Goal: Task Accomplishment & Management: Manage account settings

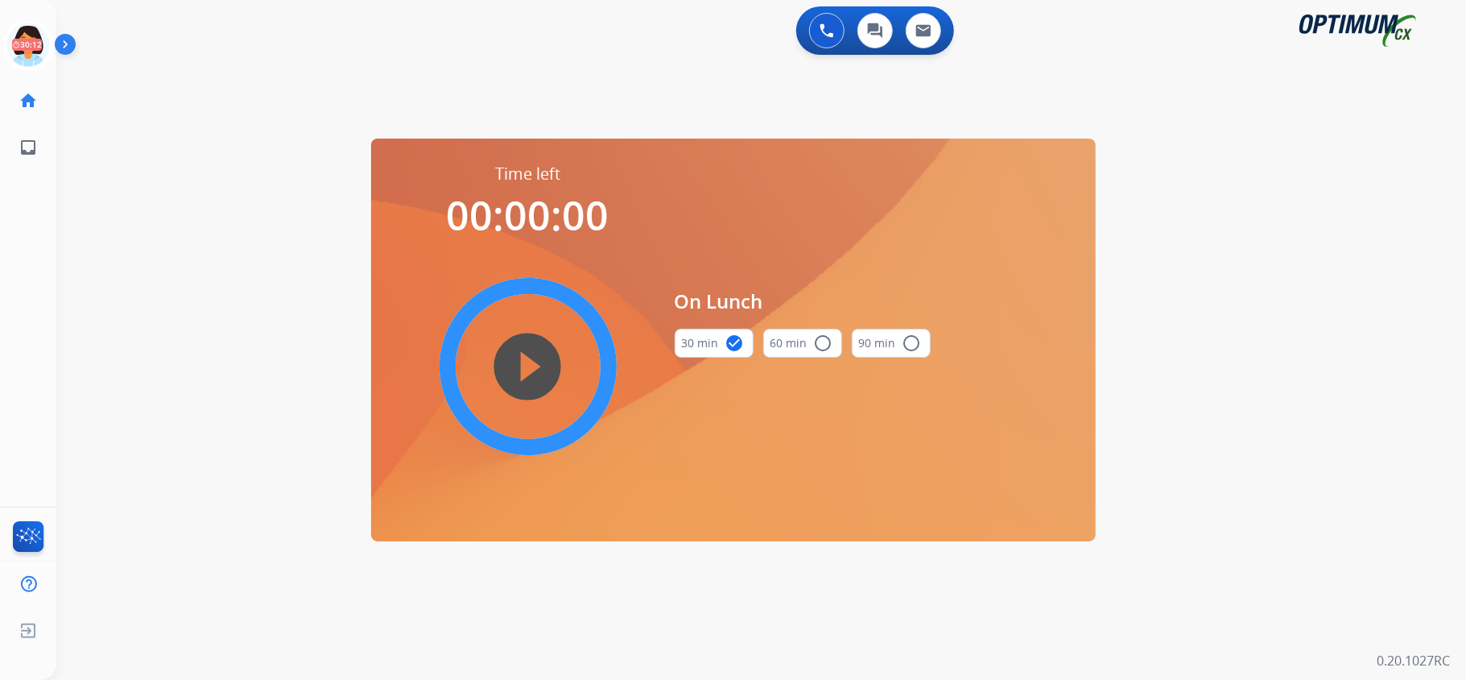
drag, startPoint x: 0, startPoint y: 0, endPoint x: 503, endPoint y: 114, distance: 515.8
click at [503, 114] on div "swap_horiz Break voice bridge close_fullscreen Connect 3-Way Call merge_type Se…" at bounding box center [741, 96] width 1371 height 77
click at [31, 37] on icon at bounding box center [28, 45] width 52 height 52
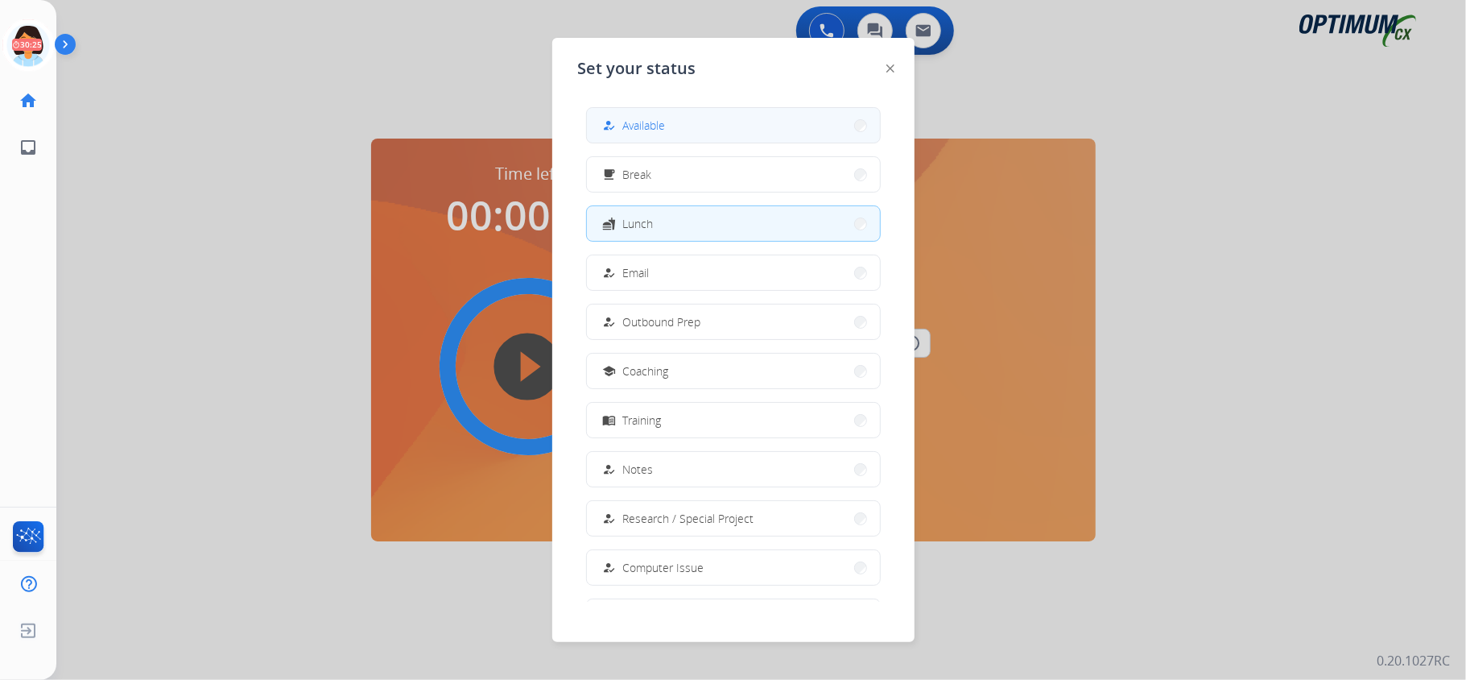
click at [673, 138] on button "how_to_reg Available" at bounding box center [733, 125] width 293 height 35
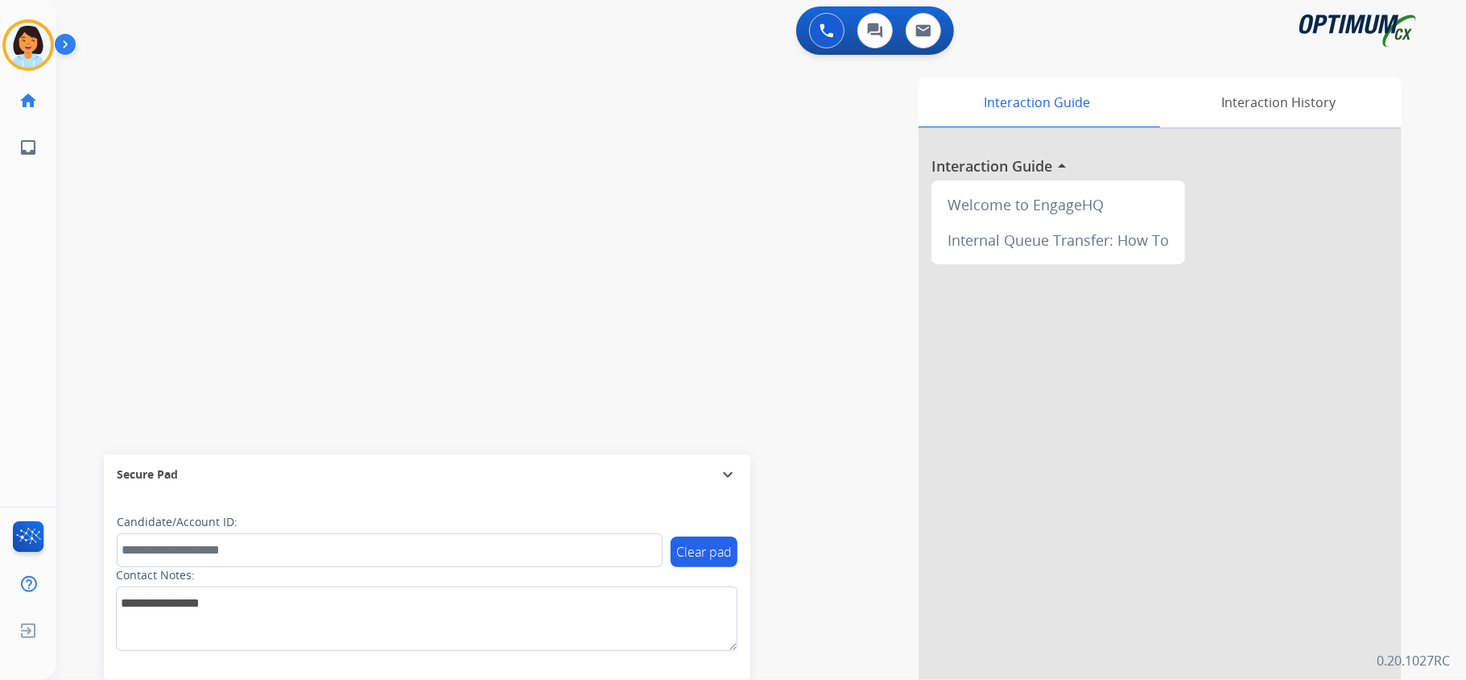
click at [238, 175] on div "swap_horiz Break voice bridge close_fullscreen Connect 3-Way Call merge_type Se…" at bounding box center [741, 393] width 1371 height 671
click at [658, 309] on div "Interaction Guide Interaction History Interaction Guide arrow_drop_up Welcome t…" at bounding box center [963, 403] width 878 height 652
click at [296, 274] on div "swap_horiz Break voice bridge close_fullscreen Connect 3-Way Call merge_type Se…" at bounding box center [741, 393] width 1371 height 671
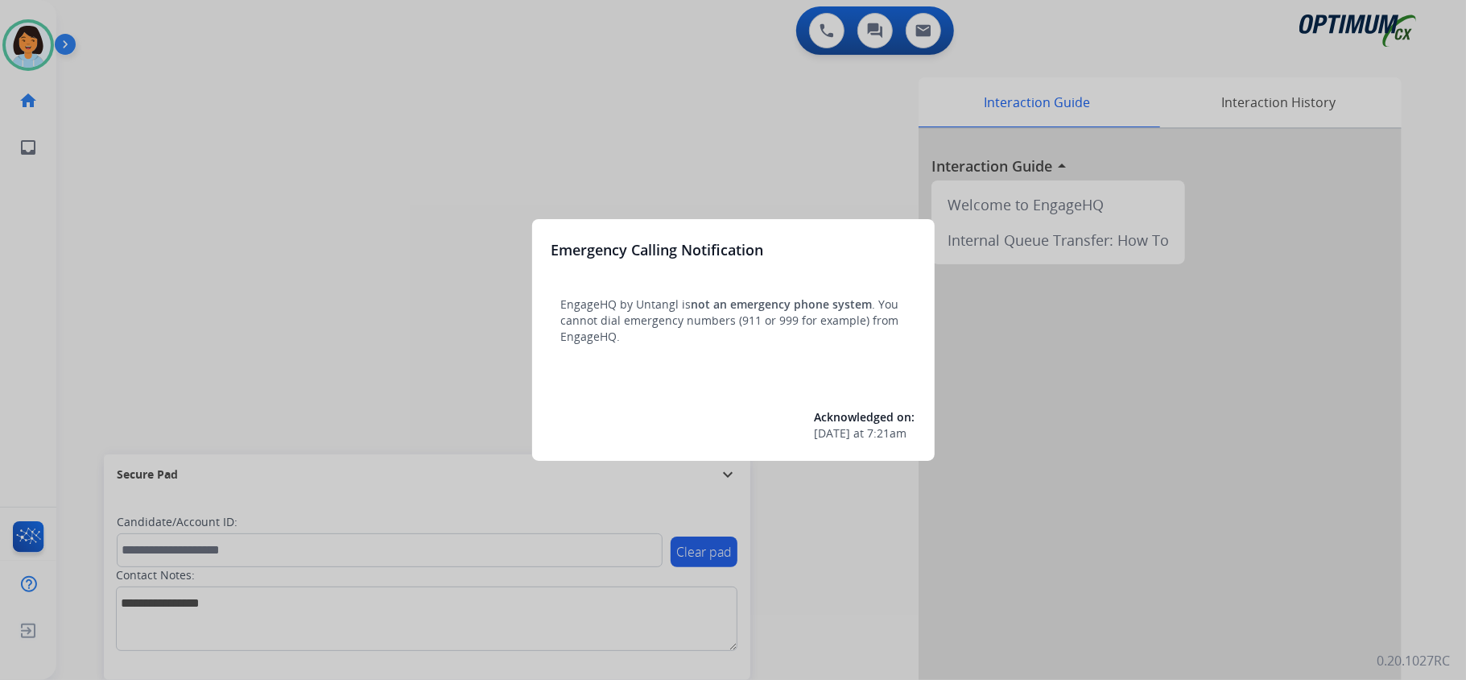
click at [97, 97] on div at bounding box center [733, 340] width 1466 height 680
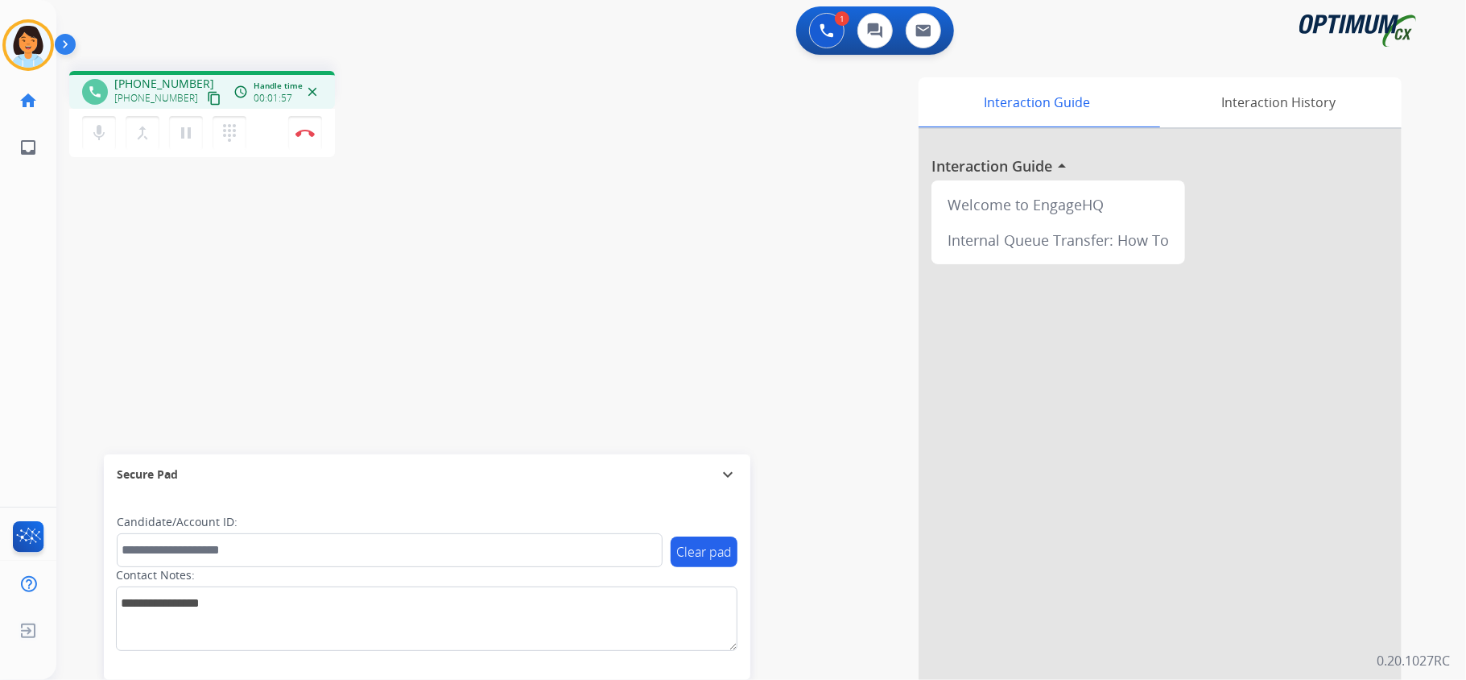
click at [207, 95] on mat-icon "content_copy" at bounding box center [214, 98] width 14 height 14
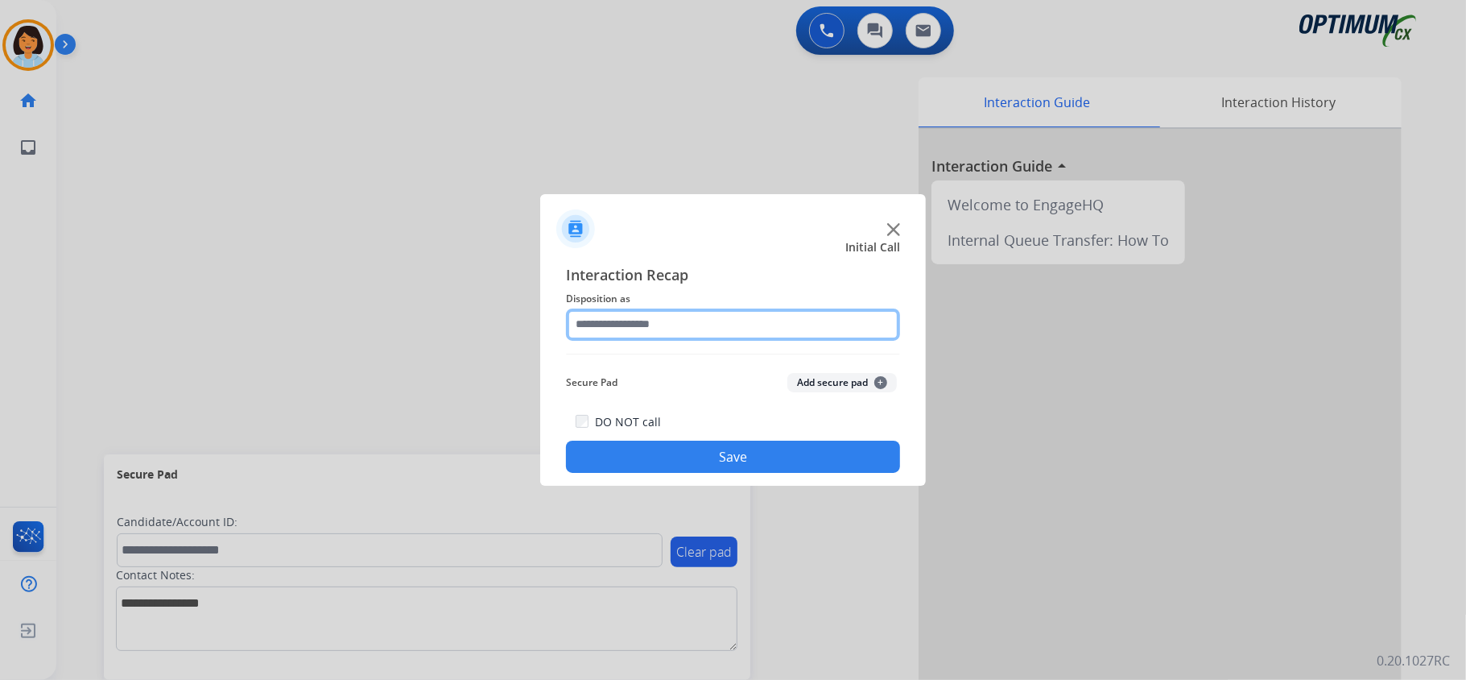
click at [754, 326] on input "text" at bounding box center [733, 324] width 334 height 32
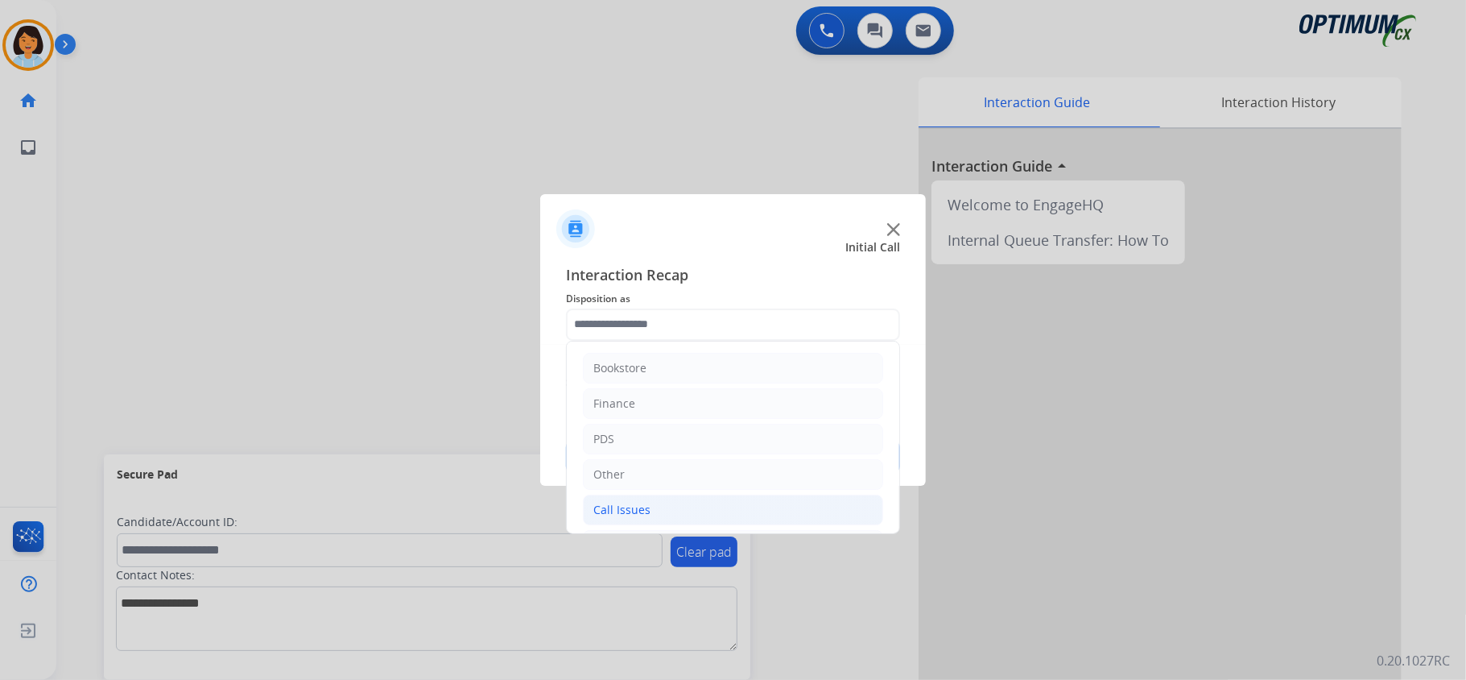
click at [639, 515] on div "Call Issues" at bounding box center [621, 510] width 57 height 16
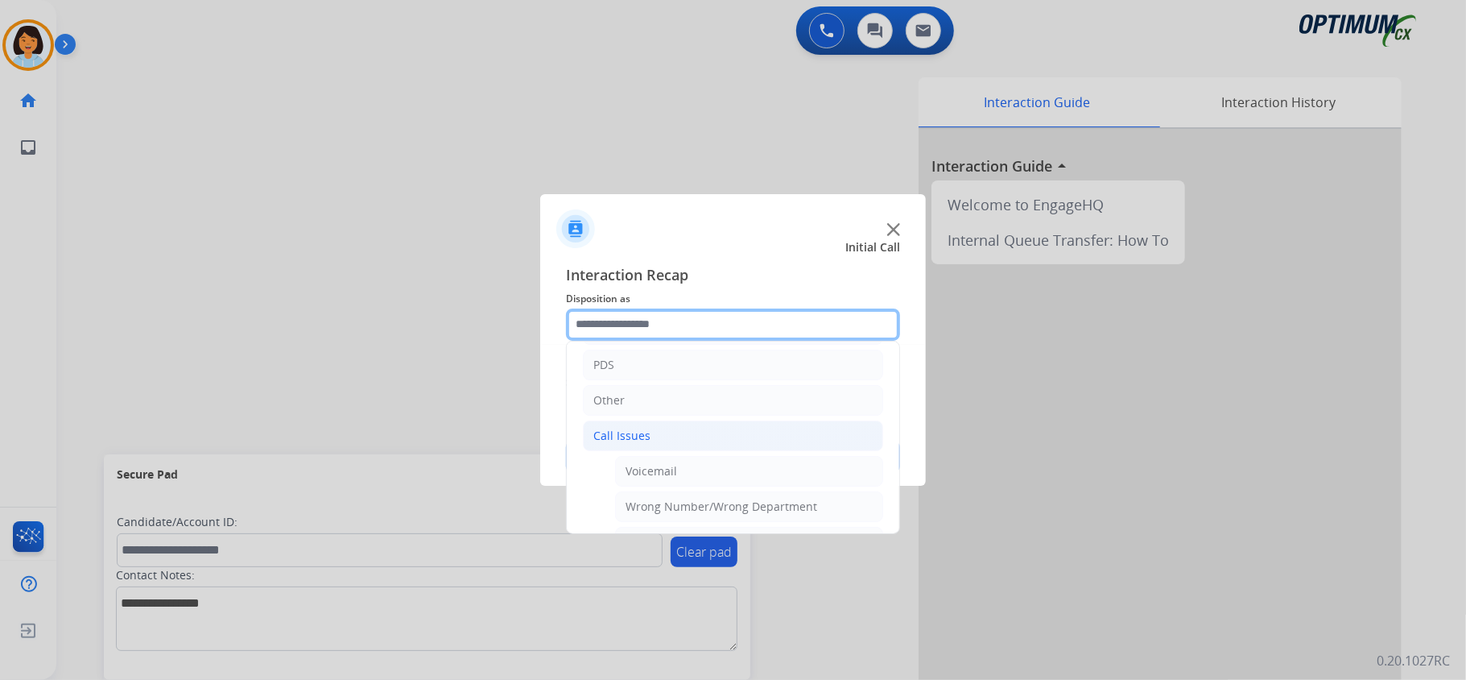
scroll to position [107, 0]
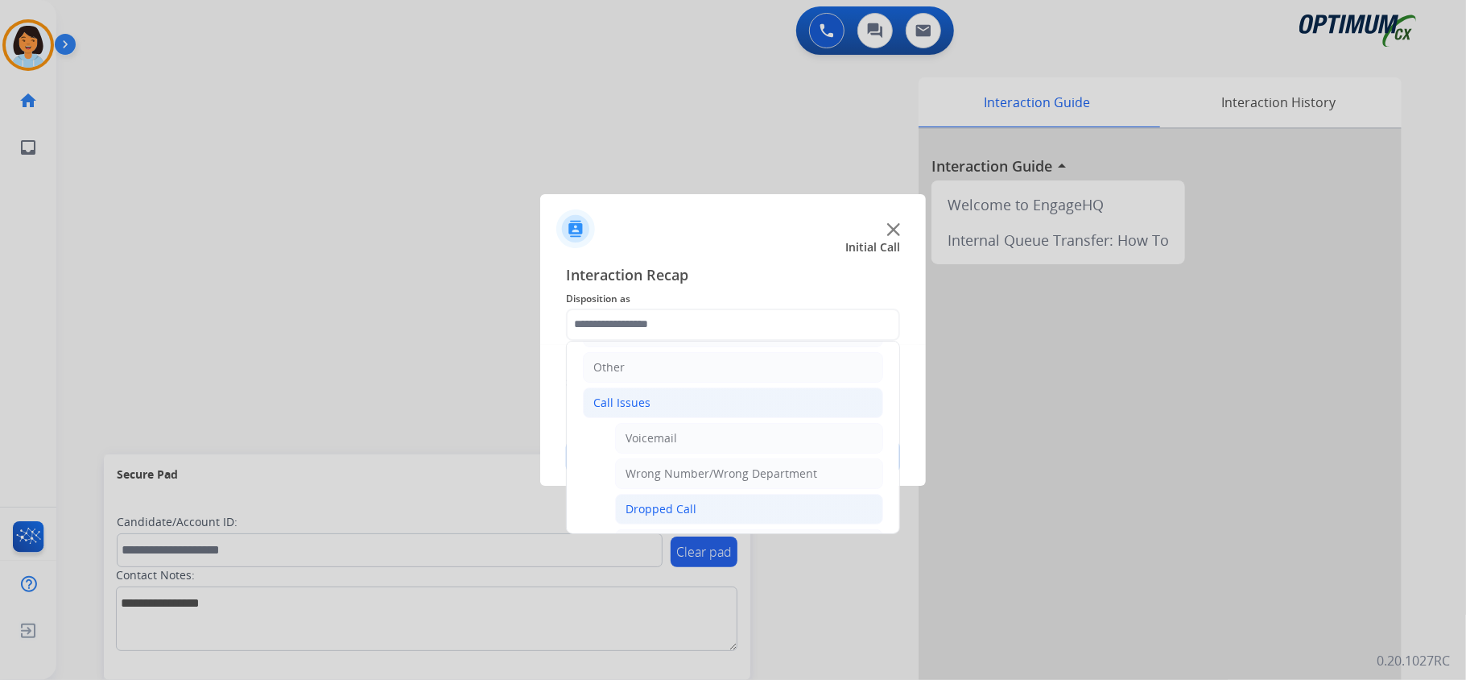
click at [680, 510] on div "Dropped Call" at bounding box center [661, 509] width 71 height 16
type input "**********"
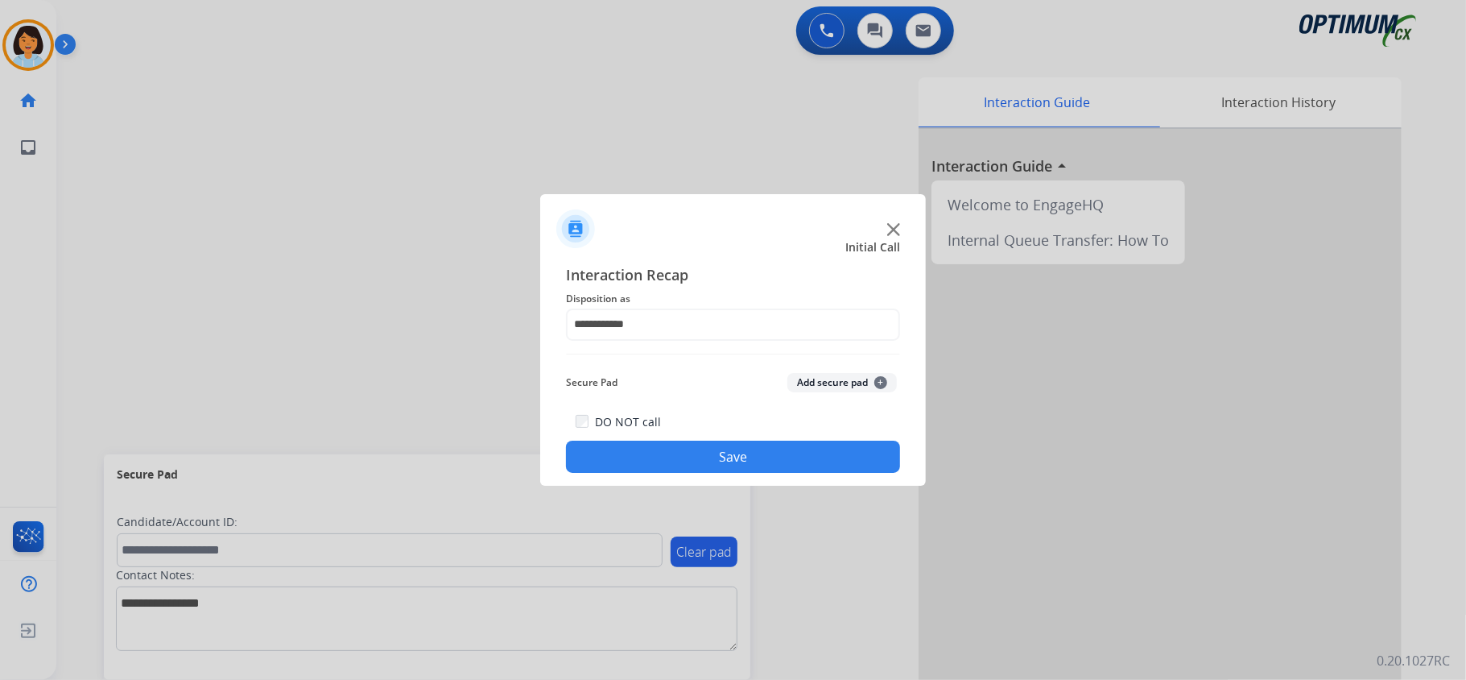
click at [741, 470] on button "Save" at bounding box center [733, 456] width 334 height 32
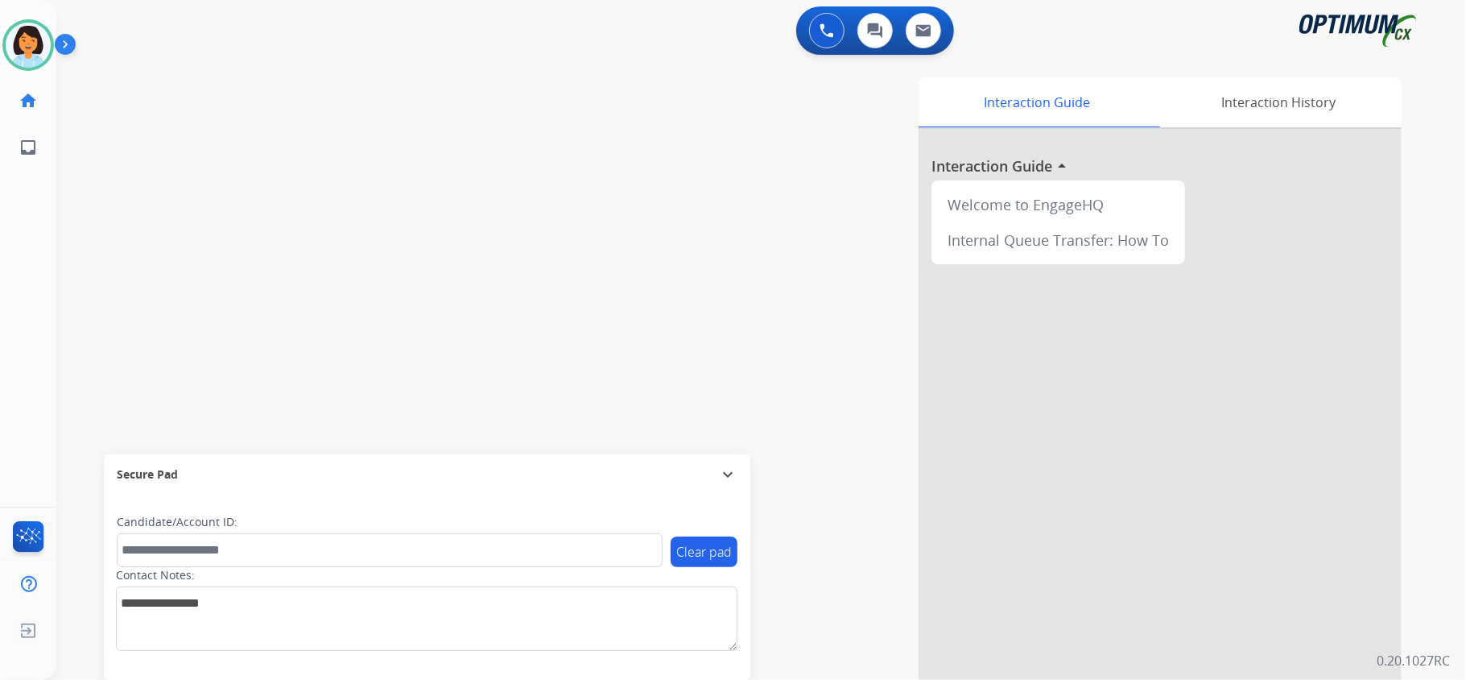
click at [89, 266] on div "swap_horiz Break voice bridge close_fullscreen Connect 3-Way Call merge_type Se…" at bounding box center [741, 393] width 1371 height 671
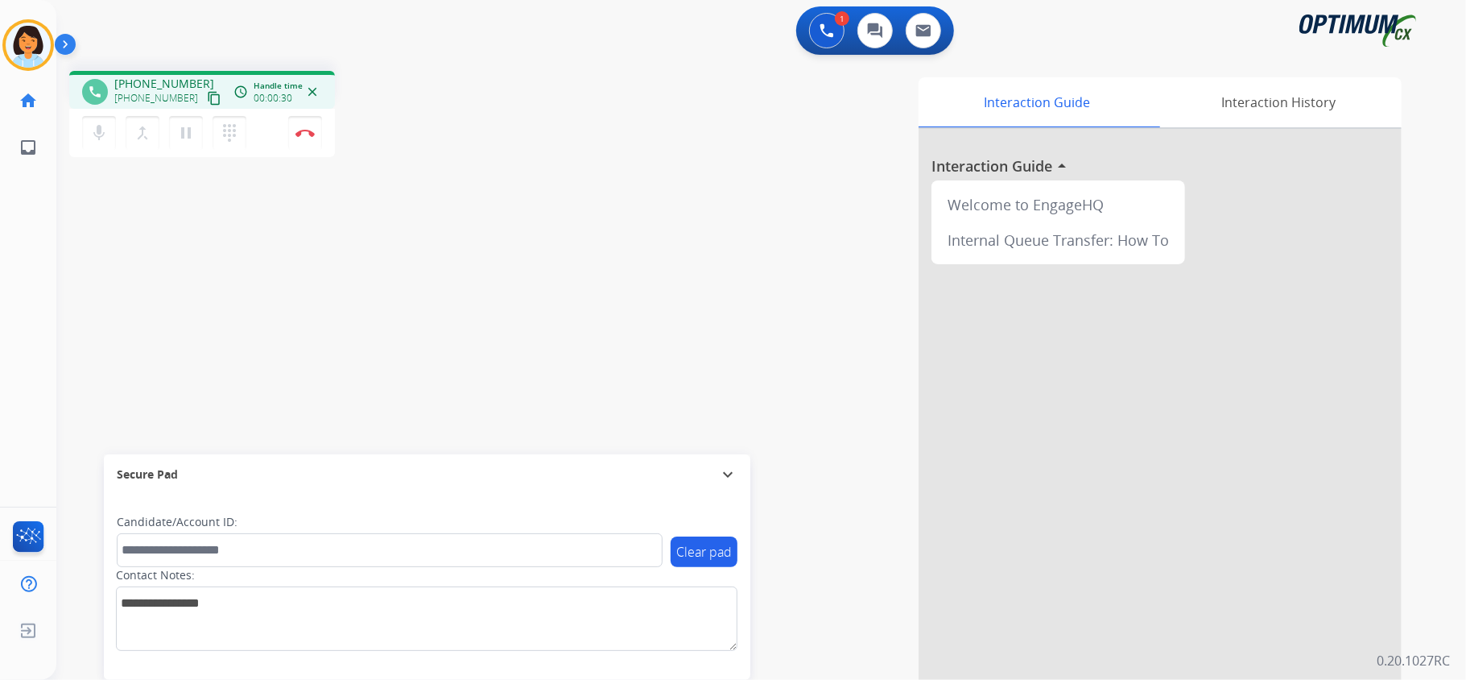
click at [207, 95] on mat-icon "content_copy" at bounding box center [214, 98] width 14 height 14
click at [310, 130] on img at bounding box center [304, 133] width 19 height 8
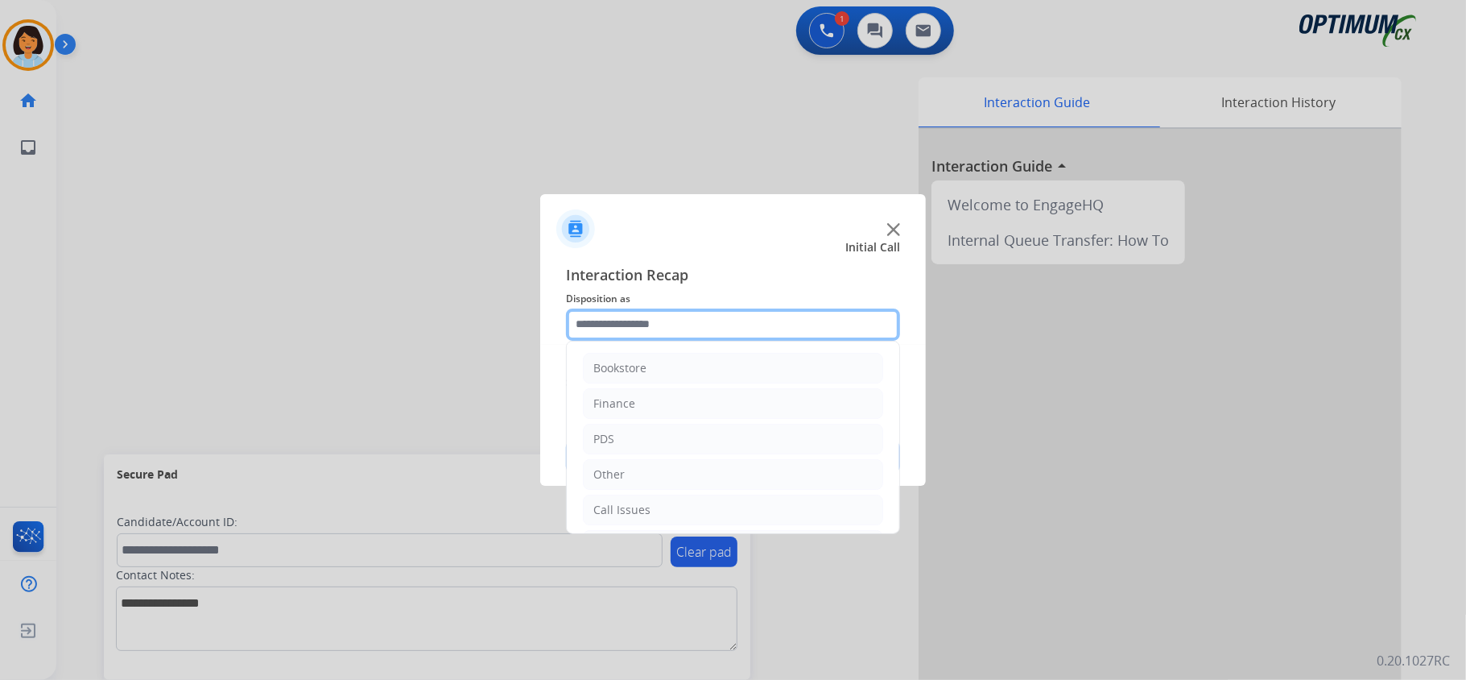
click at [825, 328] on input "text" at bounding box center [733, 324] width 334 height 32
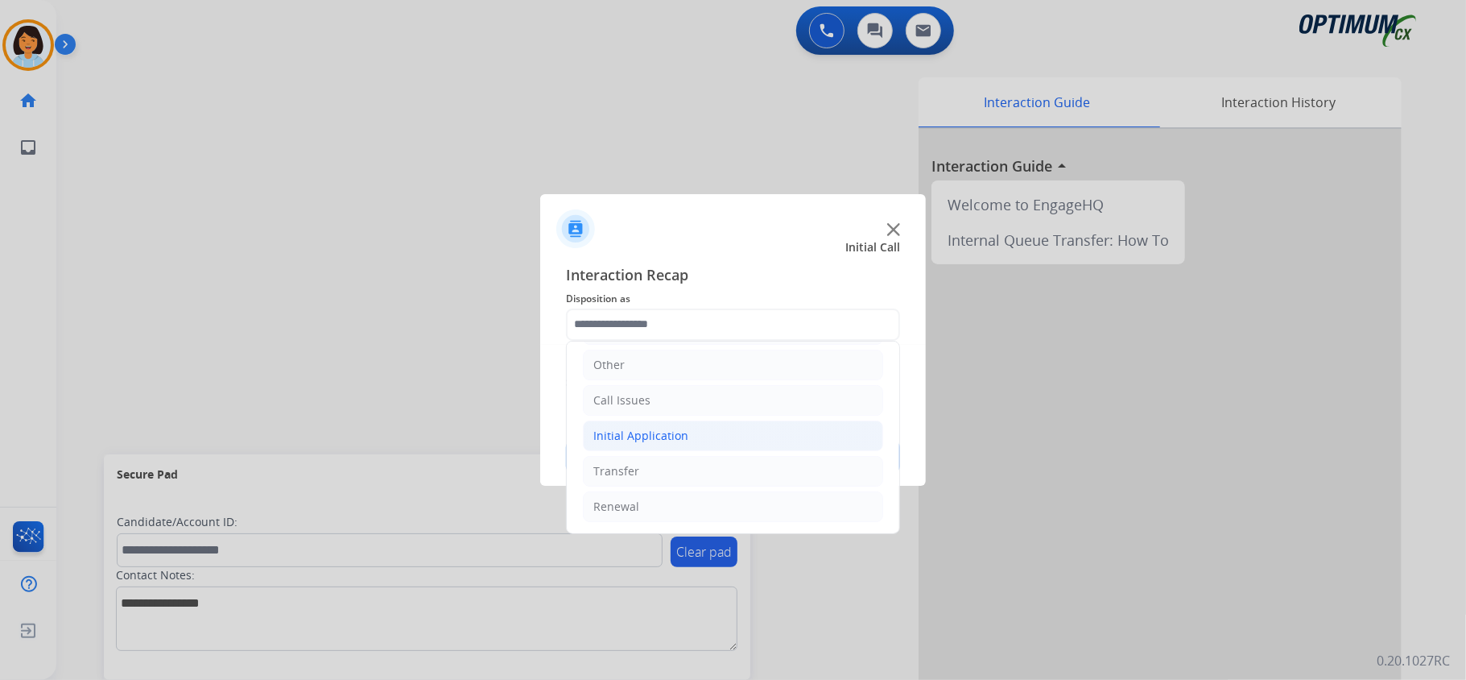
click at [729, 432] on li "Initial Application" at bounding box center [733, 435] width 300 height 31
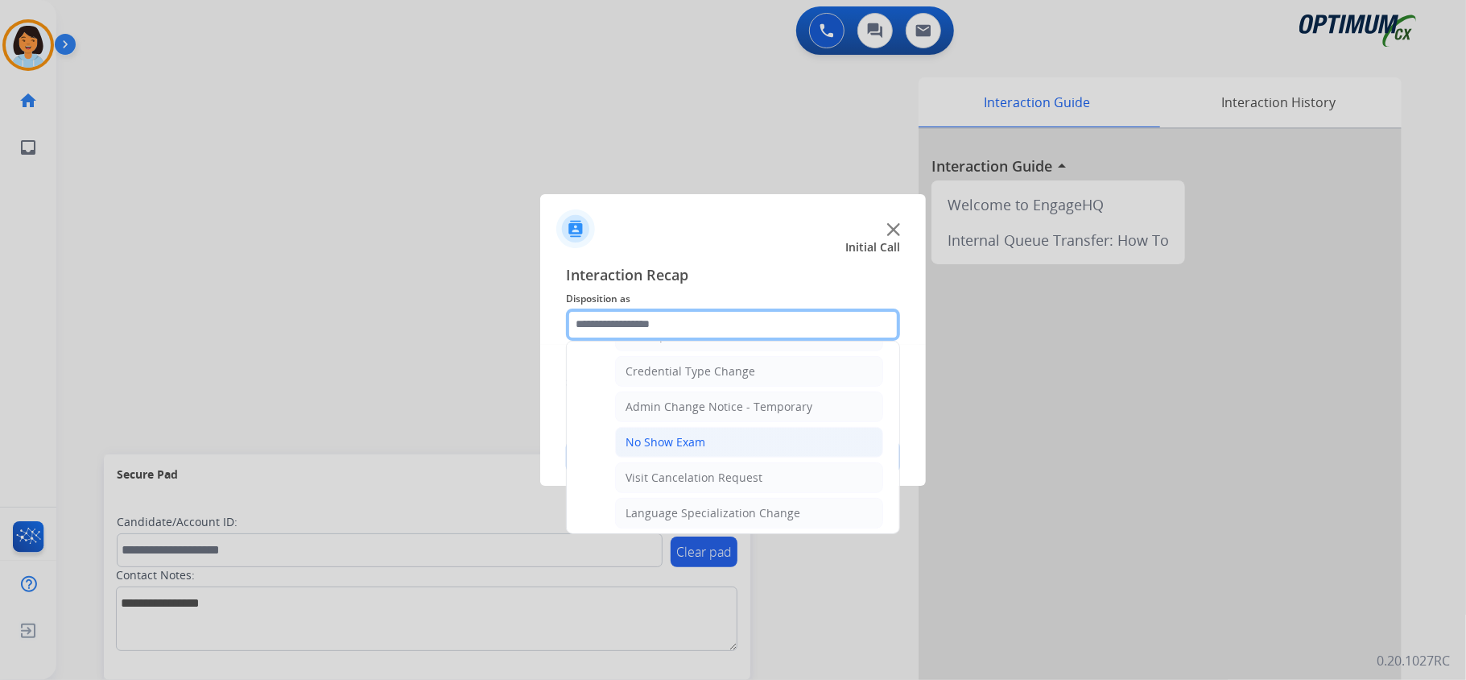
scroll to position [543, 0]
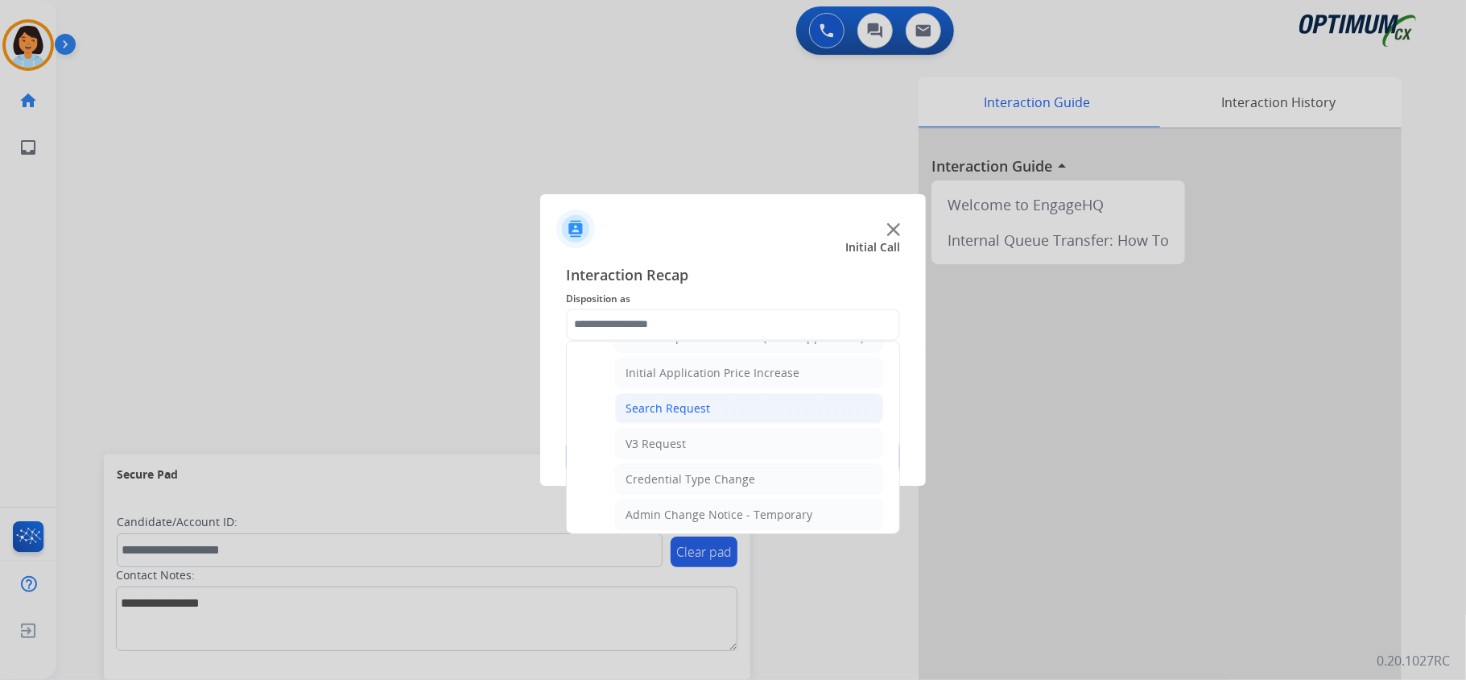
click at [716, 413] on li "Search Request" at bounding box center [749, 408] width 268 height 31
type input "**********"
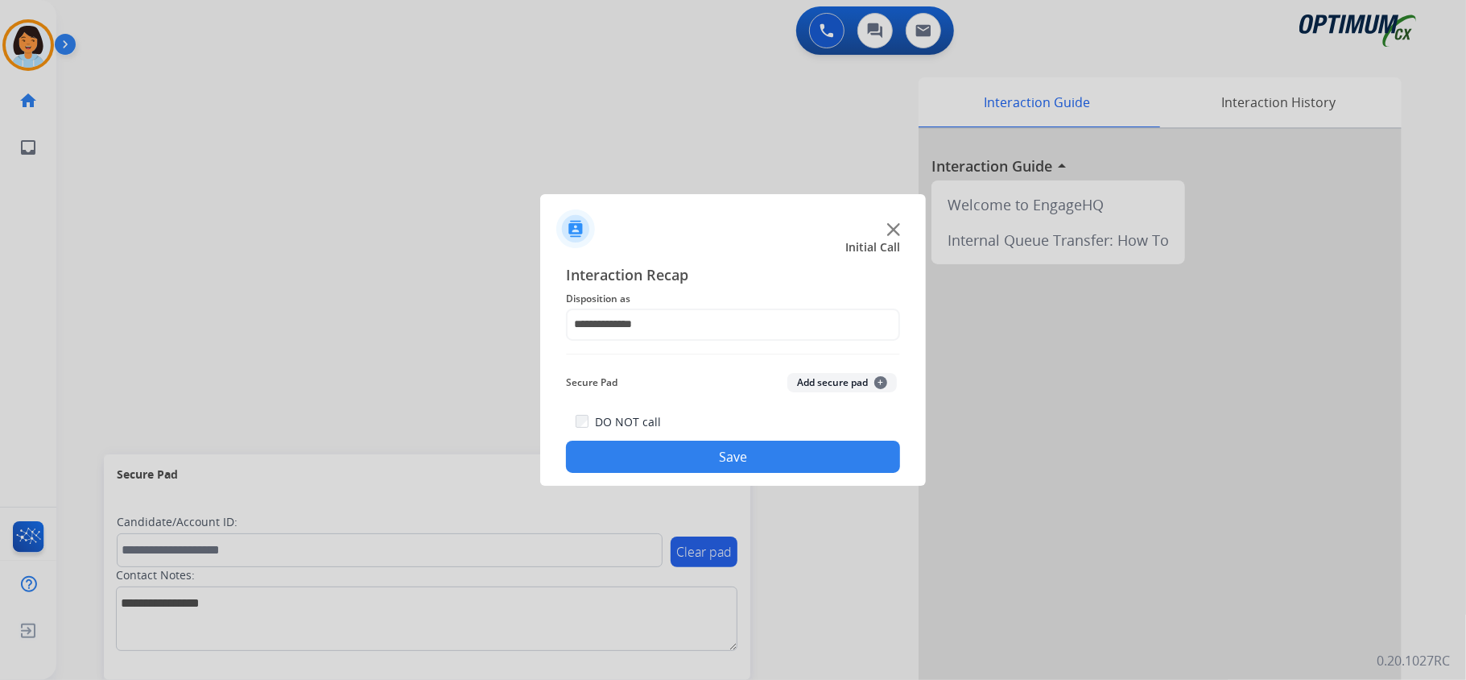
click at [713, 449] on button "Save" at bounding box center [733, 456] width 334 height 32
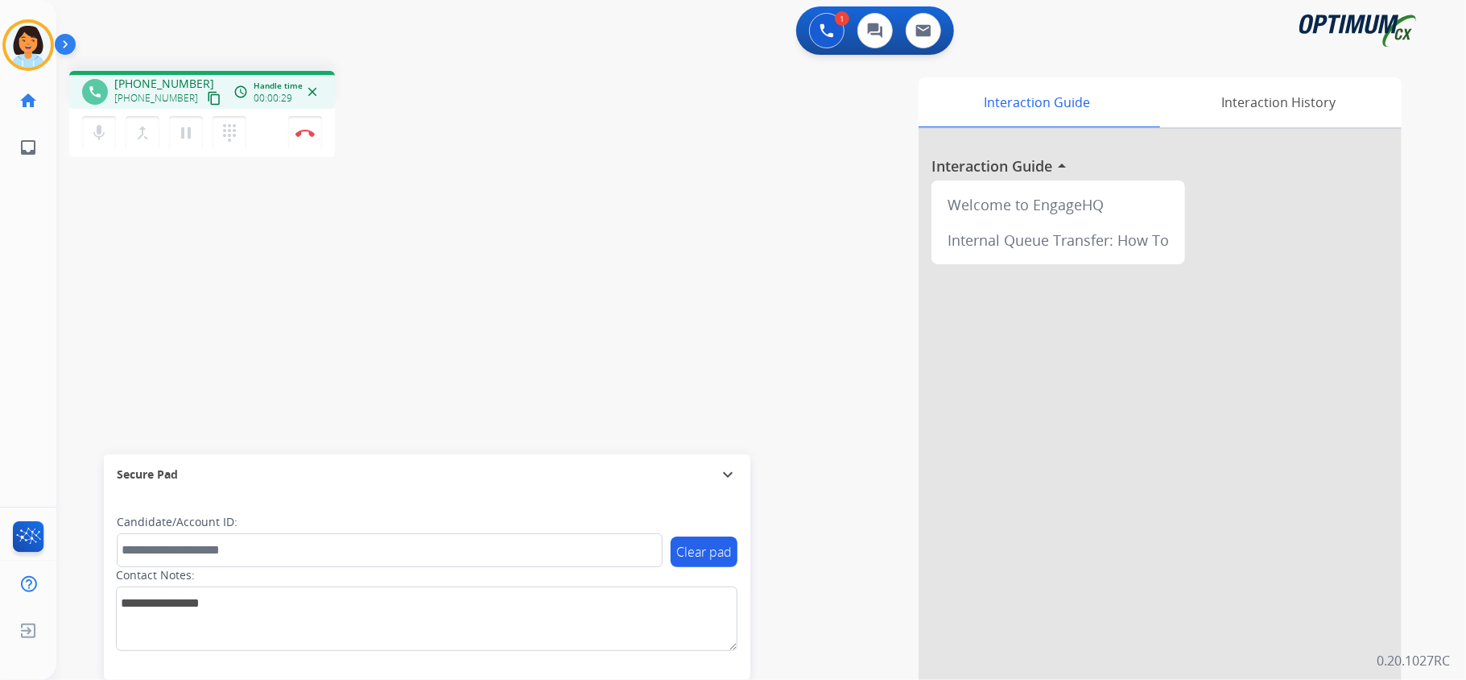
click at [207, 97] on mat-icon "content_copy" at bounding box center [214, 98] width 14 height 14
click at [300, 129] on img at bounding box center [304, 133] width 19 height 8
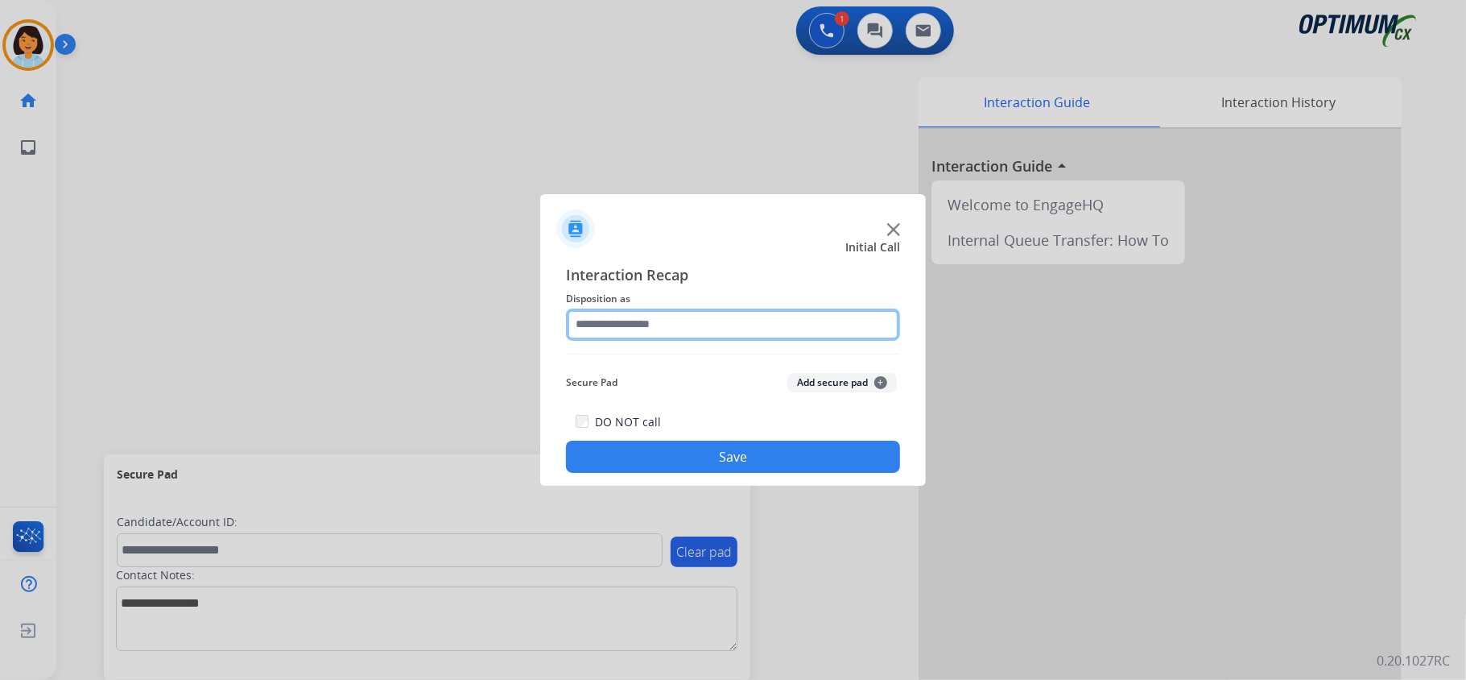
click at [658, 338] on input "text" at bounding box center [733, 324] width 334 height 32
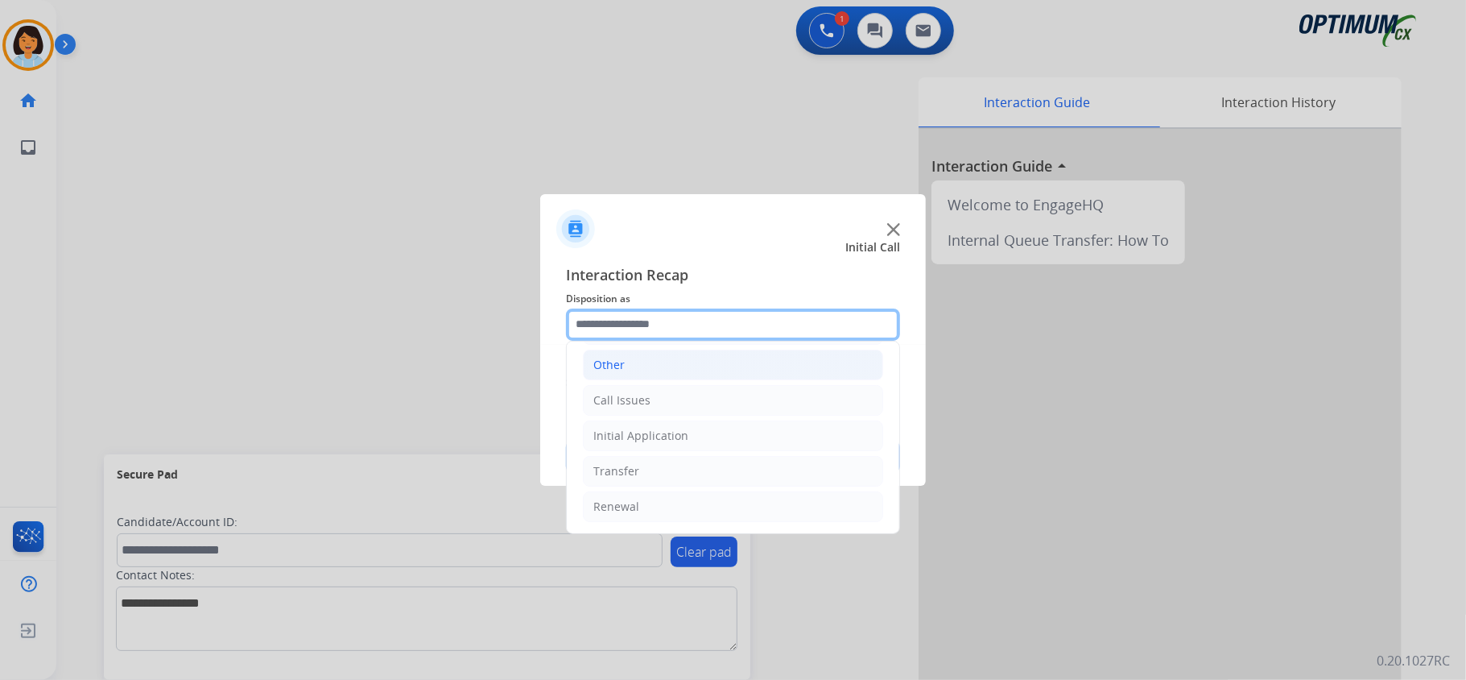
scroll to position [114, 0]
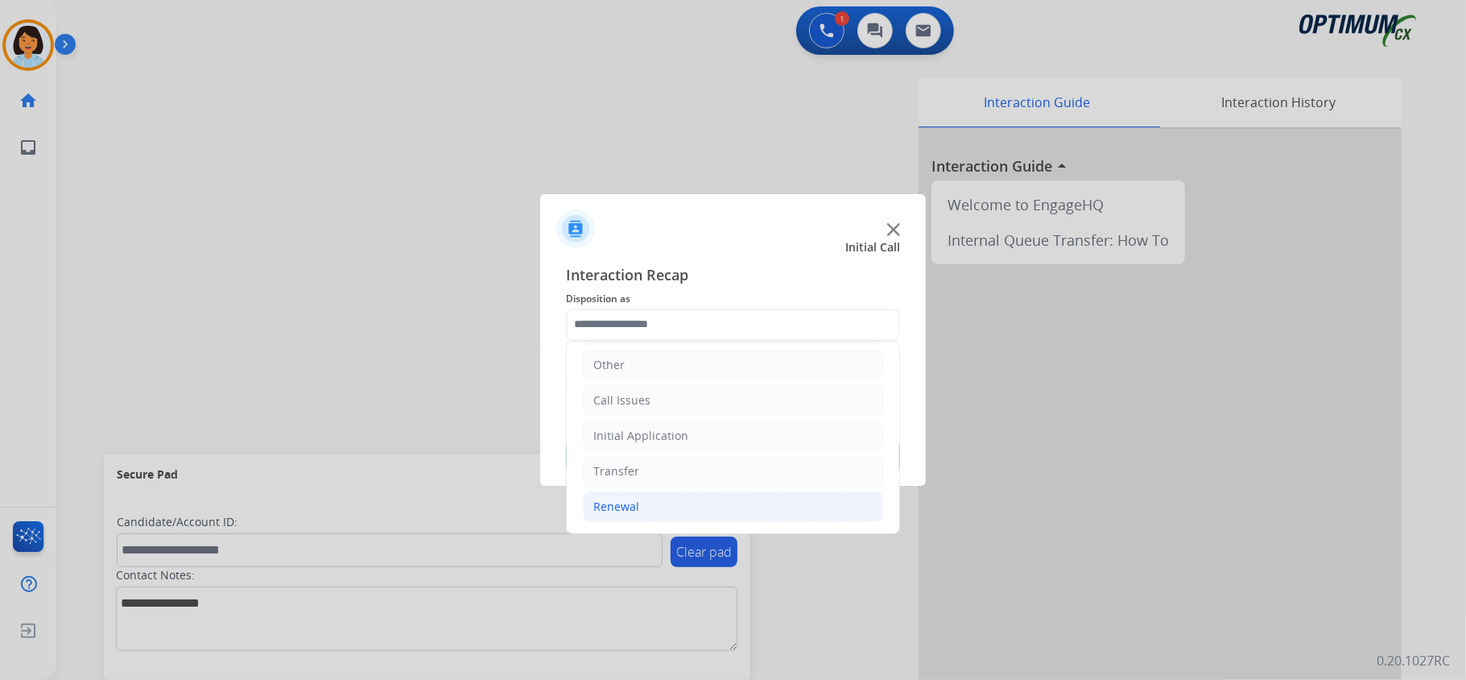
click at [651, 500] on li "Renewal" at bounding box center [733, 506] width 300 height 31
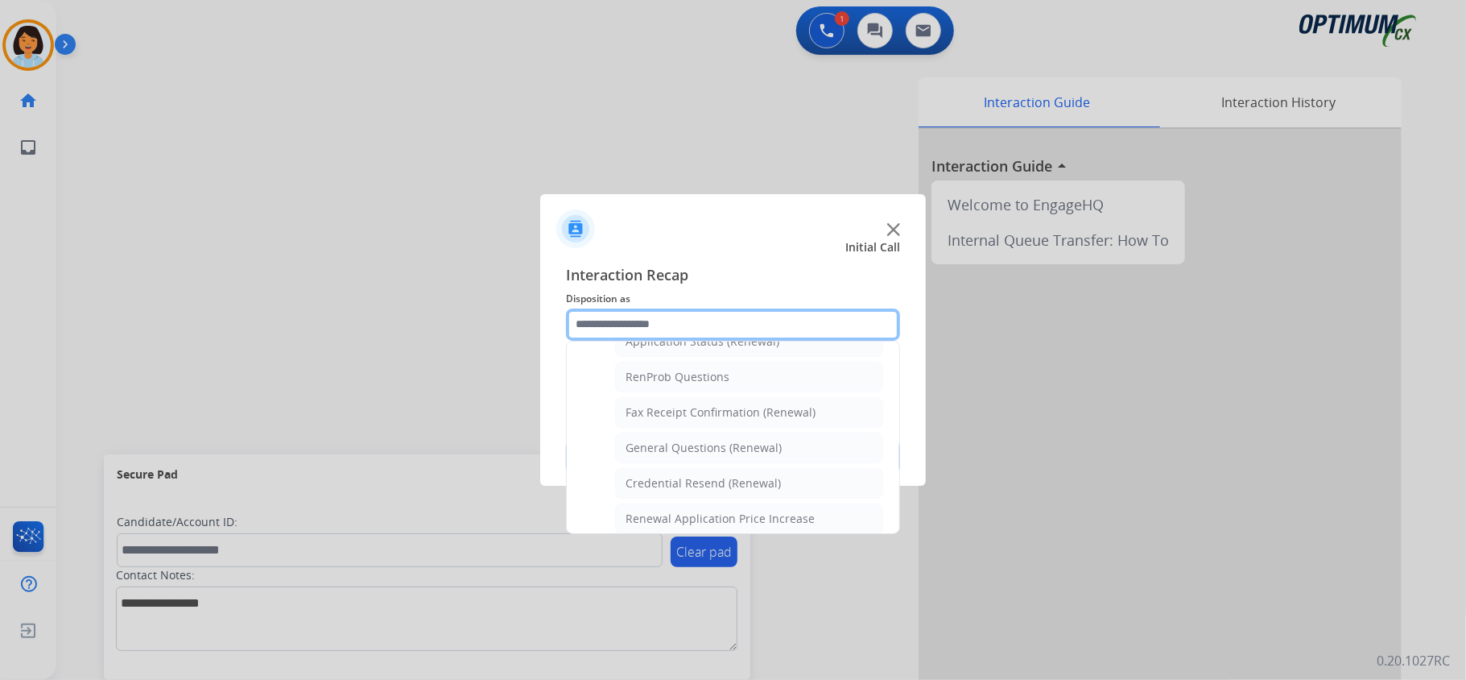
scroll to position [436, 0]
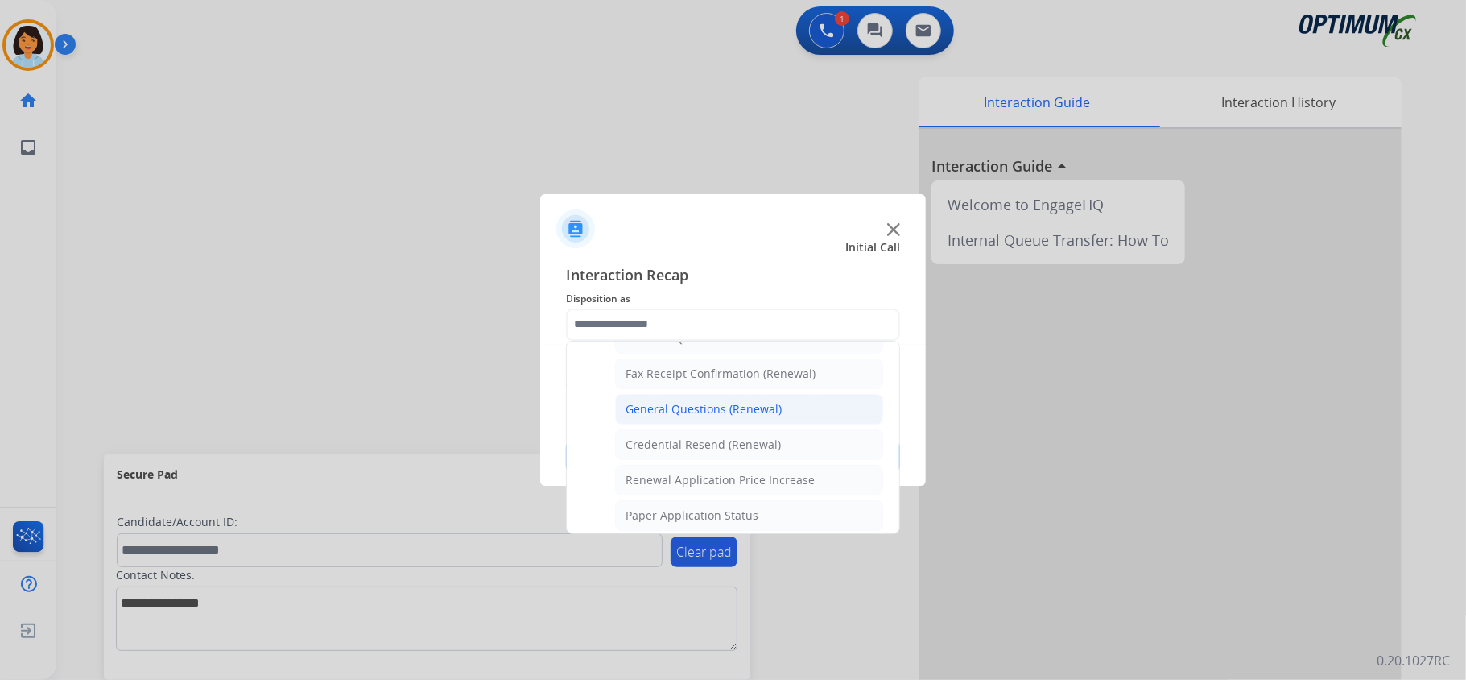
click at [684, 424] on li "General Questions (Renewal)" at bounding box center [749, 409] width 268 height 31
type input "**********"
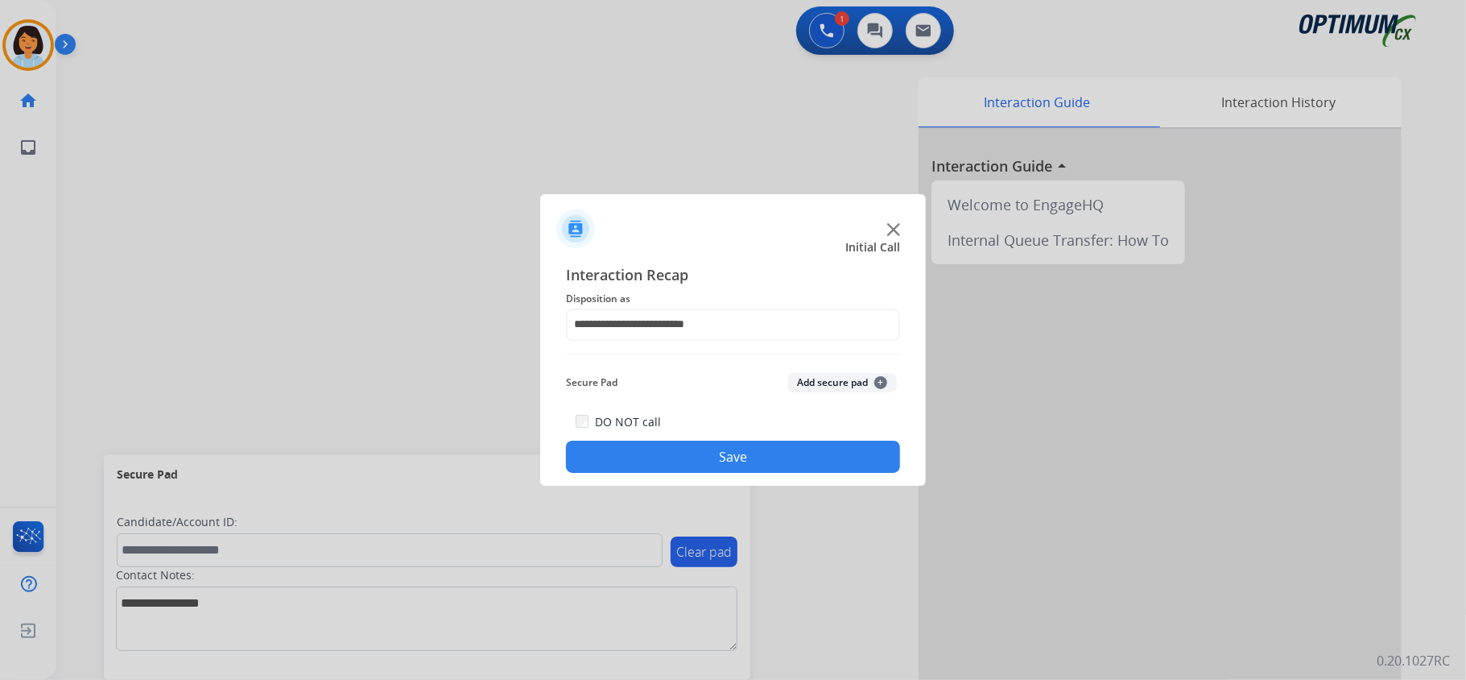
click at [675, 456] on button "Save" at bounding box center [733, 456] width 334 height 32
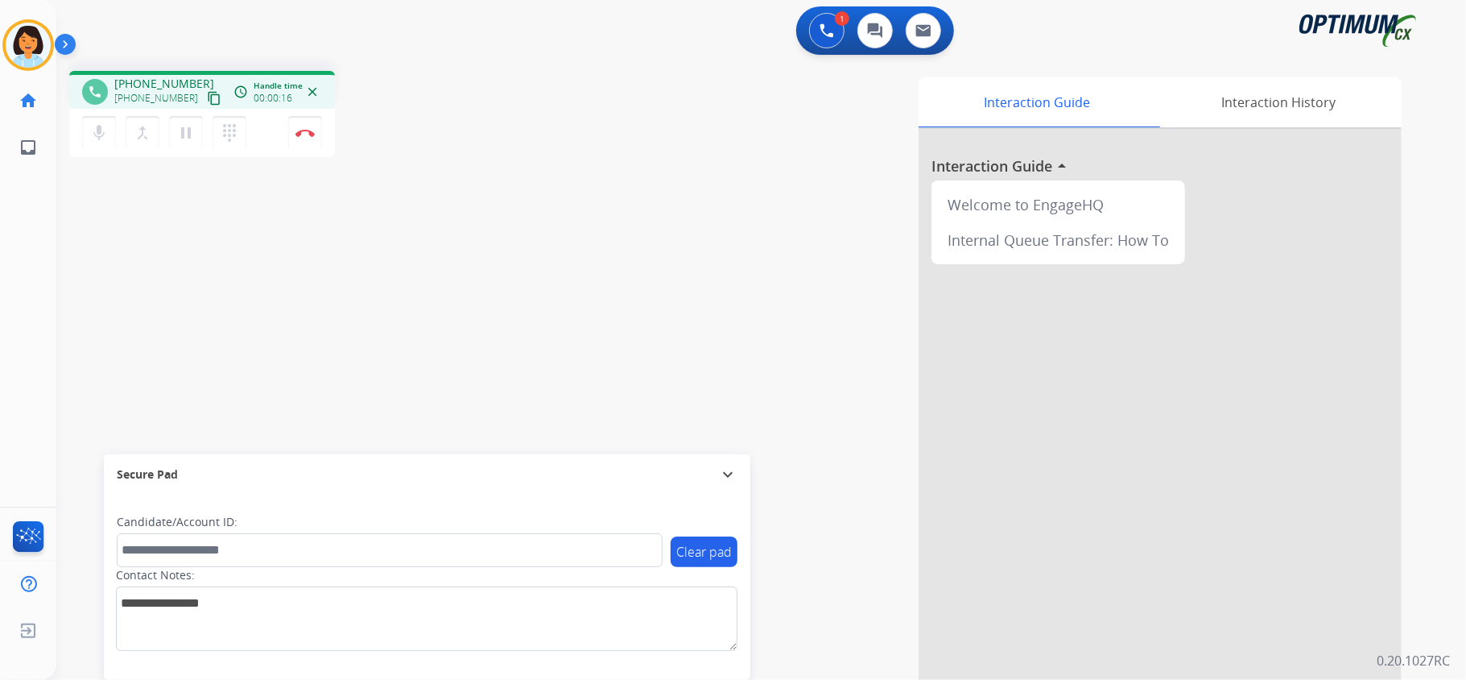
click at [207, 100] on mat-icon "content_copy" at bounding box center [214, 98] width 14 height 14
click at [311, 129] on img at bounding box center [304, 133] width 19 height 8
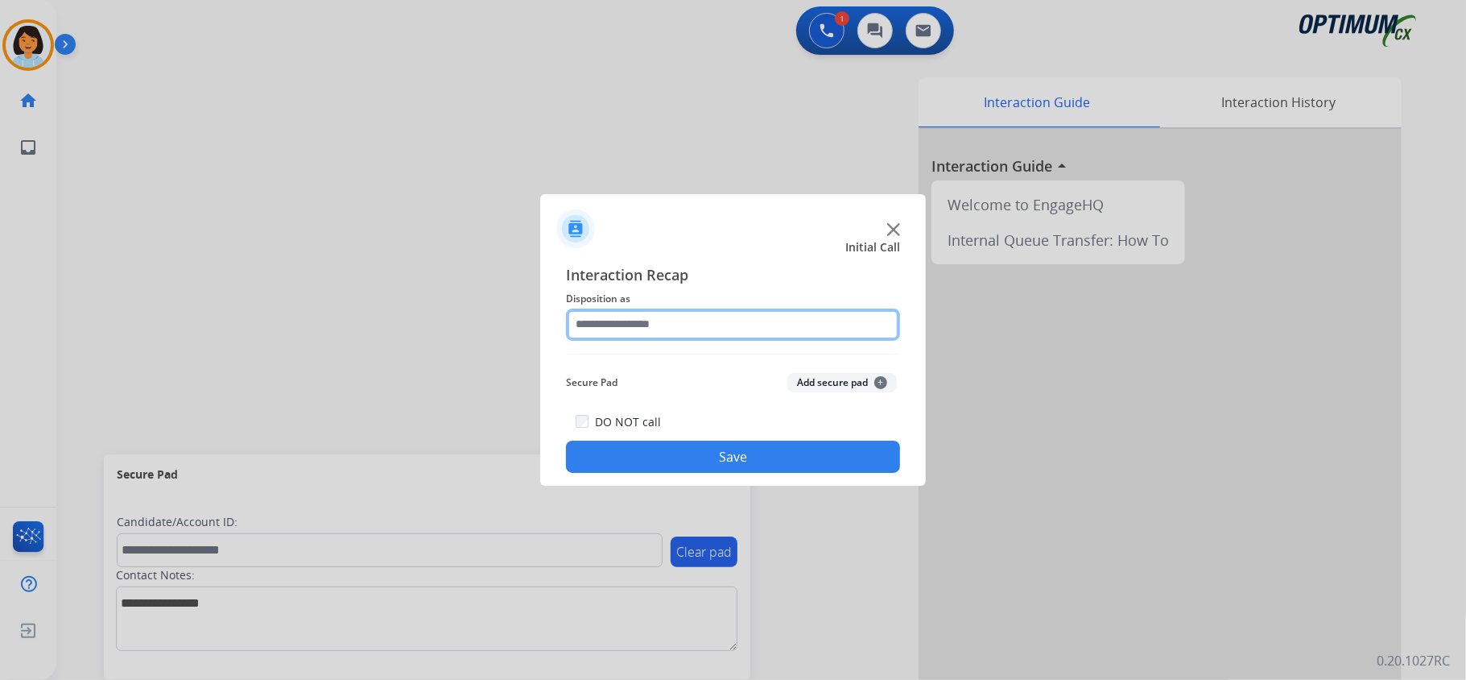
click at [659, 327] on input "text" at bounding box center [733, 324] width 334 height 32
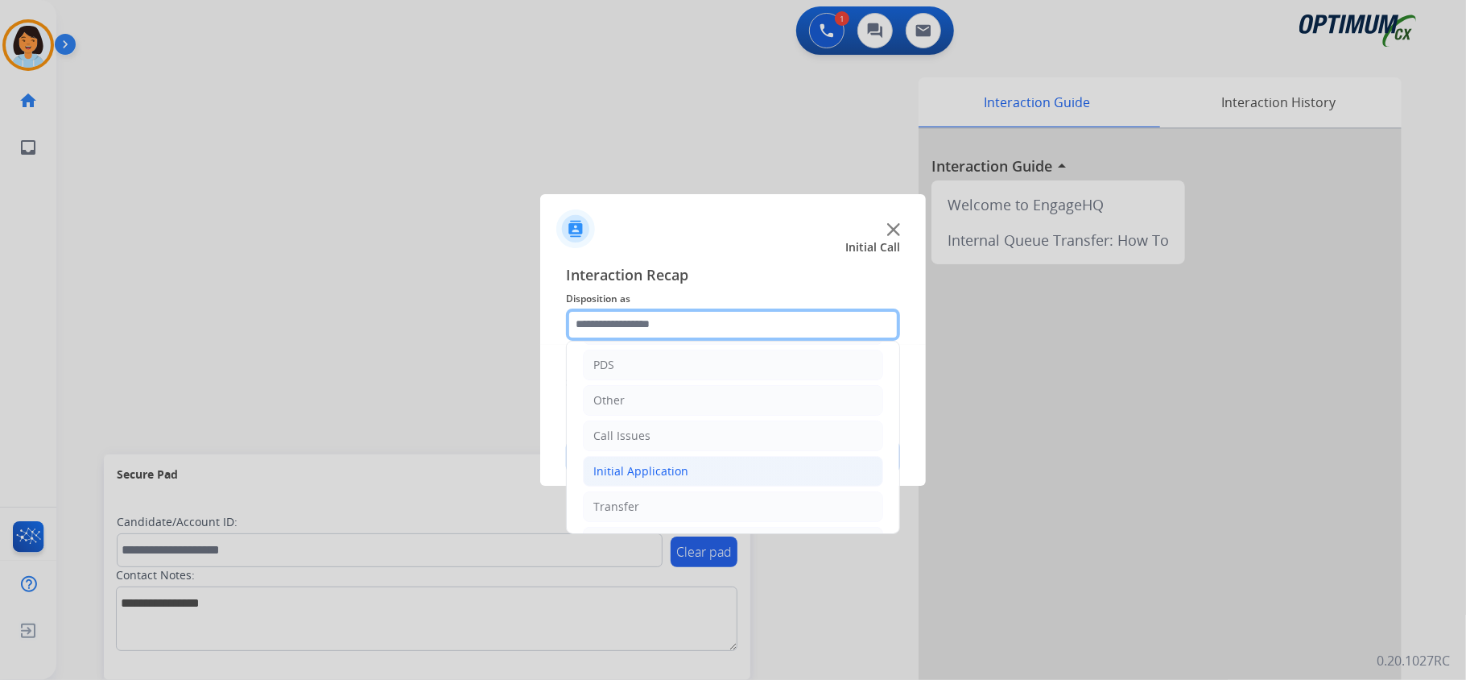
scroll to position [114, 0]
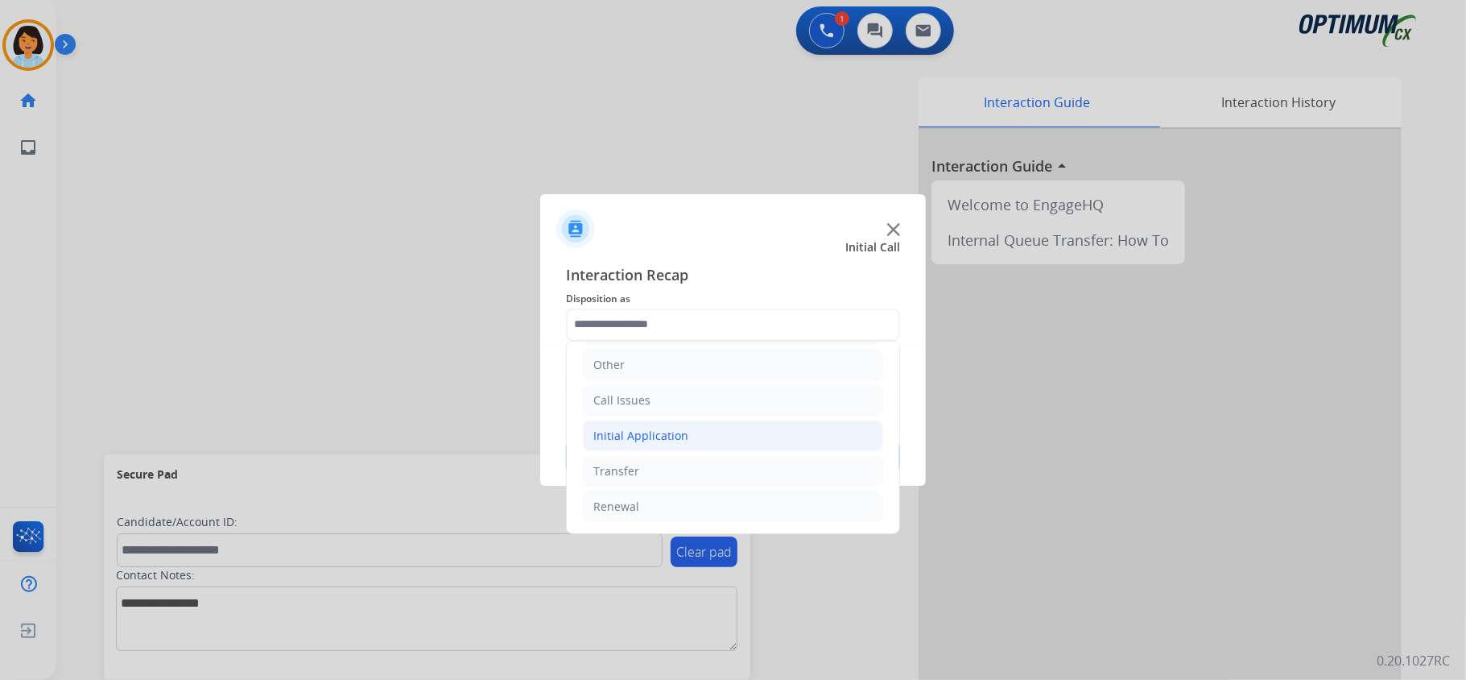
click at [707, 423] on li "Initial Application" at bounding box center [733, 435] width 300 height 31
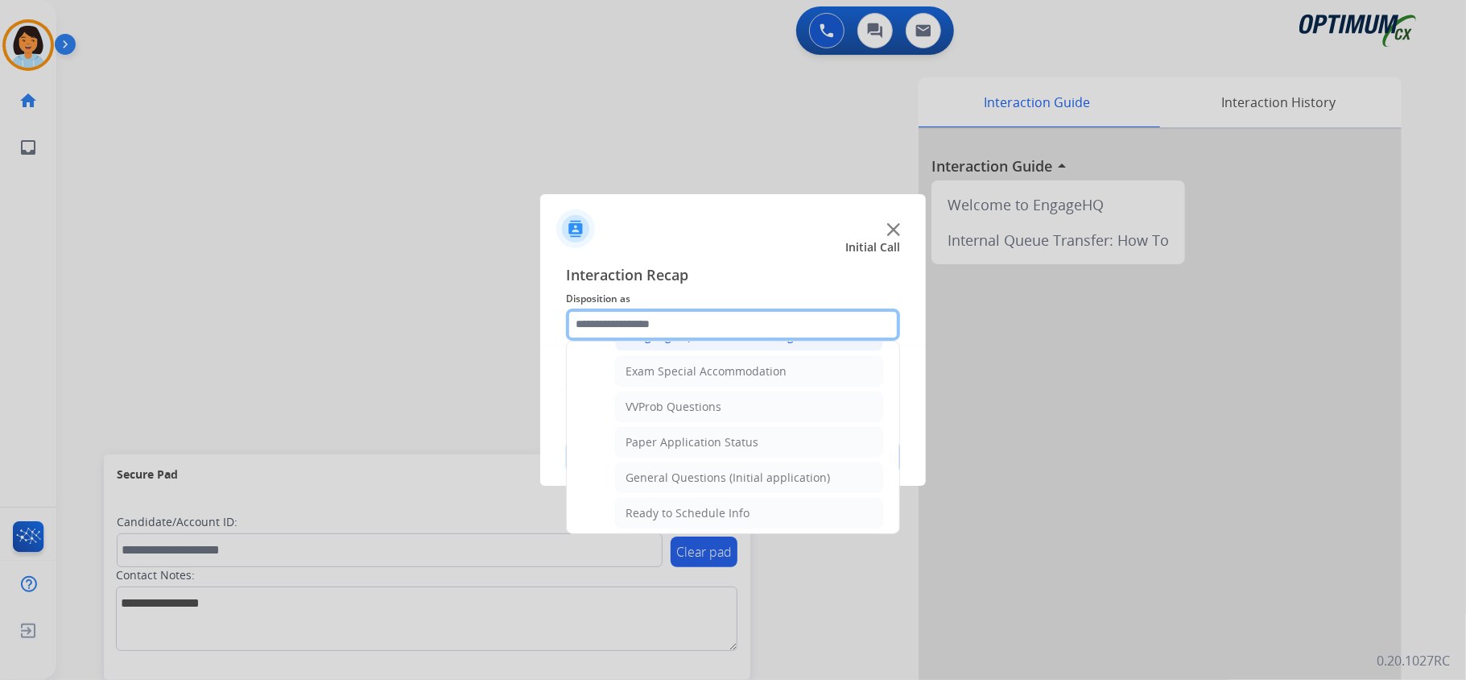
scroll to position [865, 0]
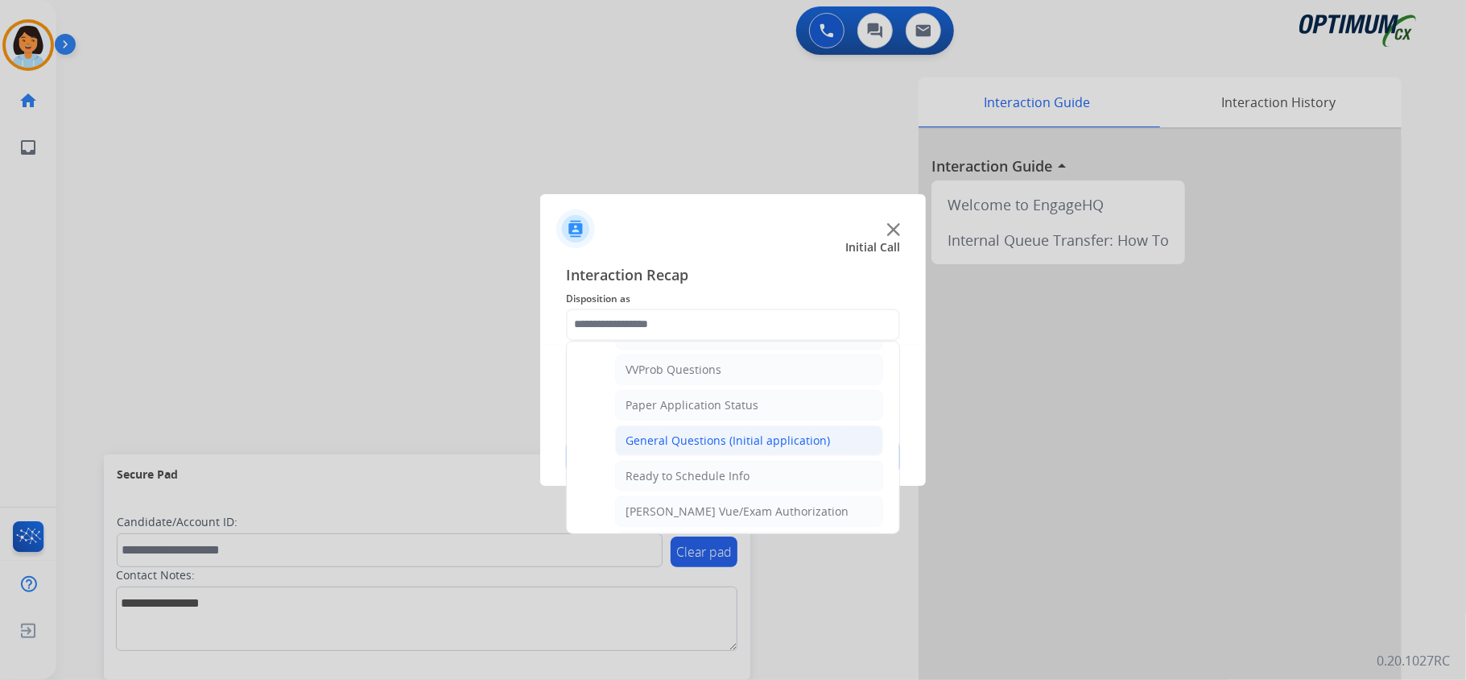
click at [703, 448] on div "General Questions (Initial application)" at bounding box center [728, 440] width 204 height 16
type input "**********"
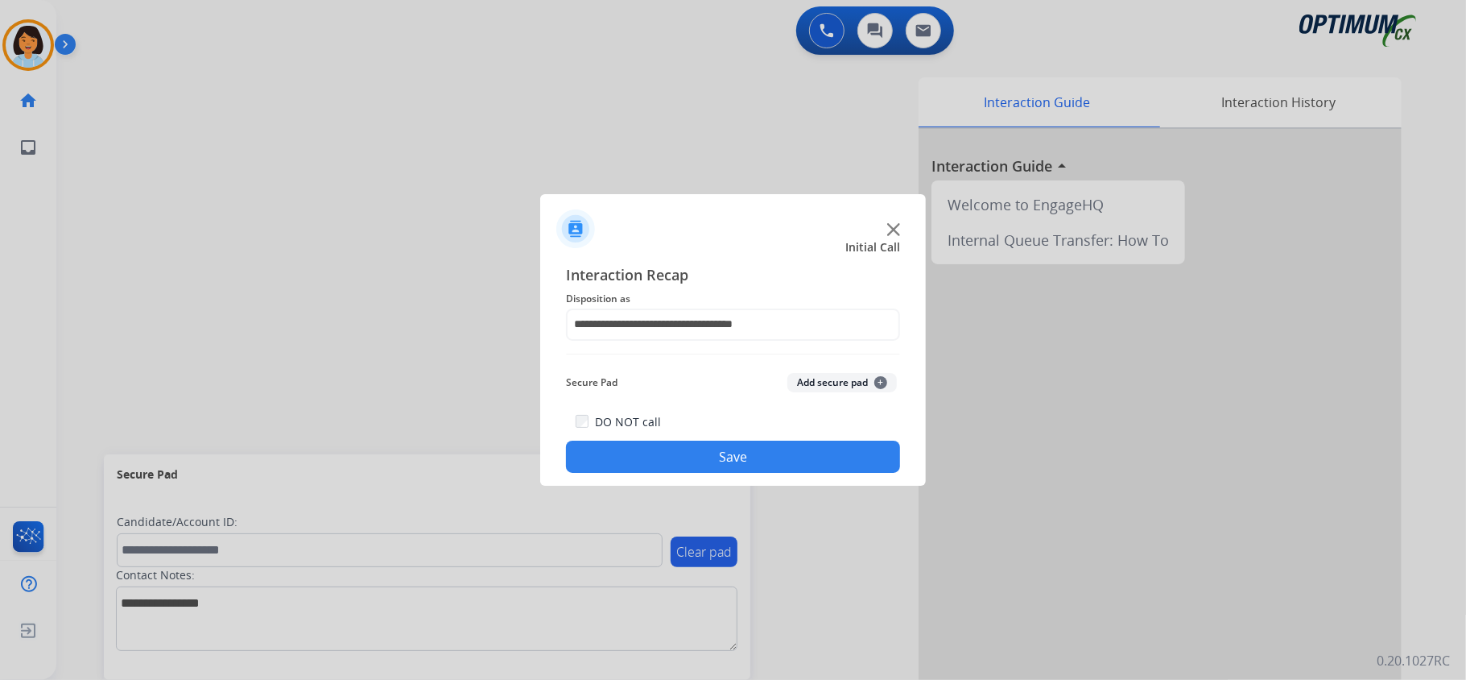
click at [703, 457] on button "Save" at bounding box center [733, 456] width 334 height 32
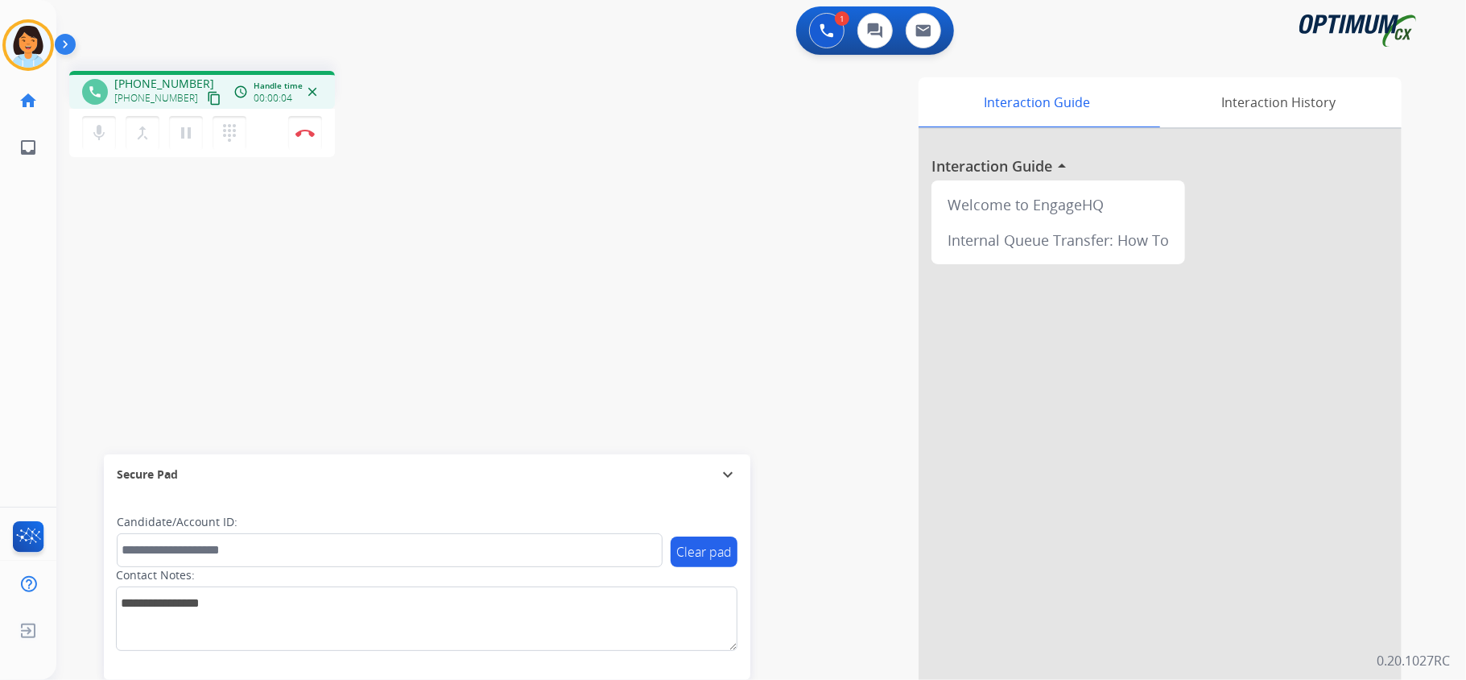
click at [207, 101] on mat-icon "content_copy" at bounding box center [214, 98] width 14 height 14
click at [300, 129] on img at bounding box center [304, 133] width 19 height 8
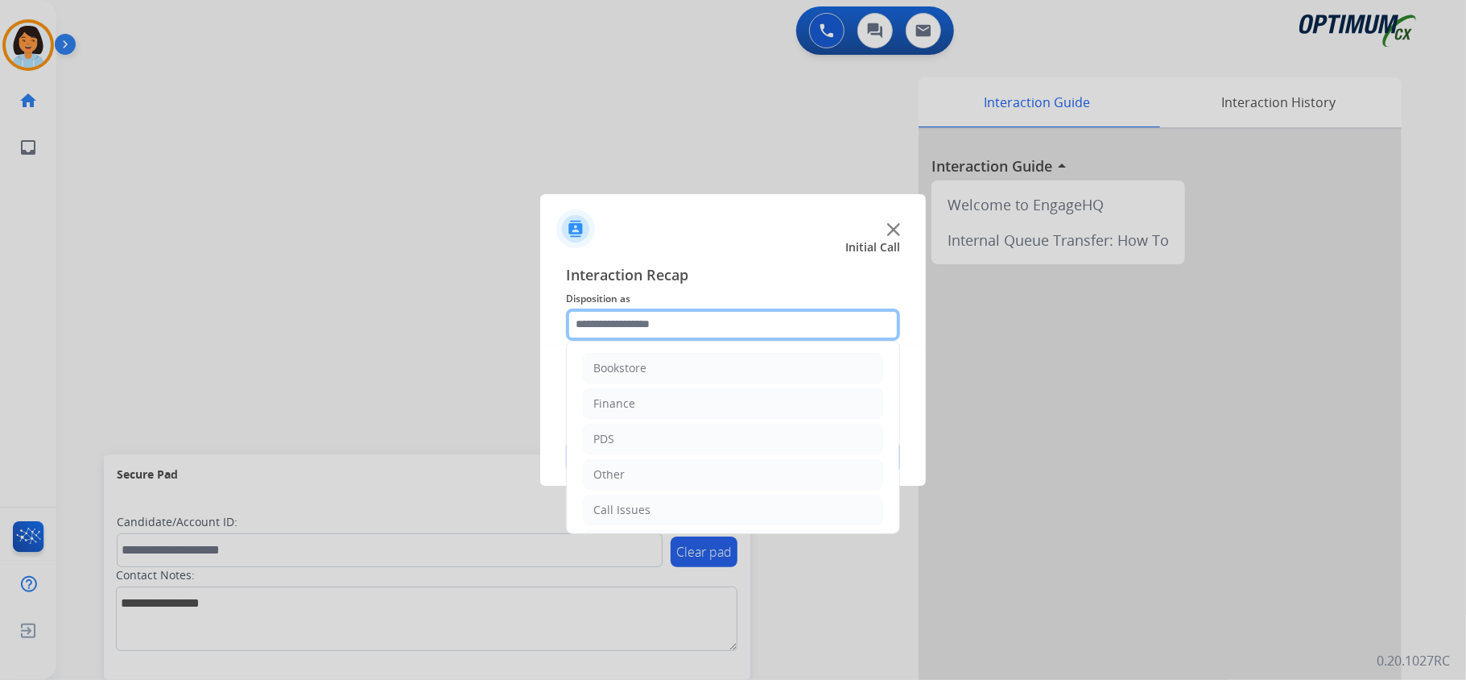
click at [700, 319] on input "text" at bounding box center [733, 324] width 334 height 32
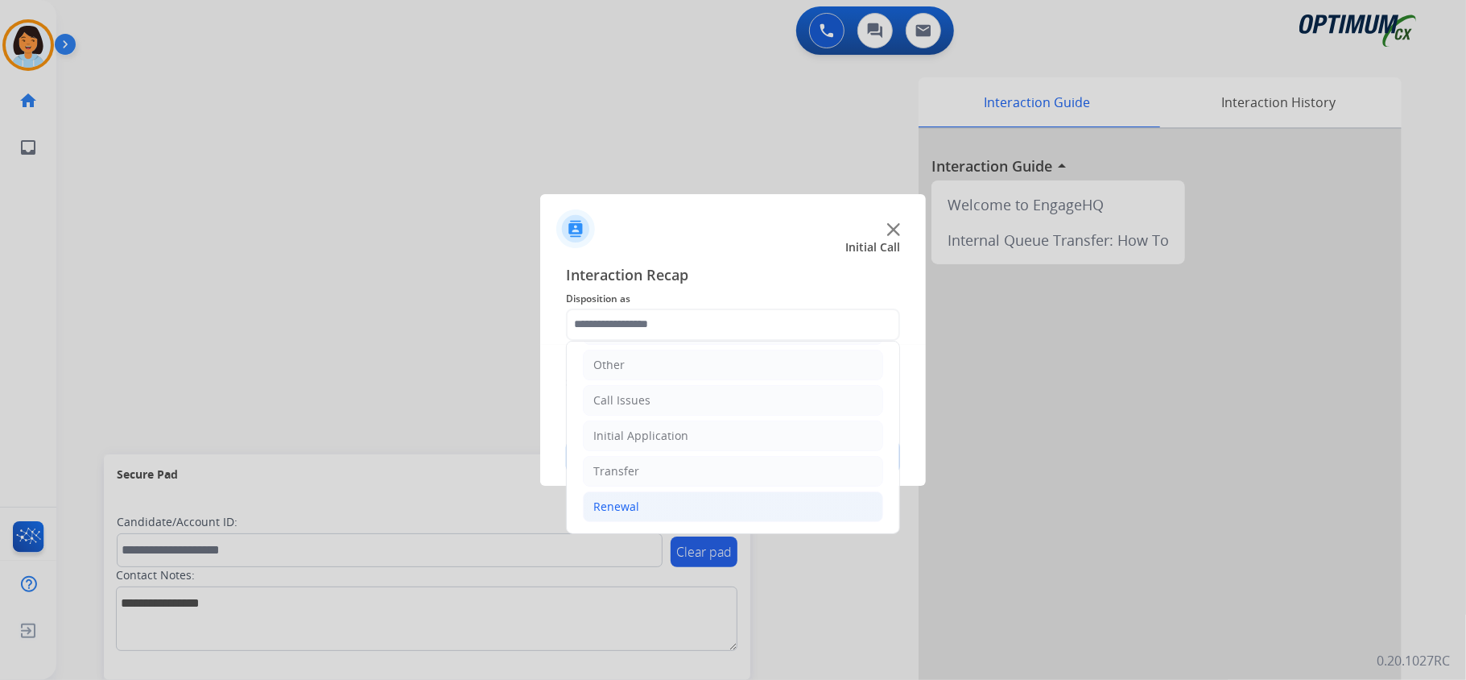
click at [652, 512] on li "Renewal" at bounding box center [733, 506] width 300 height 31
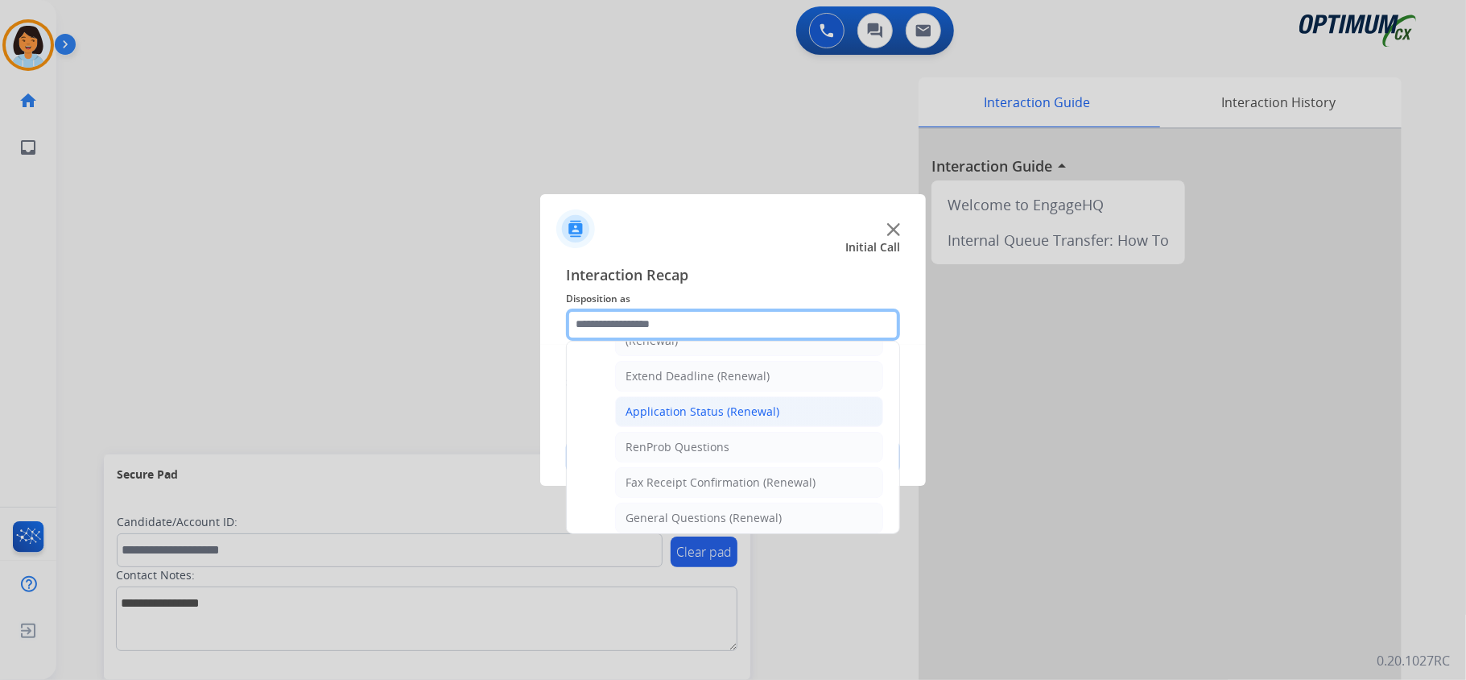
scroll to position [328, 0]
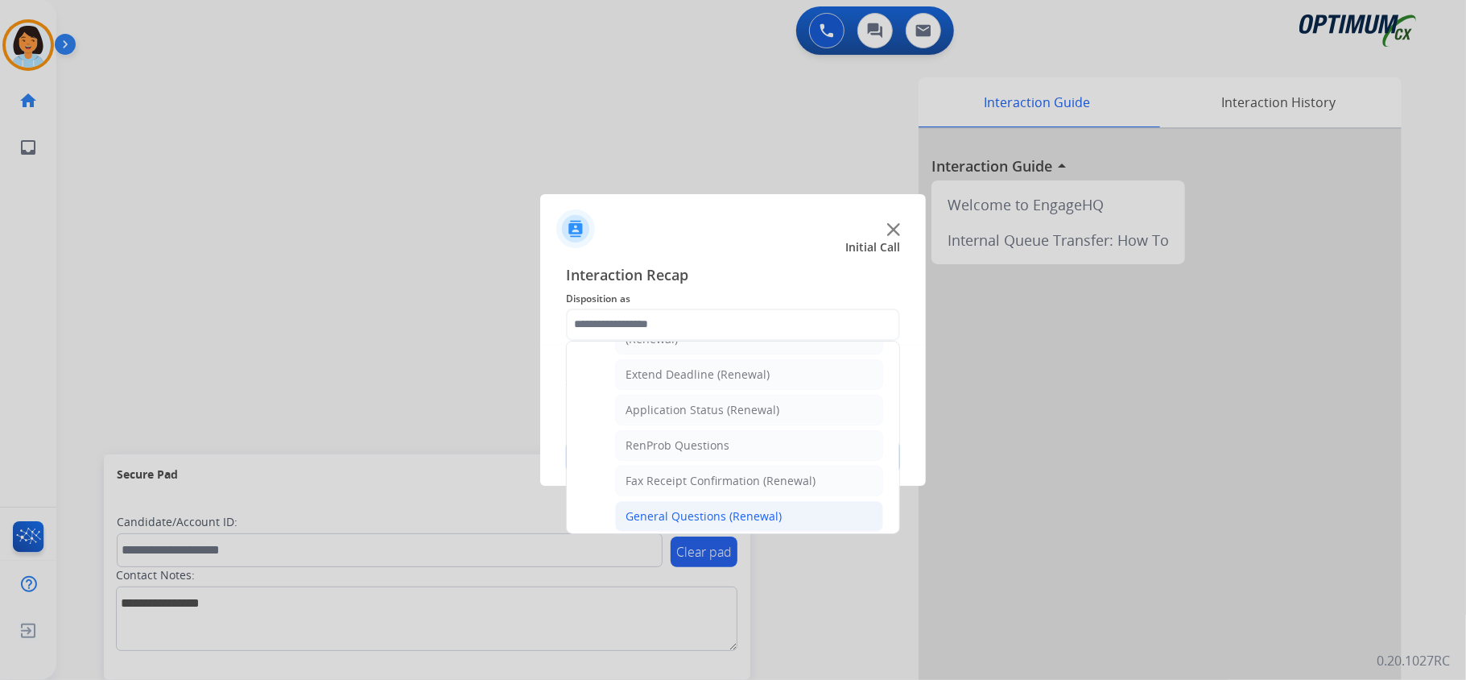
click at [712, 517] on div "General Questions (Renewal)" at bounding box center [704, 516] width 156 height 16
type input "**********"
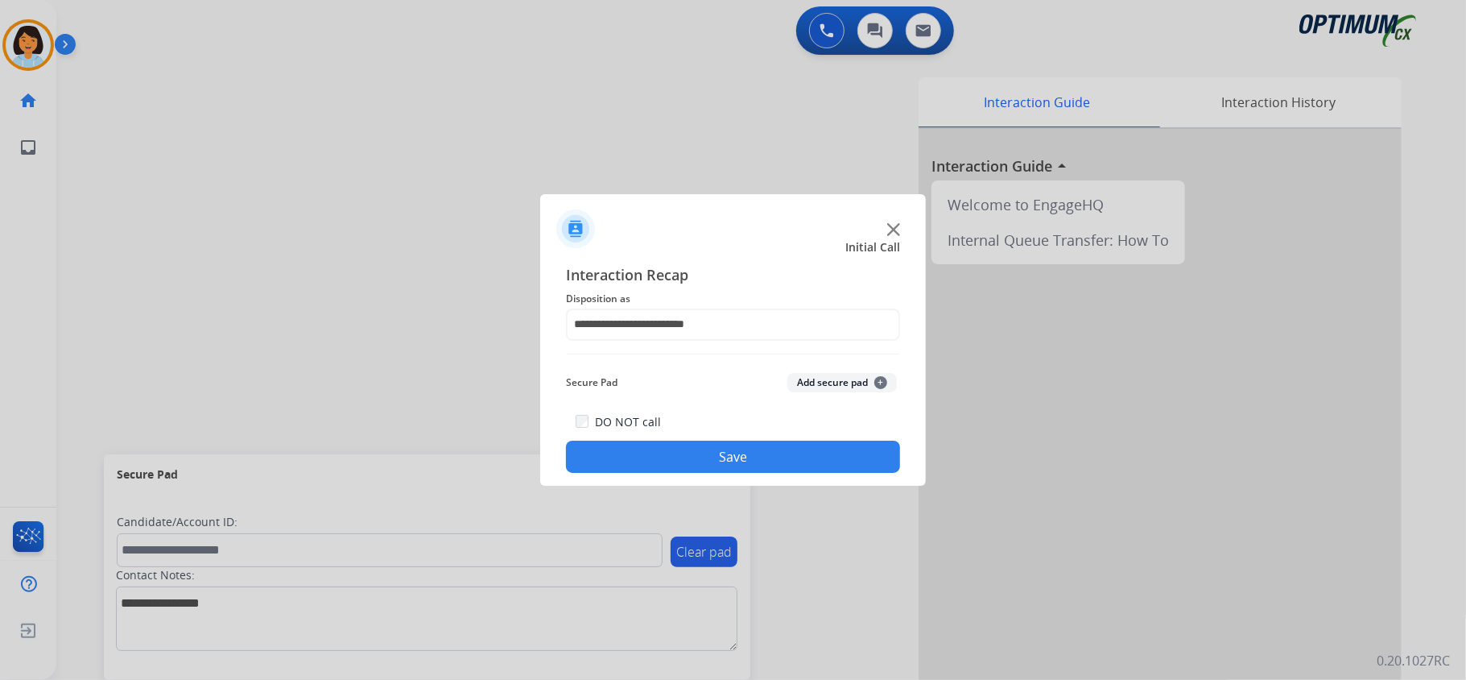
click at [710, 457] on button "Save" at bounding box center [733, 456] width 334 height 32
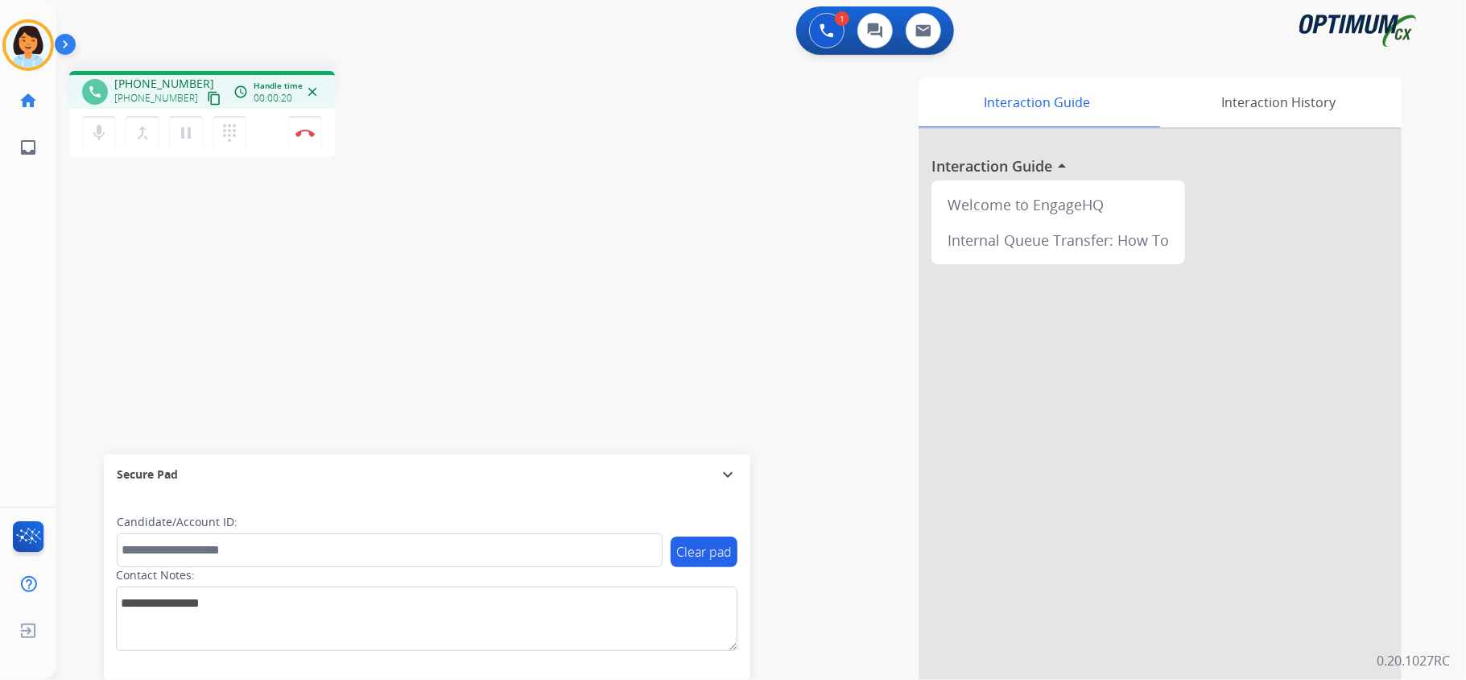
click at [207, 95] on mat-icon "content_copy" at bounding box center [214, 98] width 14 height 14
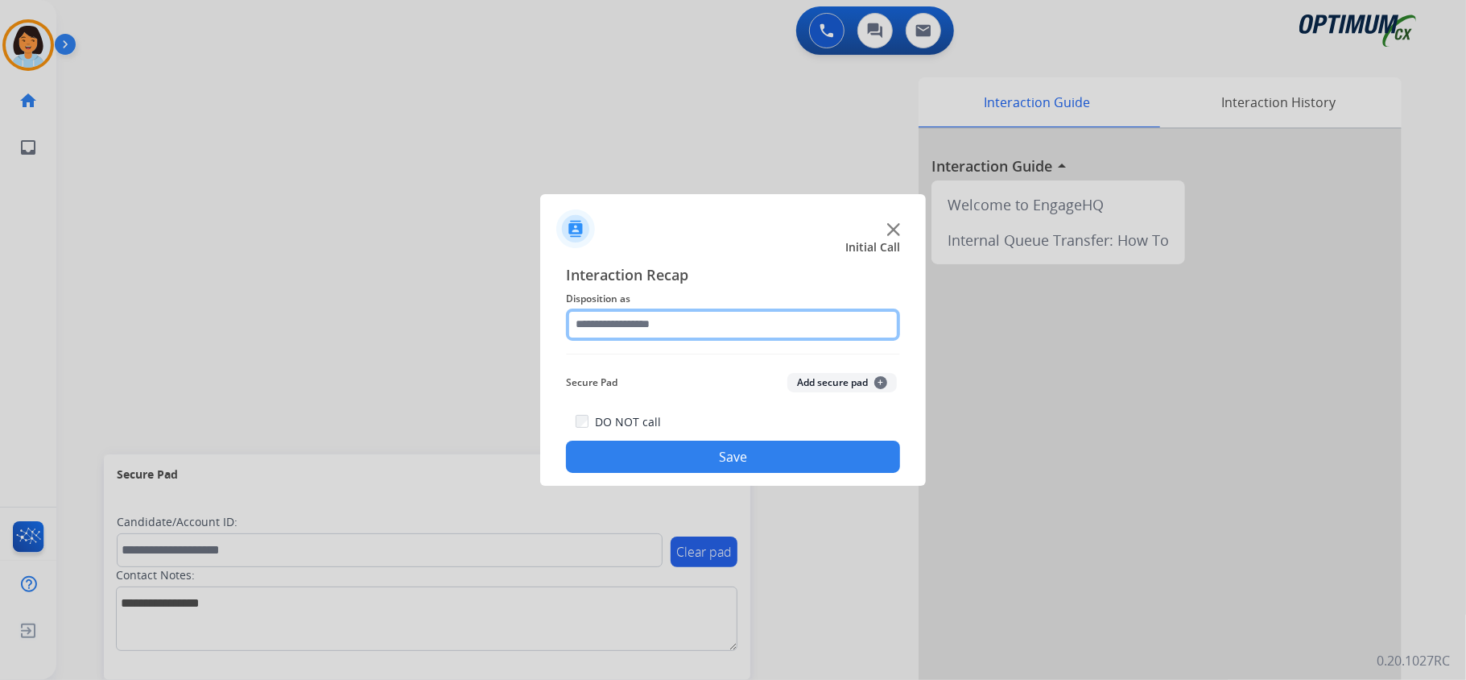
click at [706, 323] on input "text" at bounding box center [733, 324] width 334 height 32
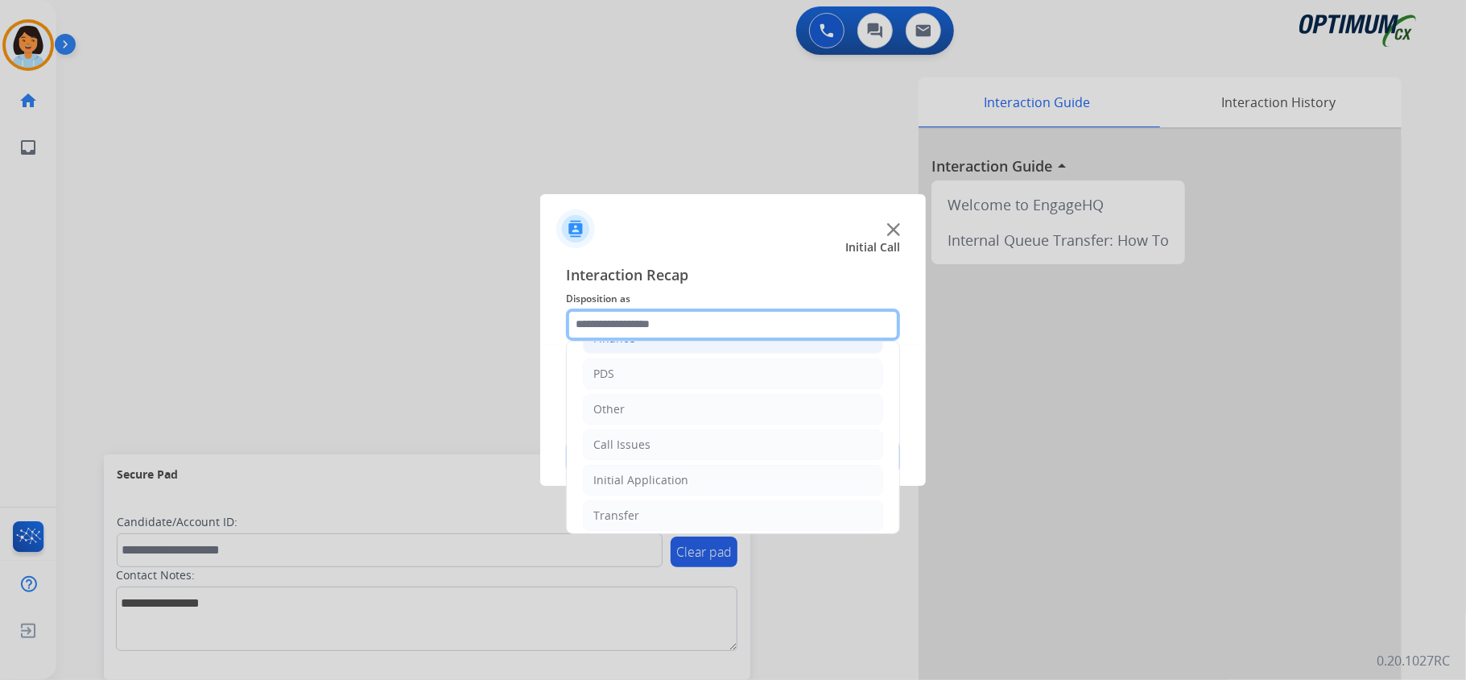
scroll to position [114, 0]
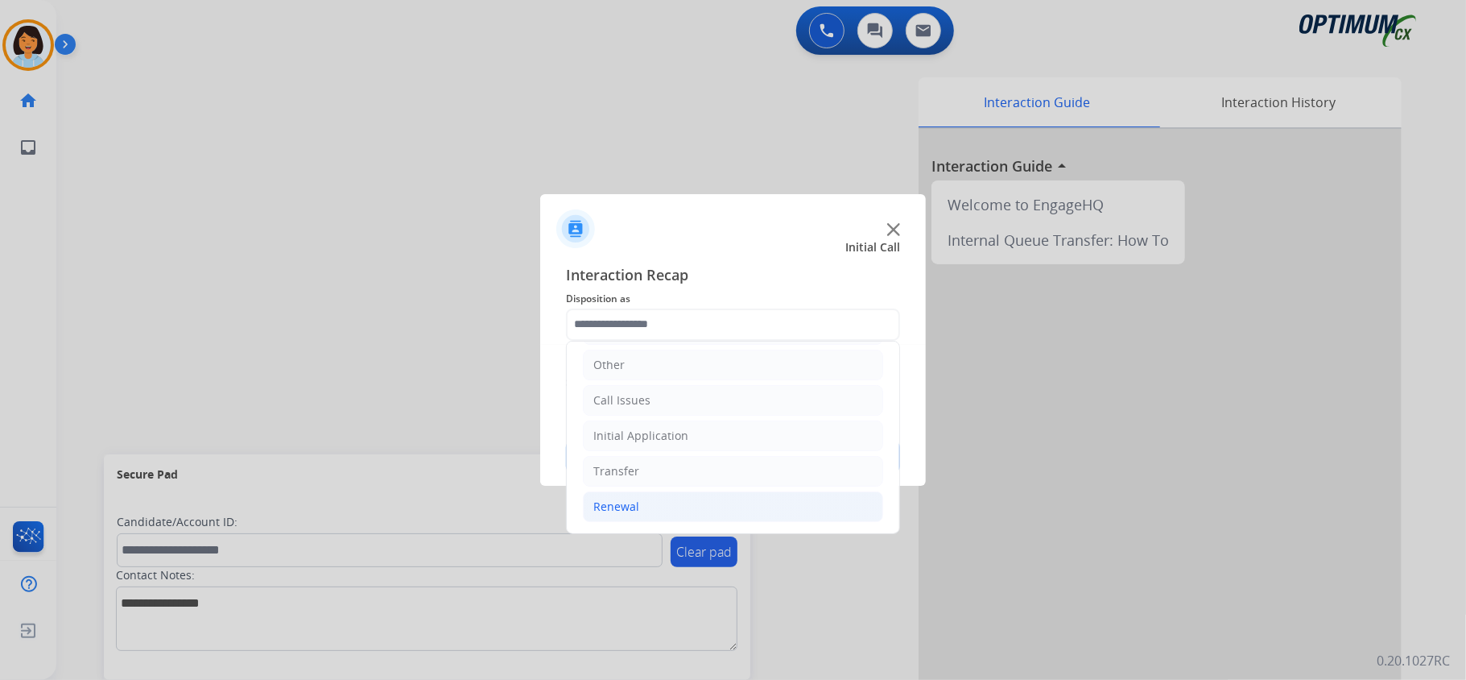
click at [657, 503] on li "Renewal" at bounding box center [733, 506] width 300 height 31
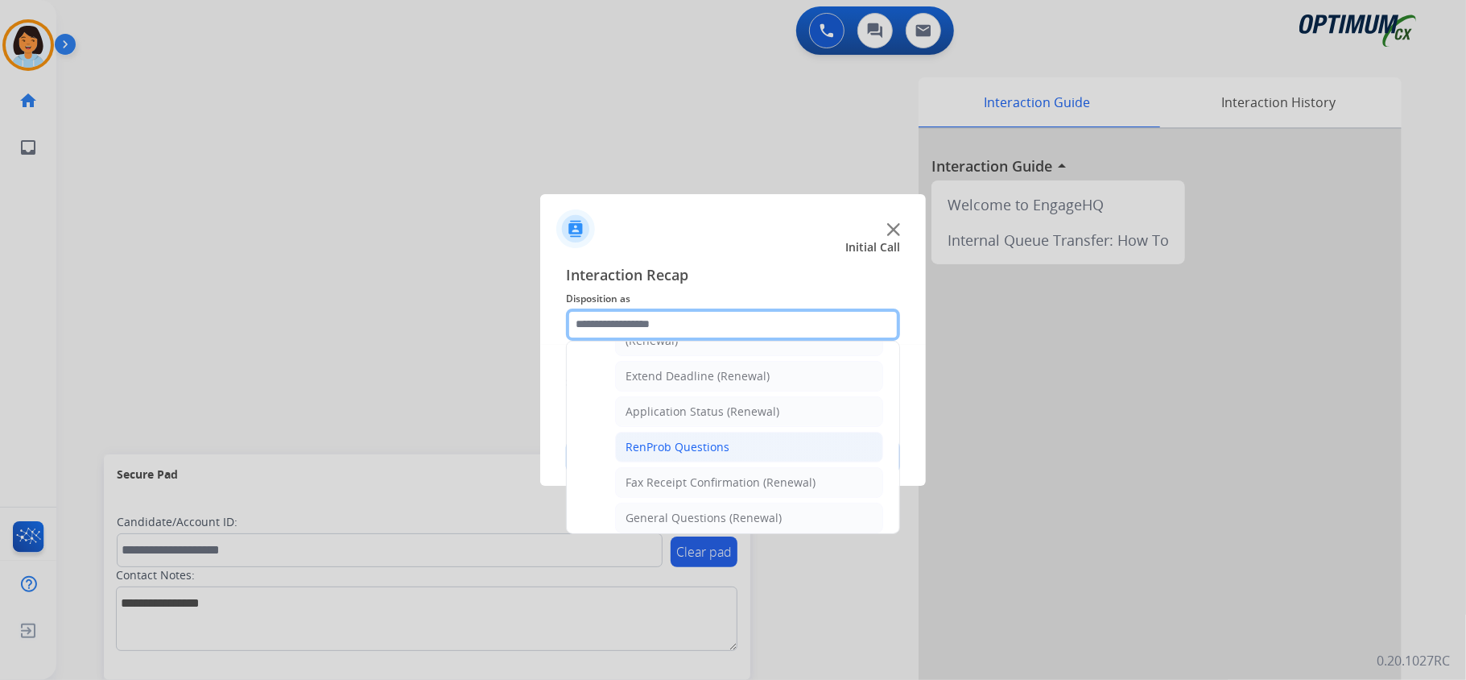
scroll to position [328, 0]
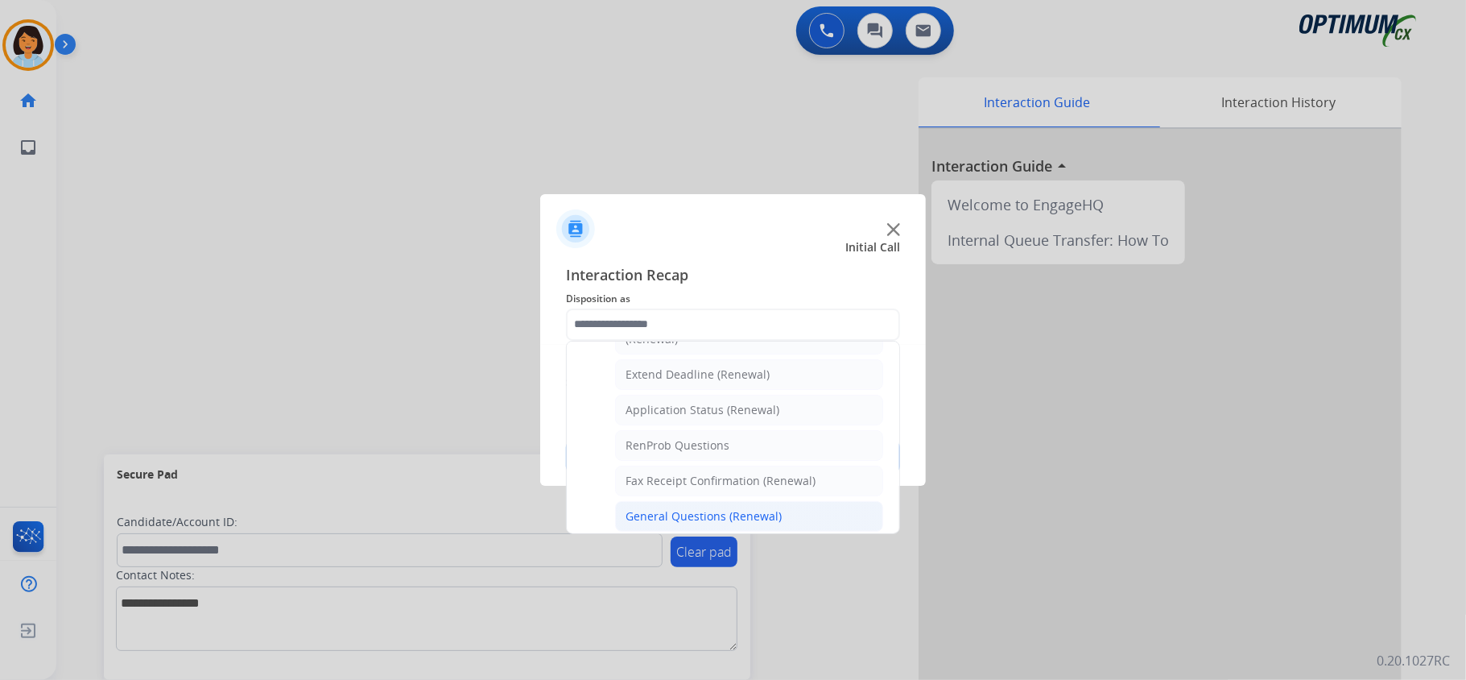
click at [696, 522] on div "General Questions (Renewal)" at bounding box center [704, 516] width 156 height 16
type input "**********"
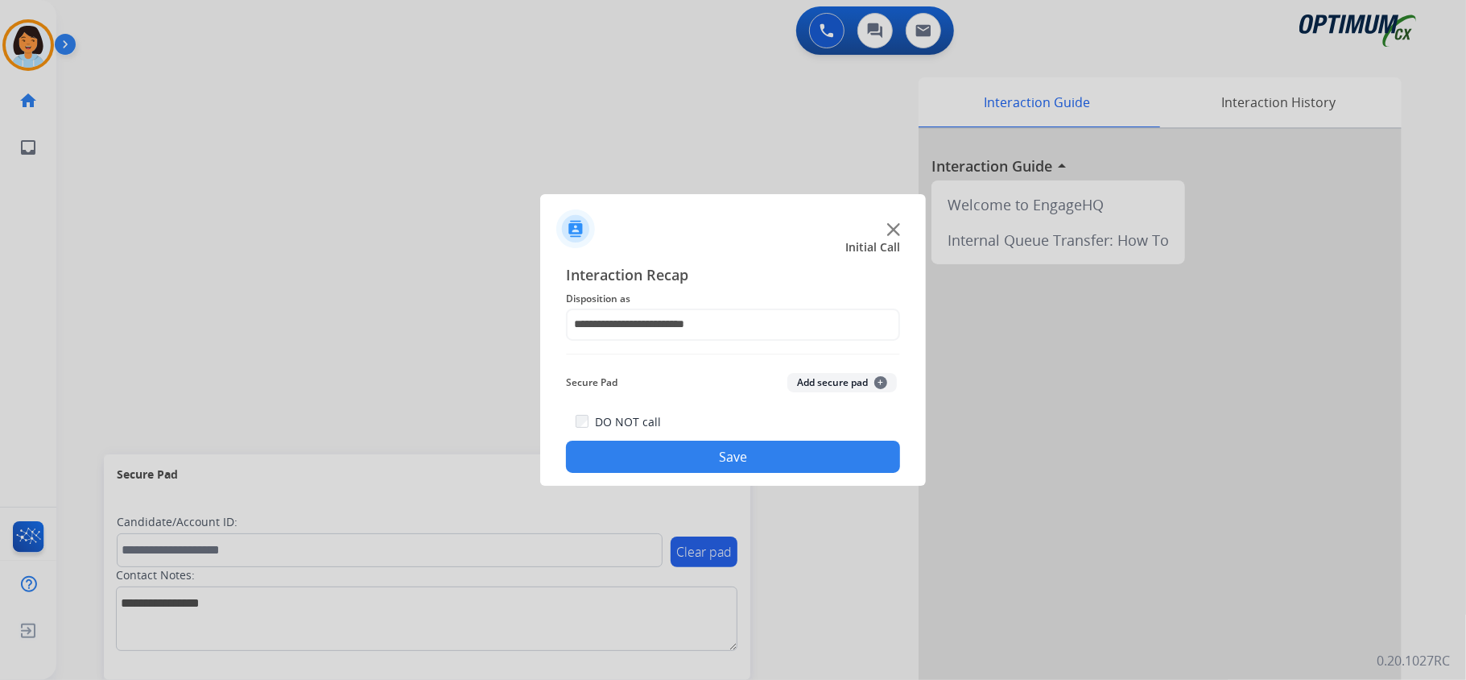
click at [673, 461] on button "Save" at bounding box center [733, 456] width 334 height 32
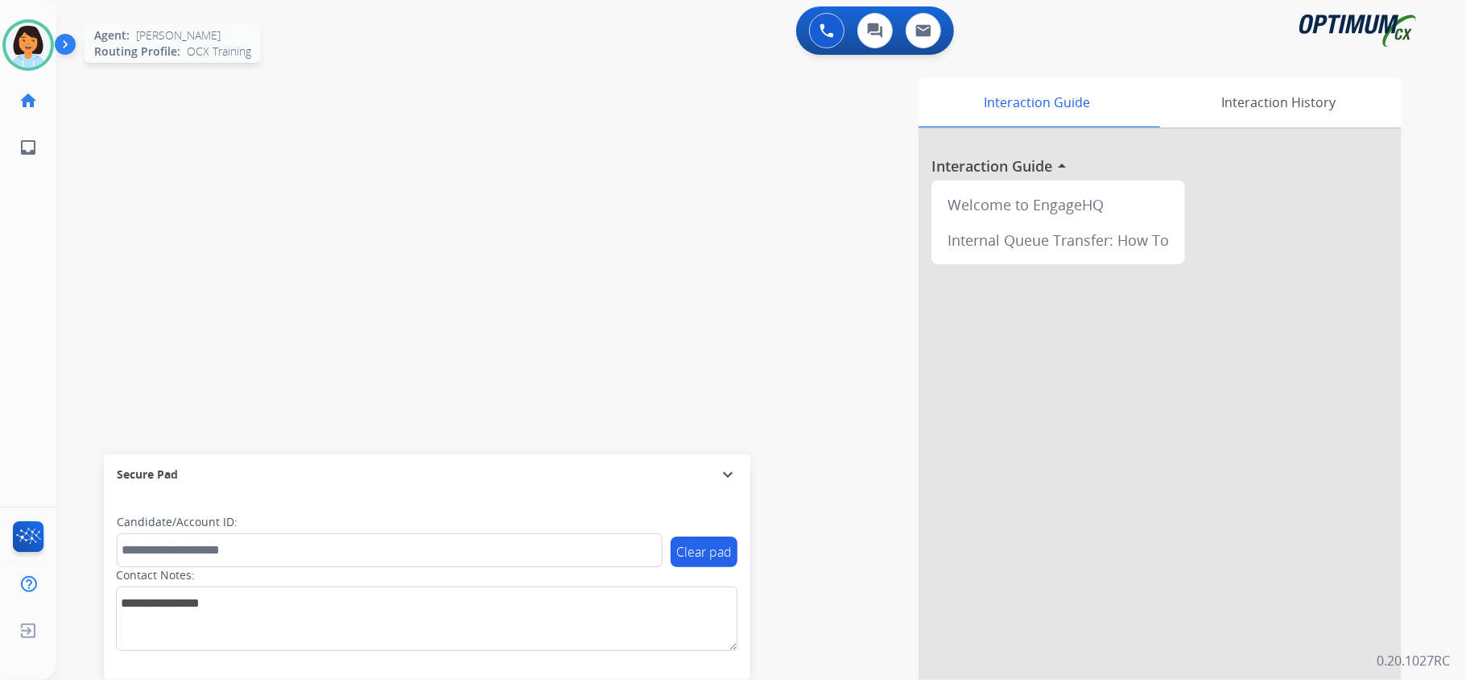
drag, startPoint x: 34, startPoint y: 50, endPoint x: 52, endPoint y: 43, distance: 19.9
click at [34, 50] on img at bounding box center [28, 45] width 45 height 45
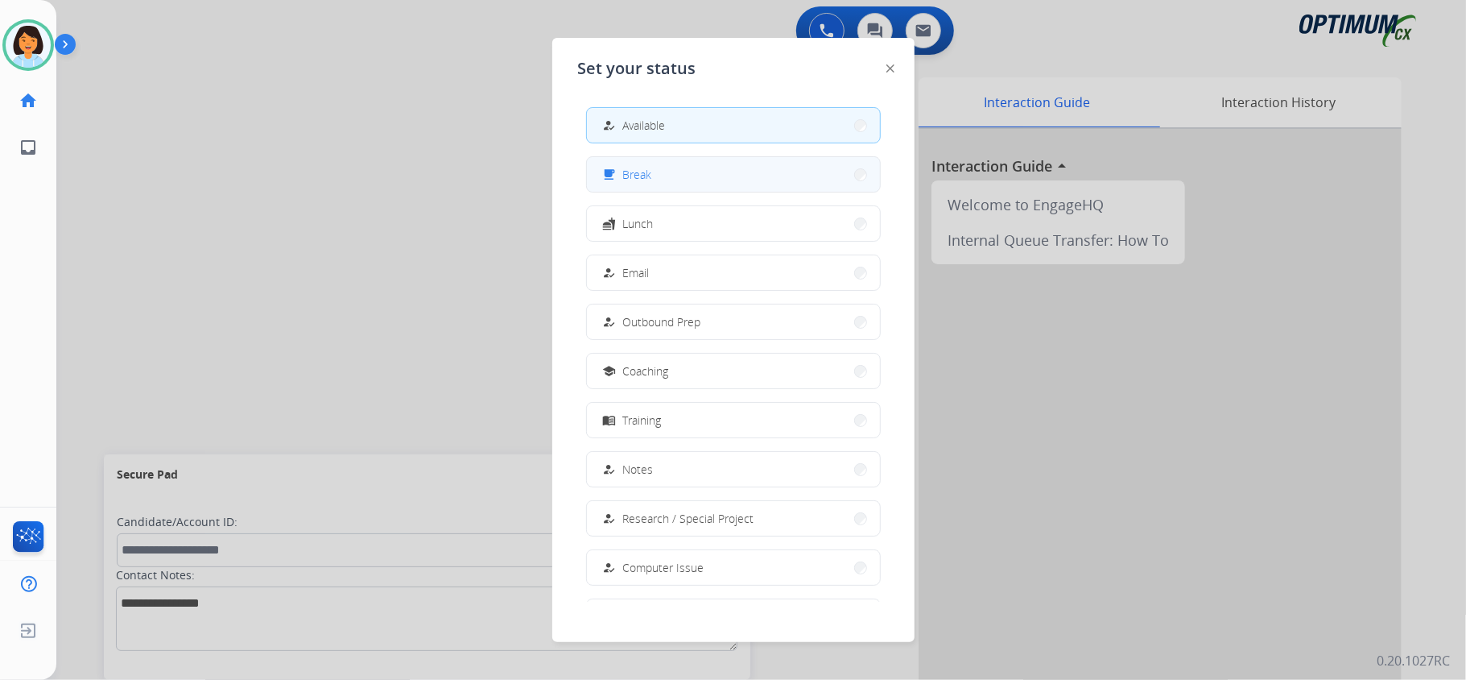
click at [655, 165] on button "free_breakfast Break" at bounding box center [733, 174] width 293 height 35
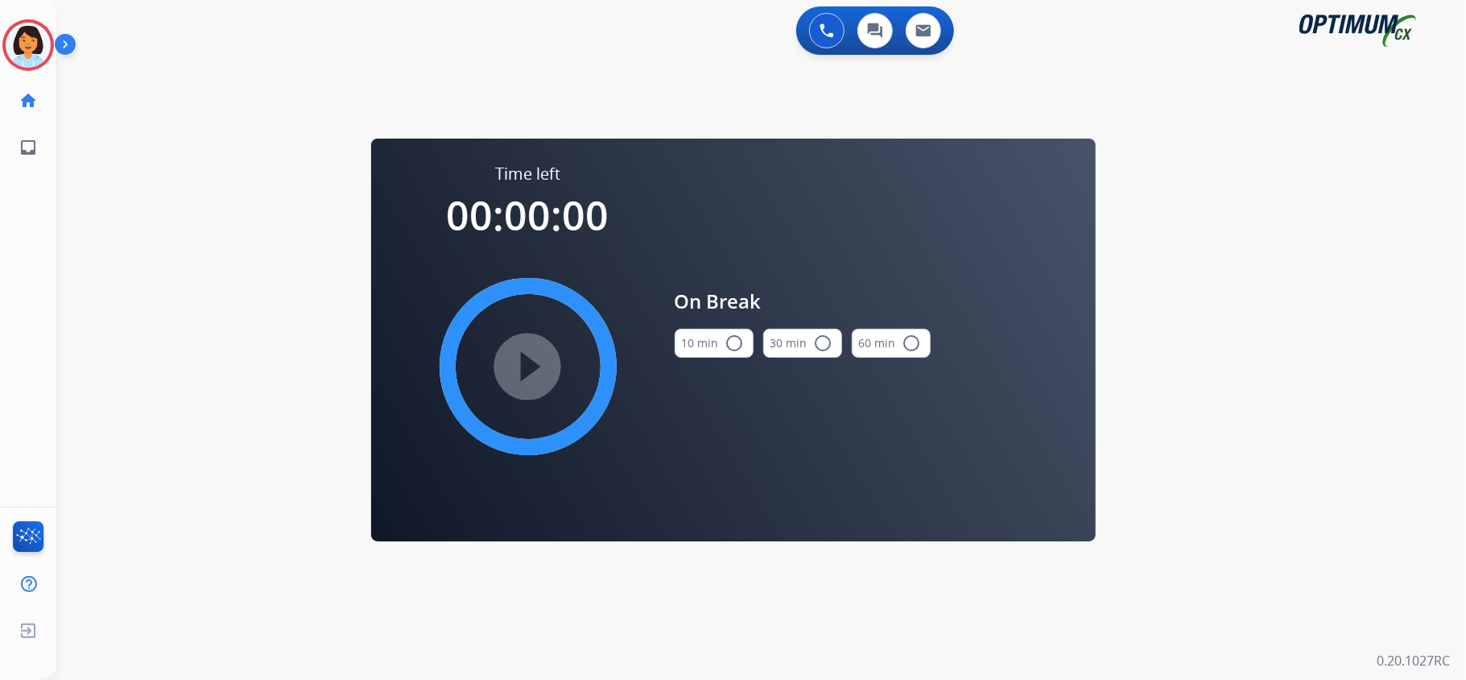
click at [704, 353] on button "10 min radio_button_unchecked" at bounding box center [714, 342] width 79 height 29
click at [535, 357] on mat-icon "play_circle_filled" at bounding box center [527, 366] width 19 height 19
click at [32, 40] on icon at bounding box center [28, 45] width 52 height 52
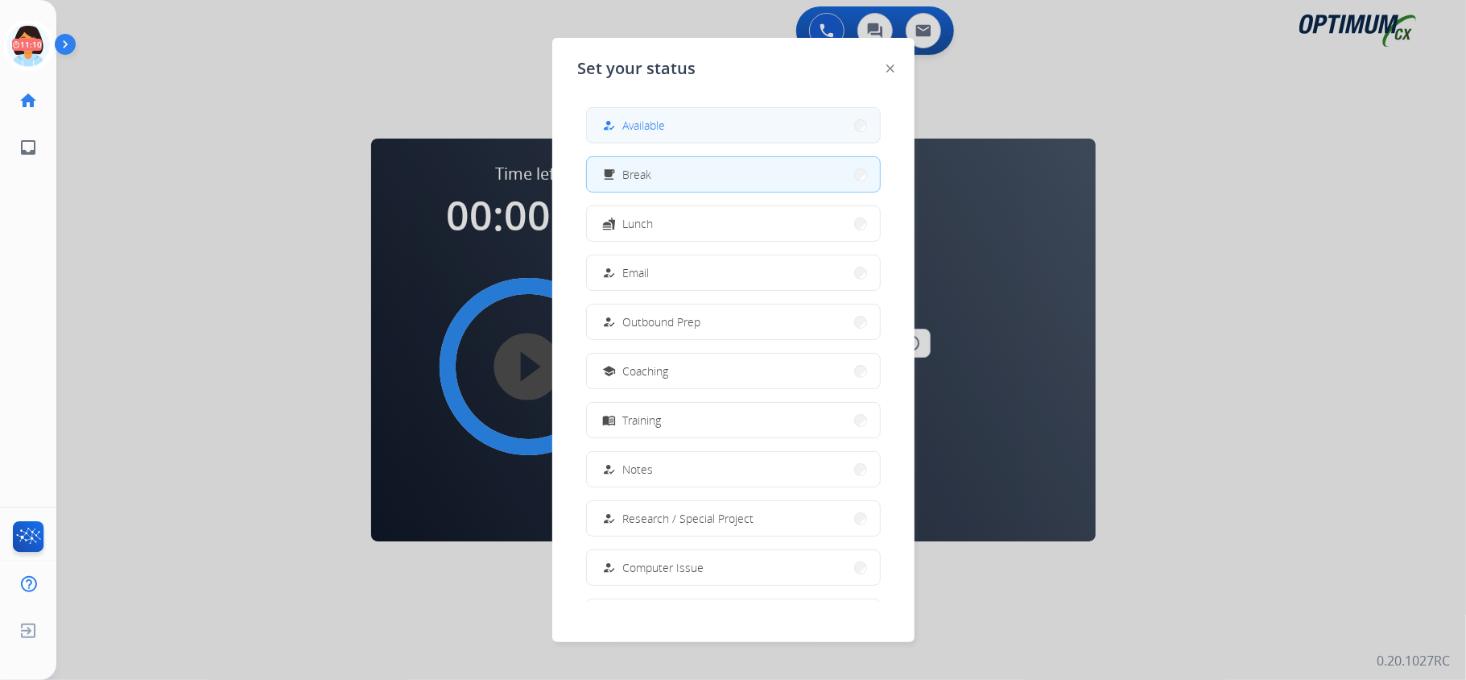
click at [710, 133] on button "how_to_reg Available" at bounding box center [733, 125] width 293 height 35
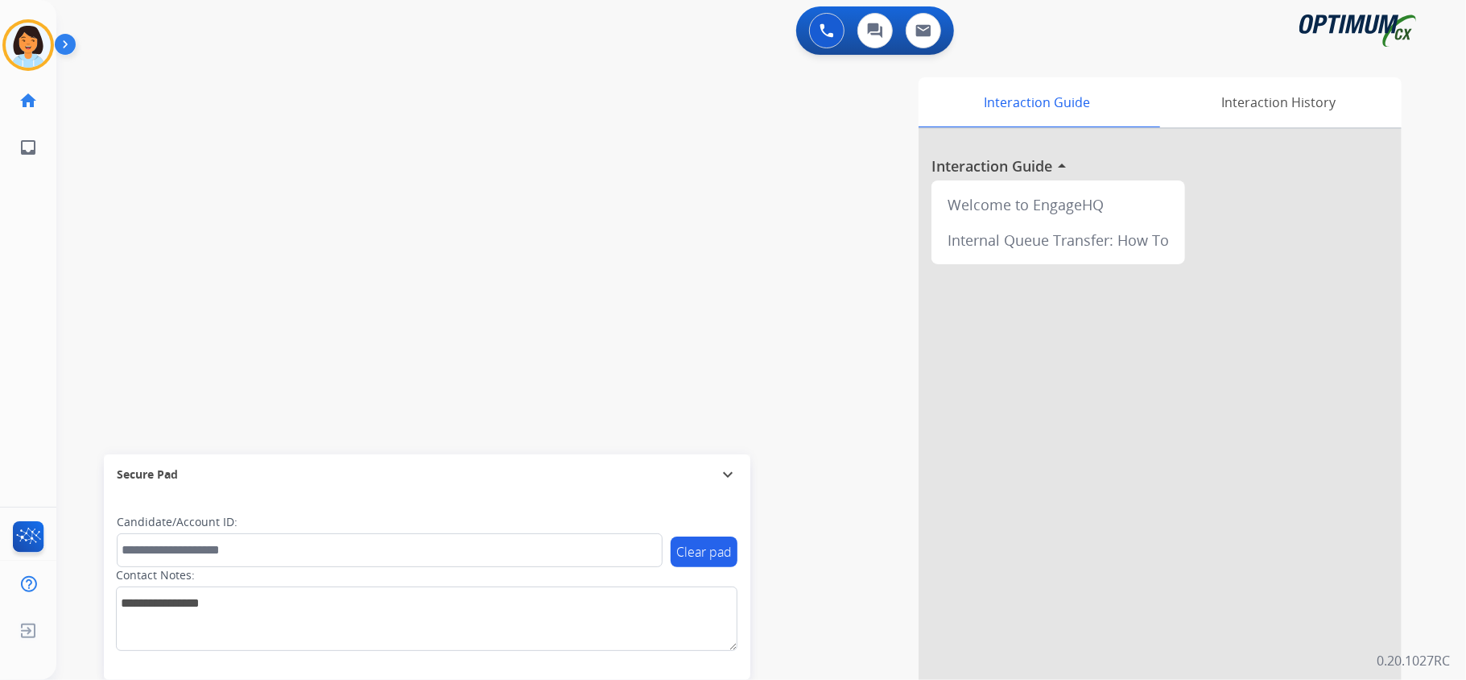
click at [229, 147] on div "swap_horiz Break voice bridge close_fullscreen Connect 3-Way Call merge_type Se…" at bounding box center [741, 393] width 1371 height 671
click at [207, 101] on mat-icon "content_copy" at bounding box center [214, 98] width 14 height 14
click at [300, 134] on img at bounding box center [304, 133] width 19 height 8
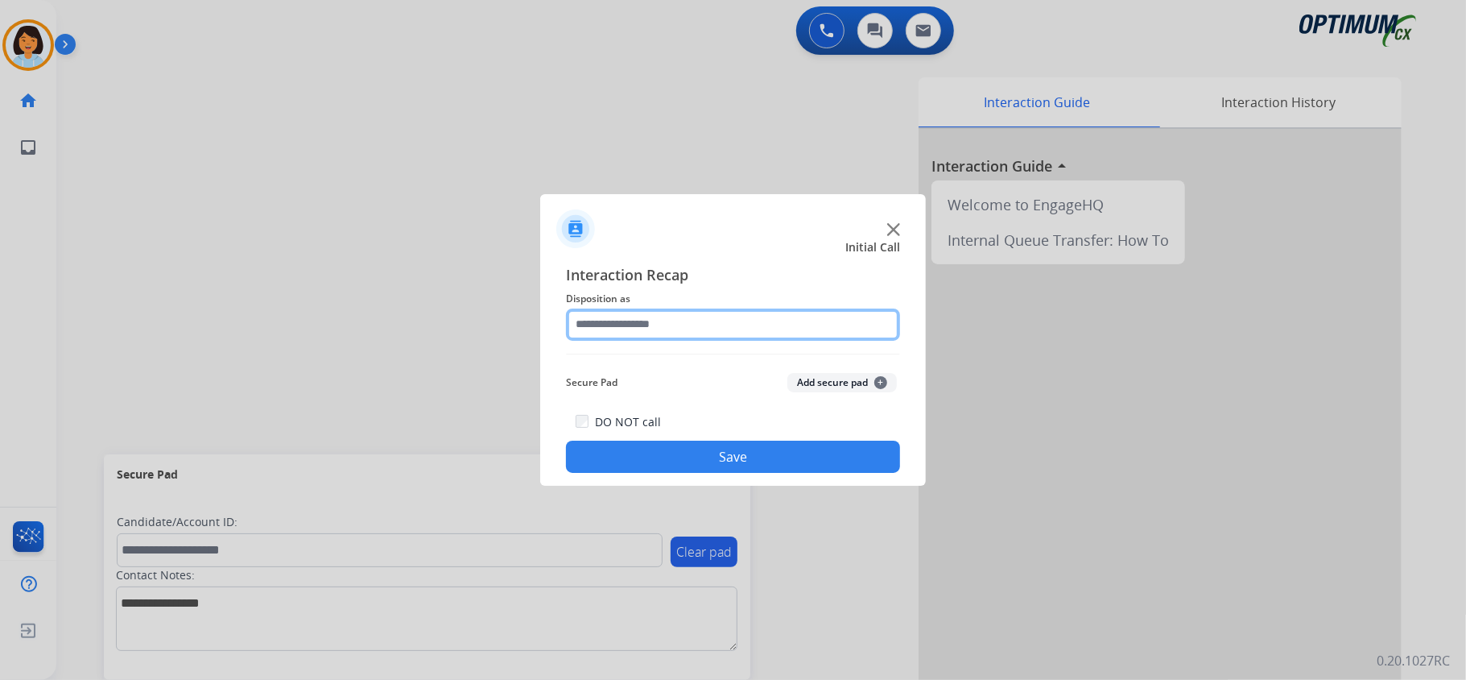
click at [692, 320] on input "text" at bounding box center [733, 324] width 334 height 32
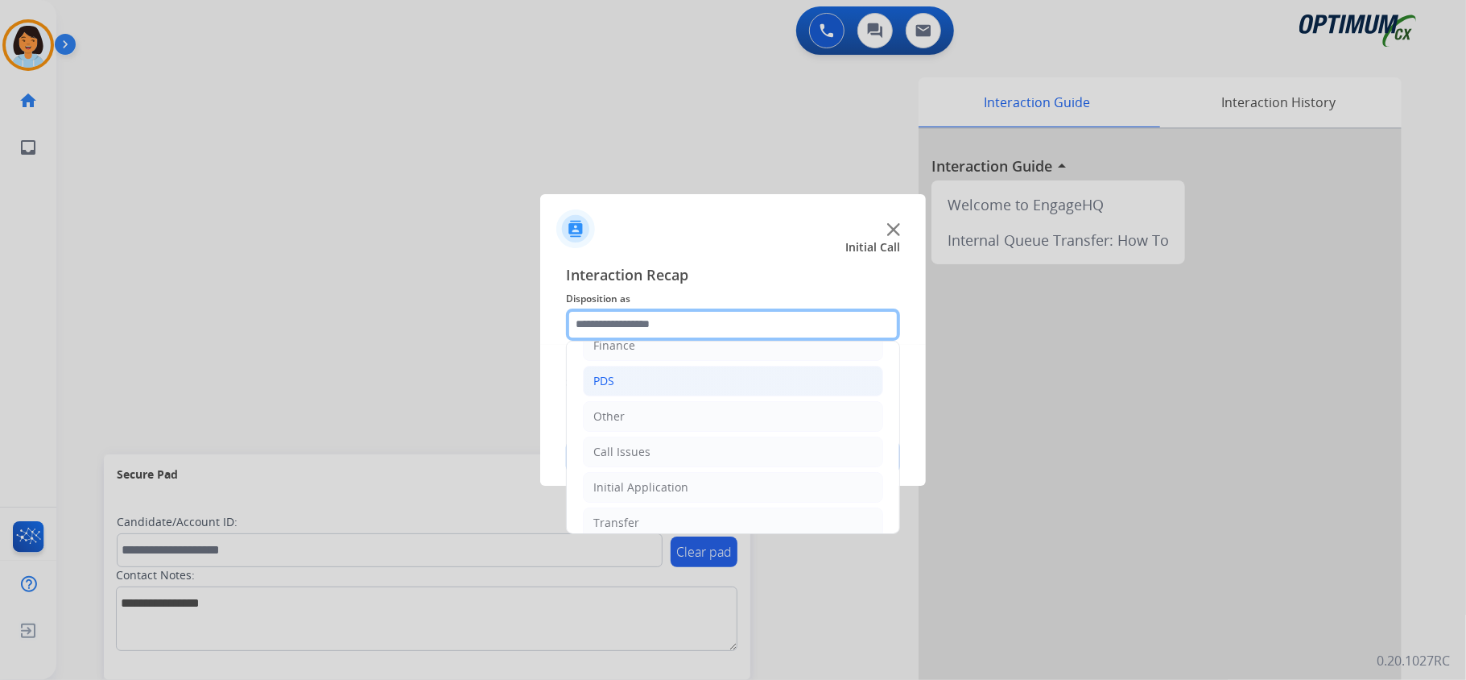
scroll to position [107, 0]
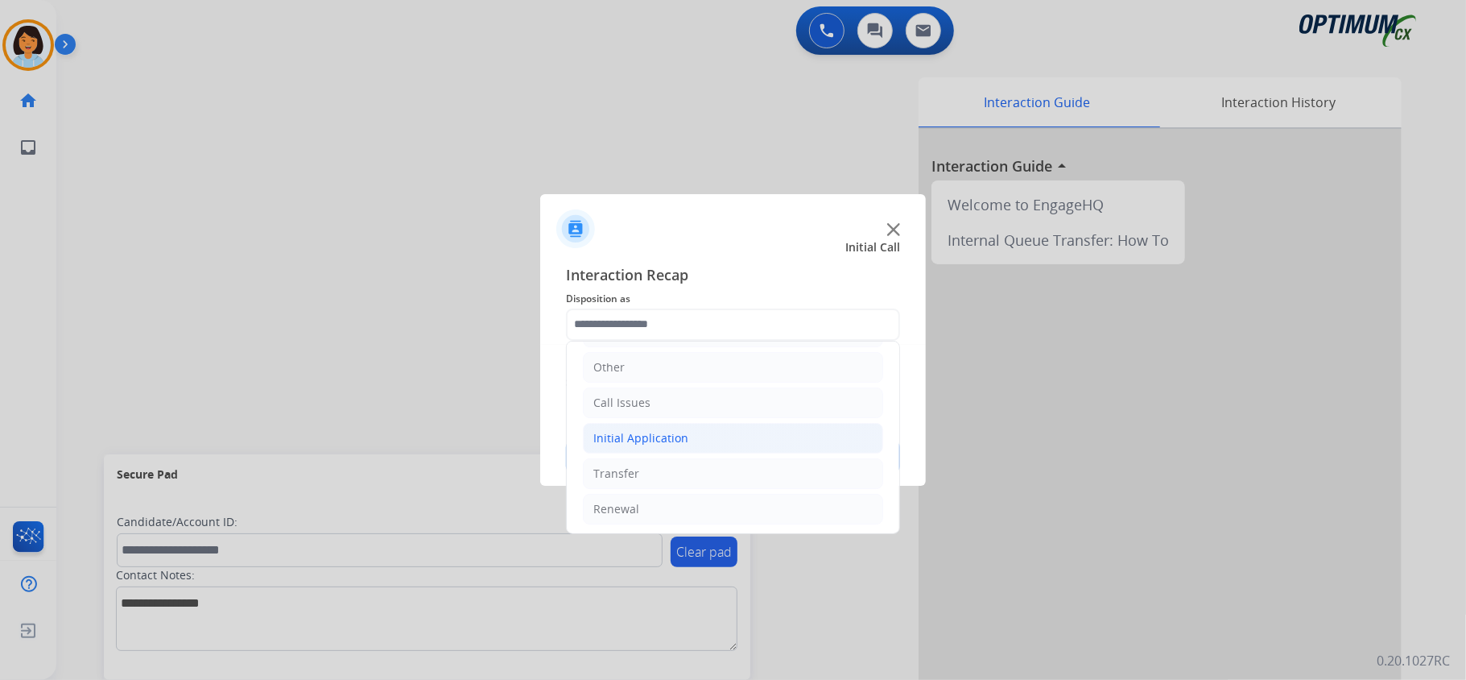
click at [668, 440] on div "Initial Application" at bounding box center [640, 438] width 95 height 16
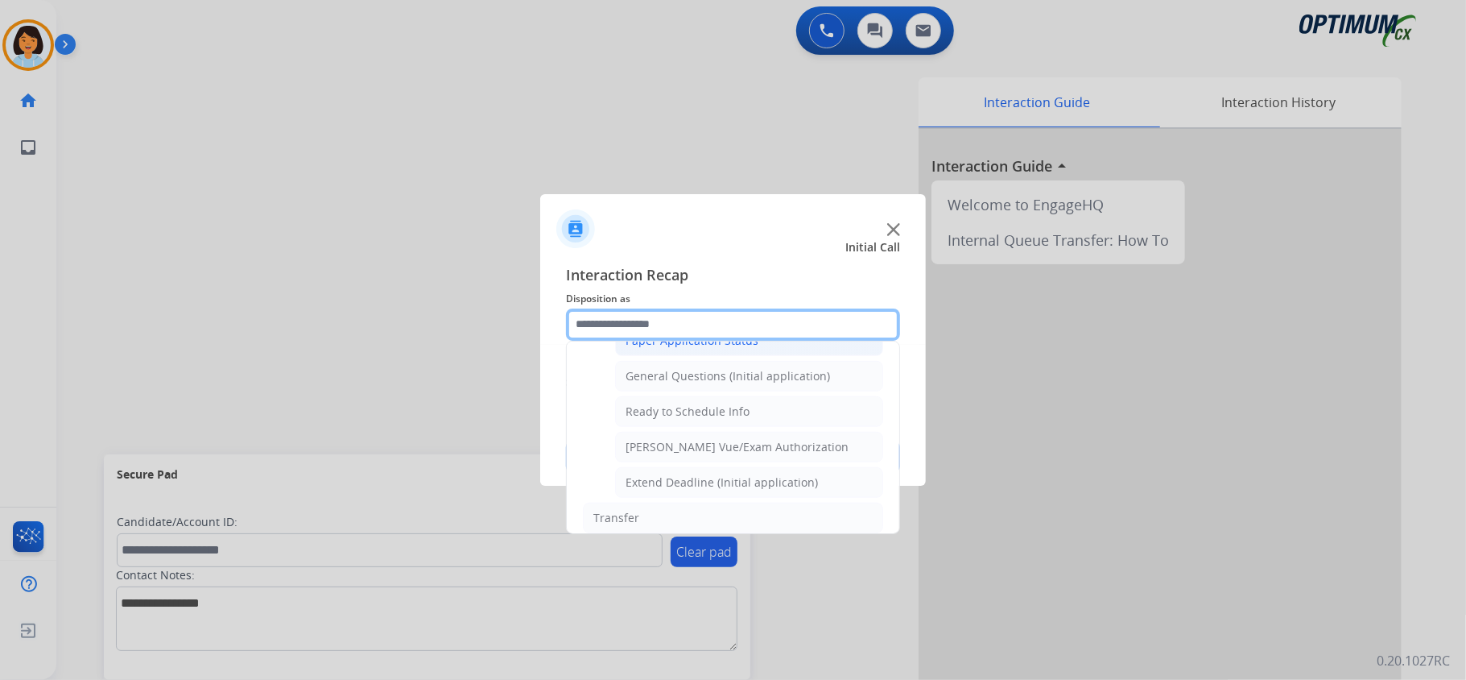
scroll to position [966, 0]
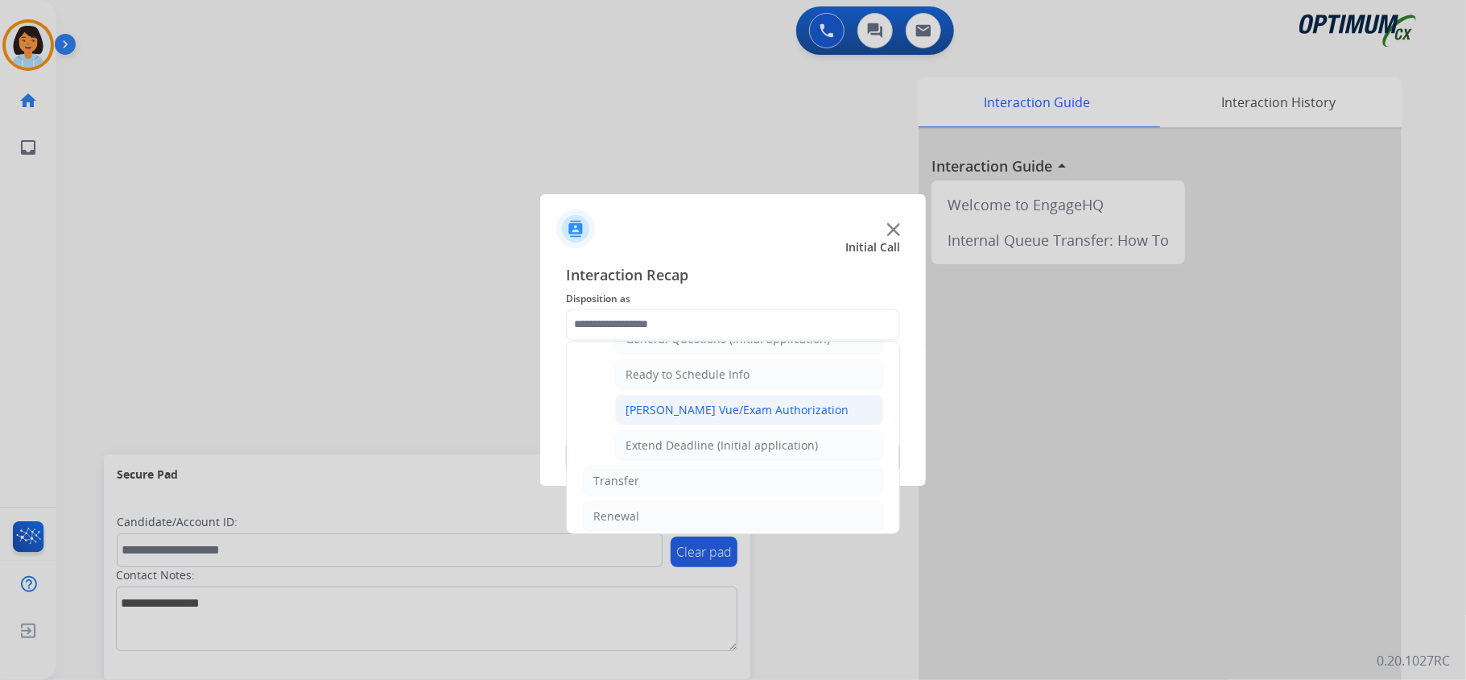
click at [707, 417] on div "[PERSON_NAME] Vue/Exam Authorization" at bounding box center [737, 410] width 223 height 16
type input "**********"
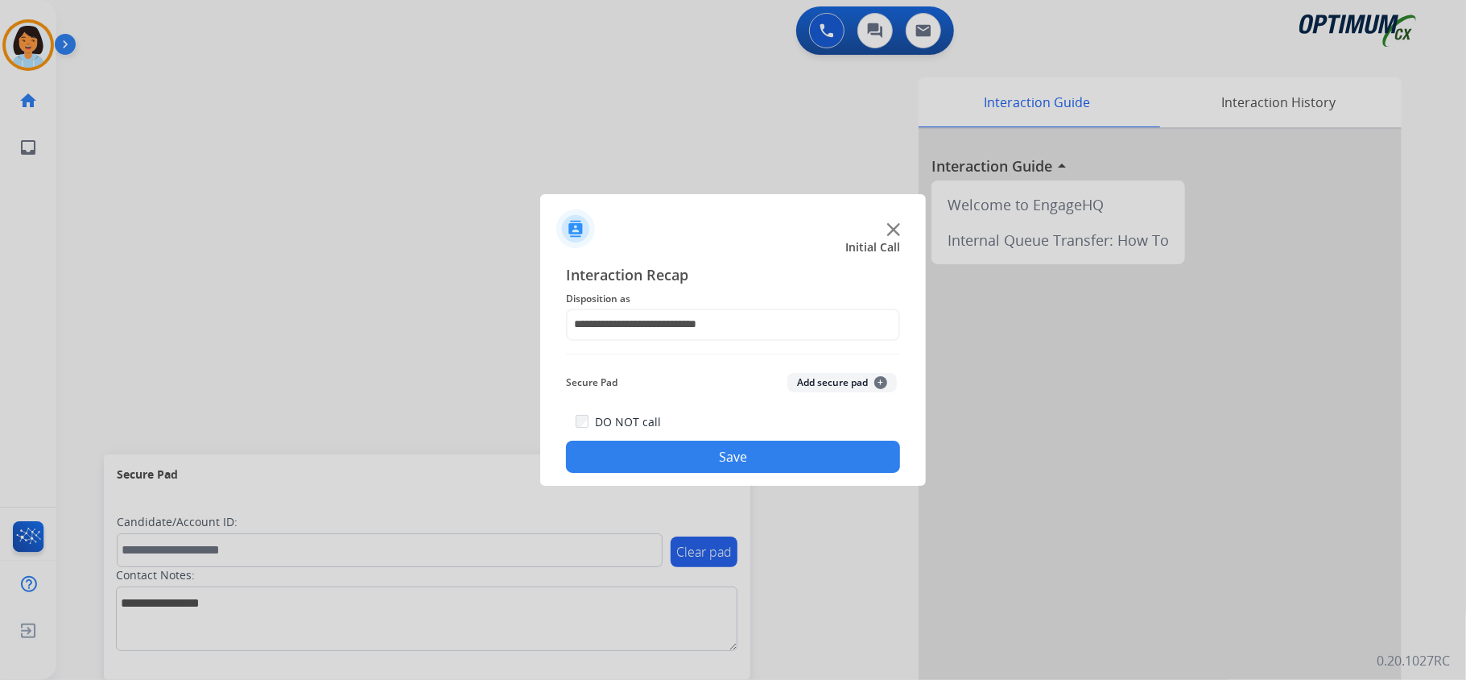
click at [688, 467] on button "Save" at bounding box center [733, 456] width 334 height 32
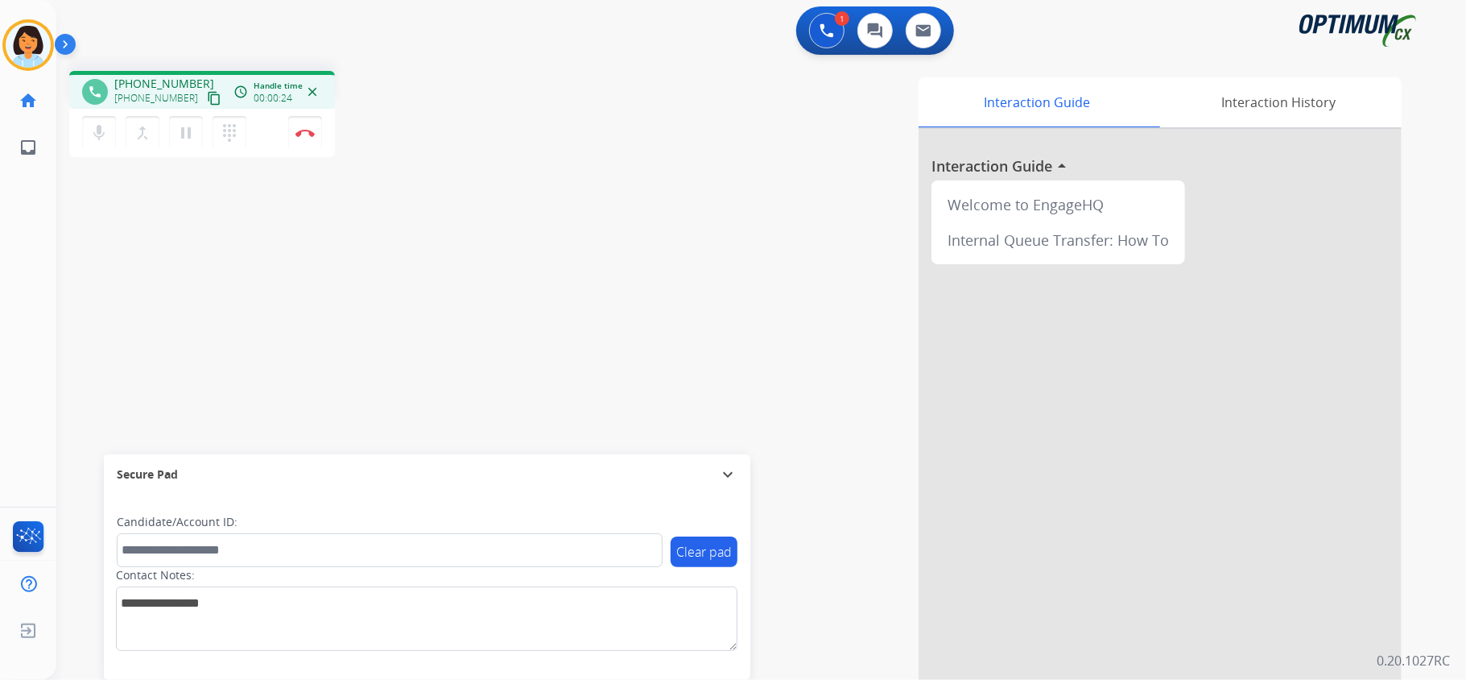
drag, startPoint x: 1085, startPoint y: 409, endPoint x: 1113, endPoint y: 415, distance: 28.1
click at [1084, 409] on div at bounding box center [1160, 429] width 483 height 601
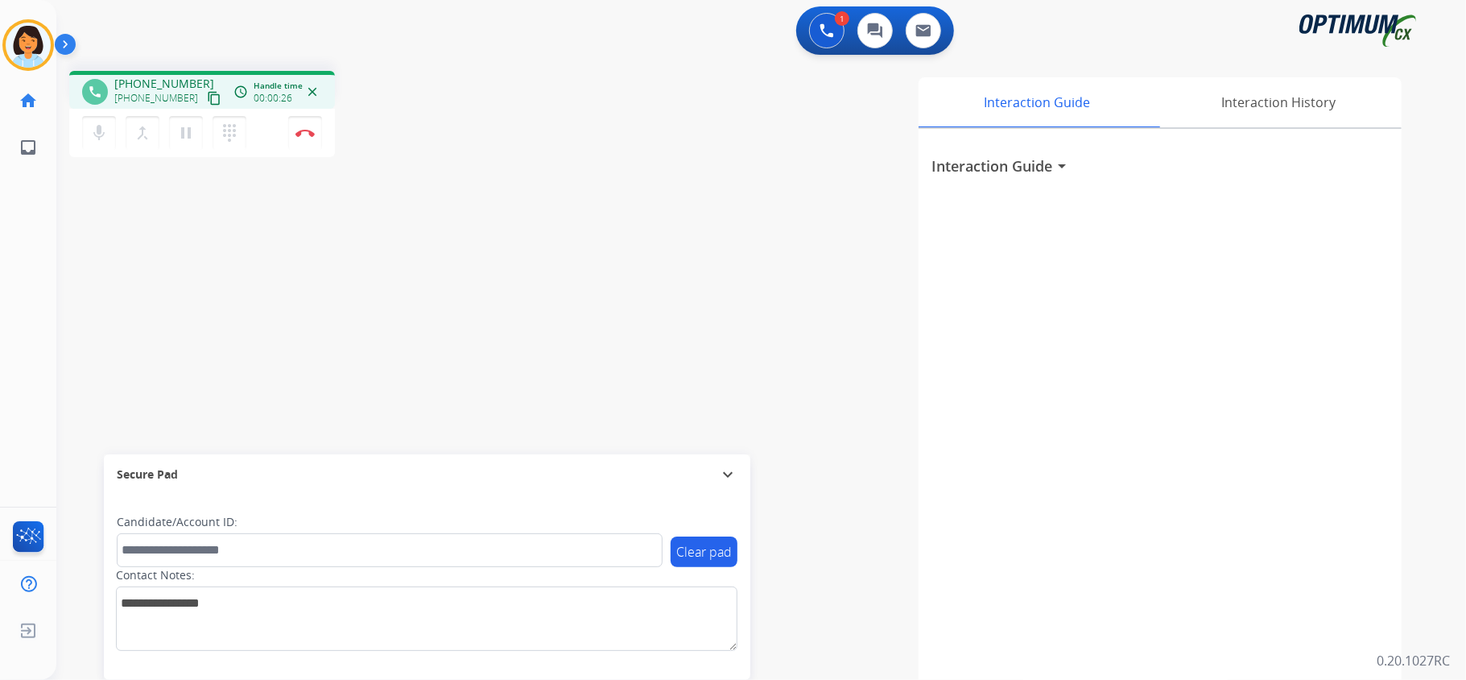
click at [207, 97] on mat-icon "content_copy" at bounding box center [214, 98] width 14 height 14
click at [207, 101] on mat-icon "content_copy" at bounding box center [214, 98] width 14 height 14
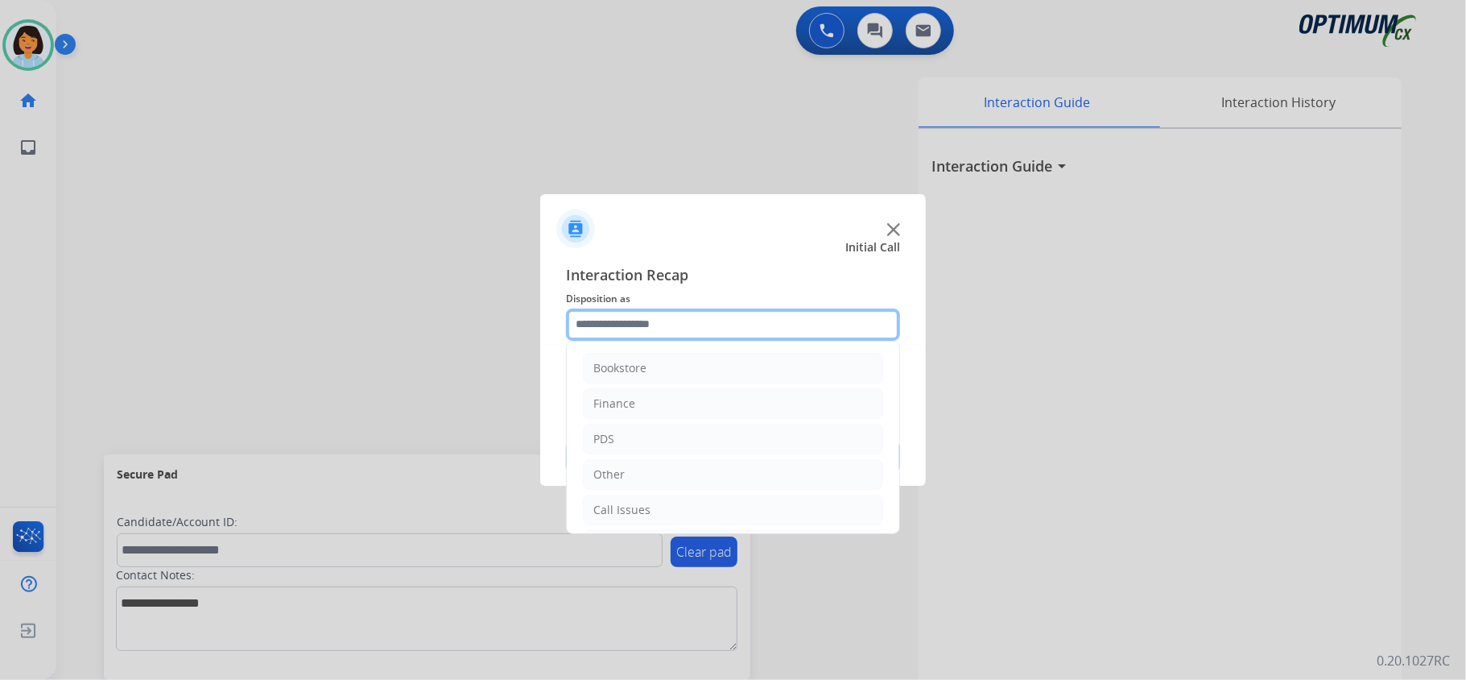
click at [691, 332] on input "text" at bounding box center [733, 324] width 334 height 32
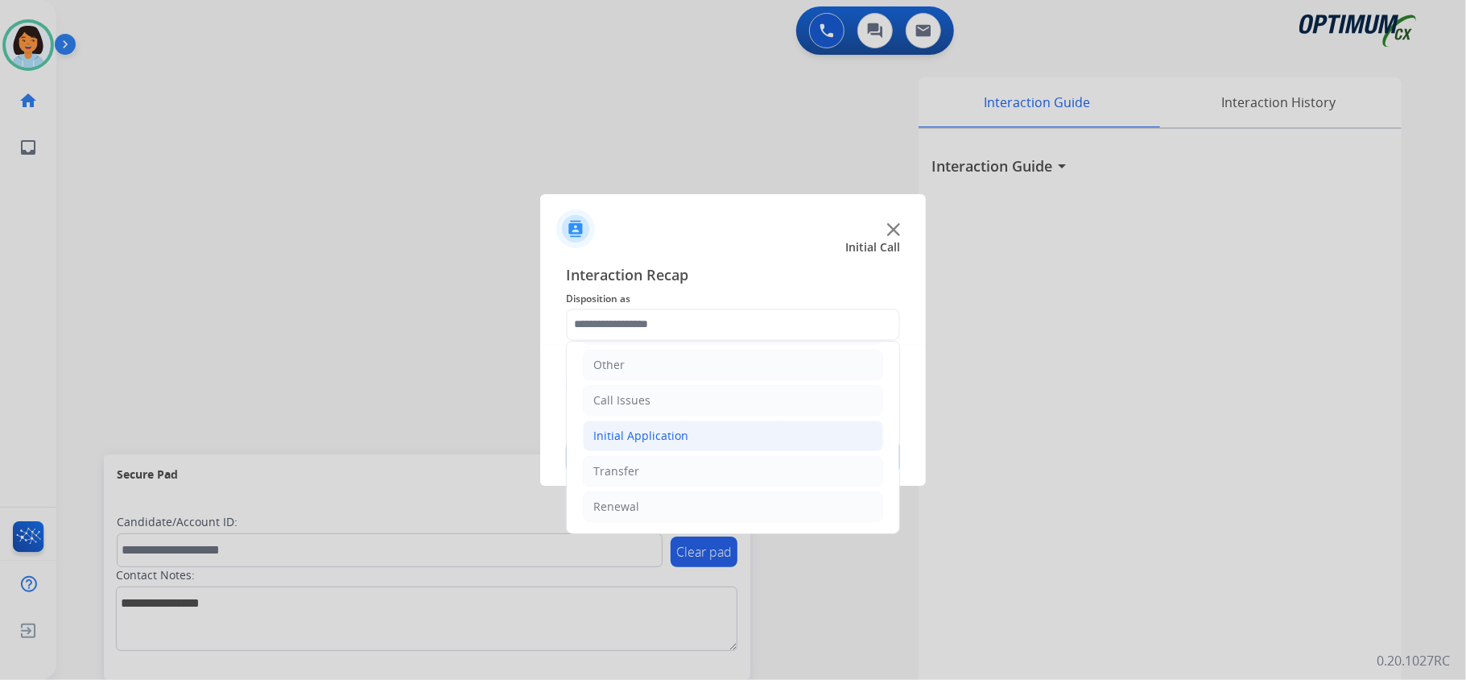
click at [657, 432] on div "Initial Application" at bounding box center [640, 436] width 95 height 16
click at [667, 465] on div "Credential Resend (Initial application)" at bounding box center [728, 467] width 204 height 16
type input "**********"
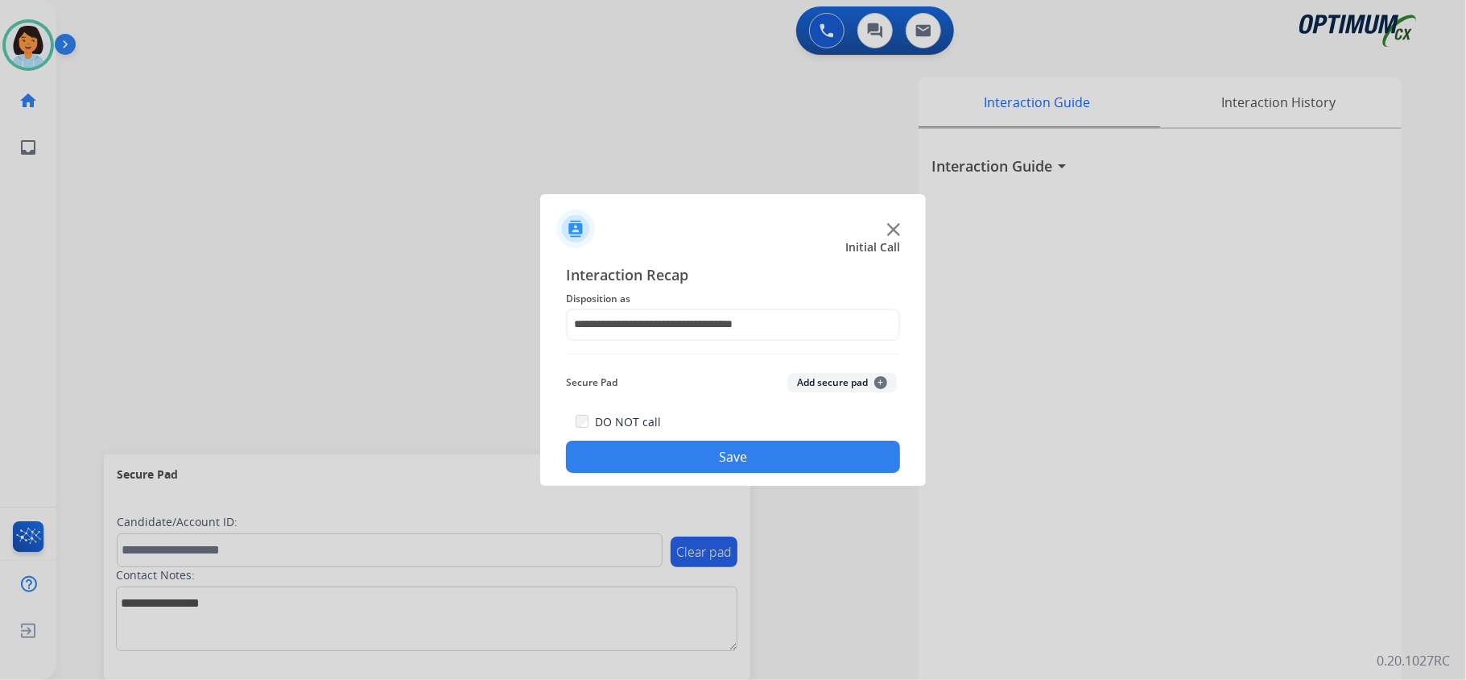
click at [655, 467] on button "Save" at bounding box center [733, 456] width 334 height 32
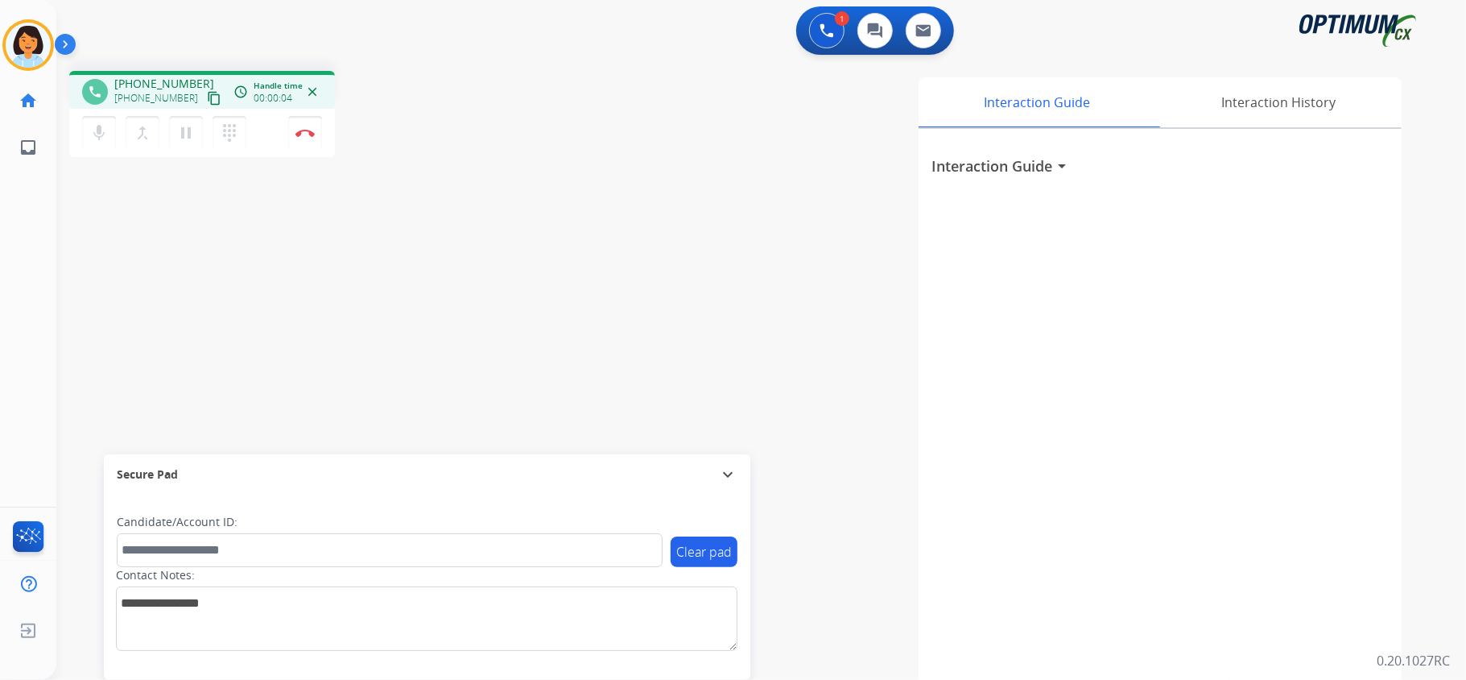
click at [207, 100] on mat-icon "content_copy" at bounding box center [214, 98] width 14 height 14
click at [307, 127] on button "Disconnect" at bounding box center [305, 133] width 34 height 34
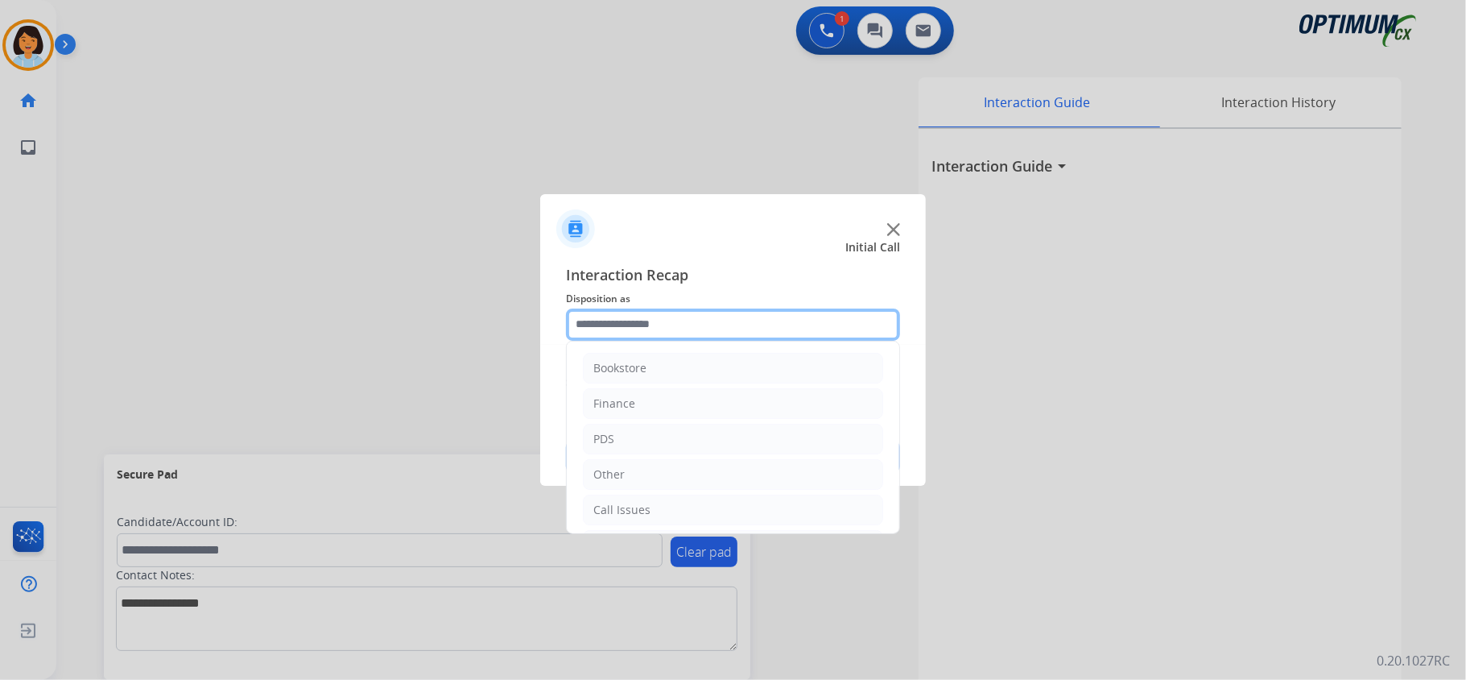
click at [692, 326] on input "text" at bounding box center [733, 324] width 334 height 32
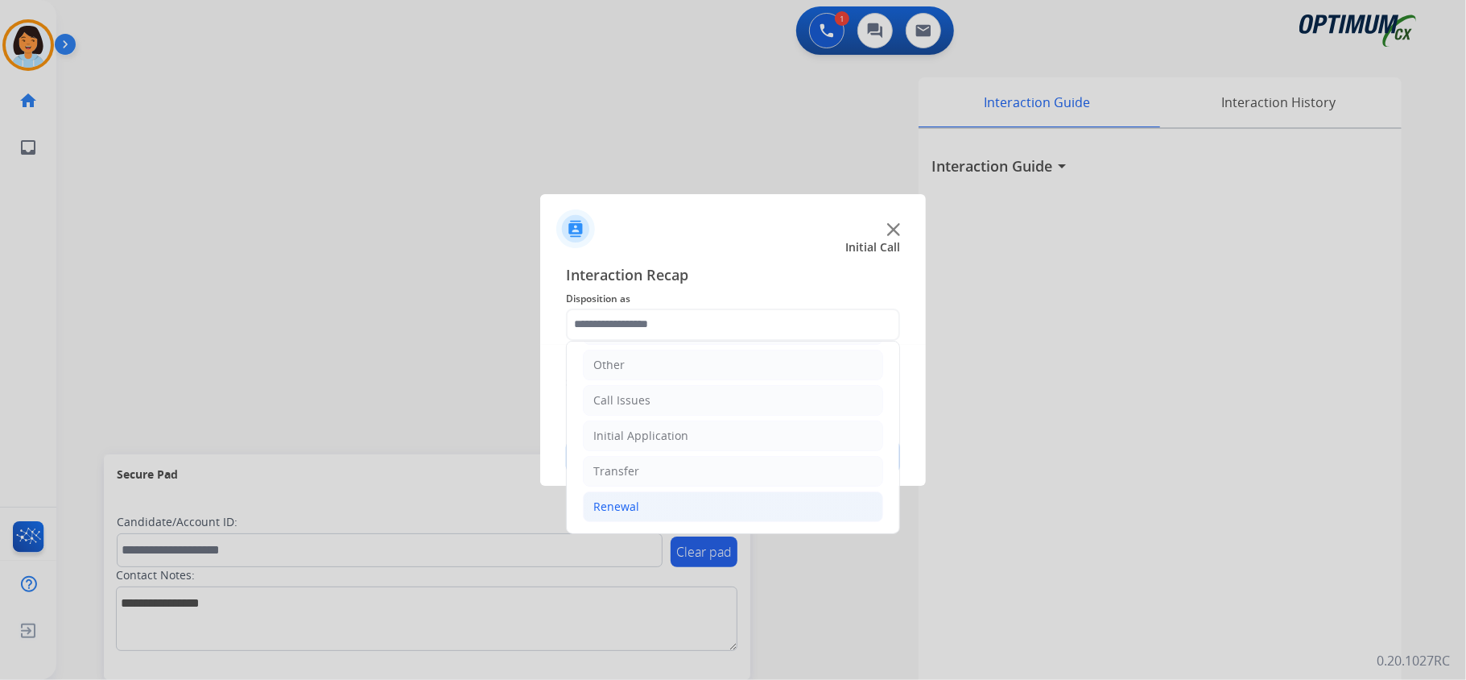
click at [638, 509] on li "Renewal" at bounding box center [733, 506] width 300 height 31
click at [633, 504] on div "Renewal" at bounding box center [616, 502] width 46 height 16
click at [668, 501] on li "Renewal" at bounding box center [733, 506] width 300 height 31
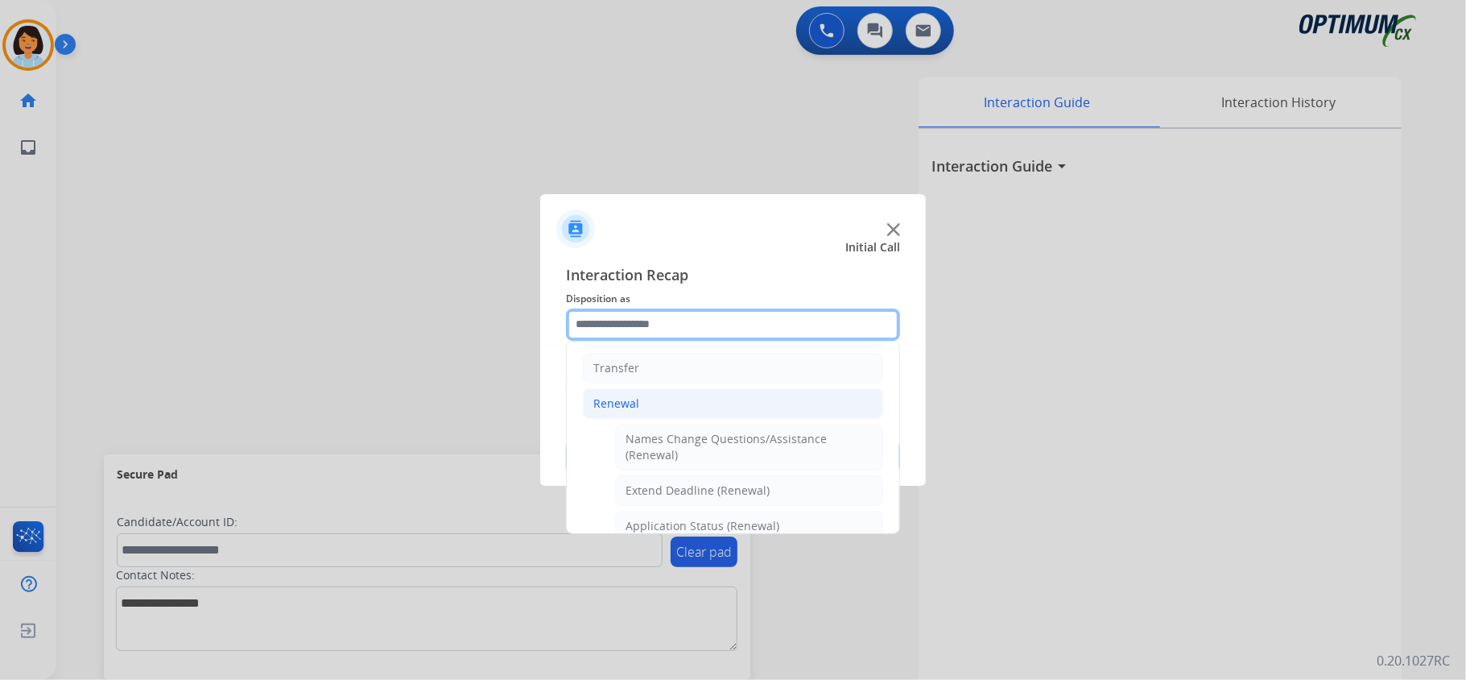
scroll to position [436, 0]
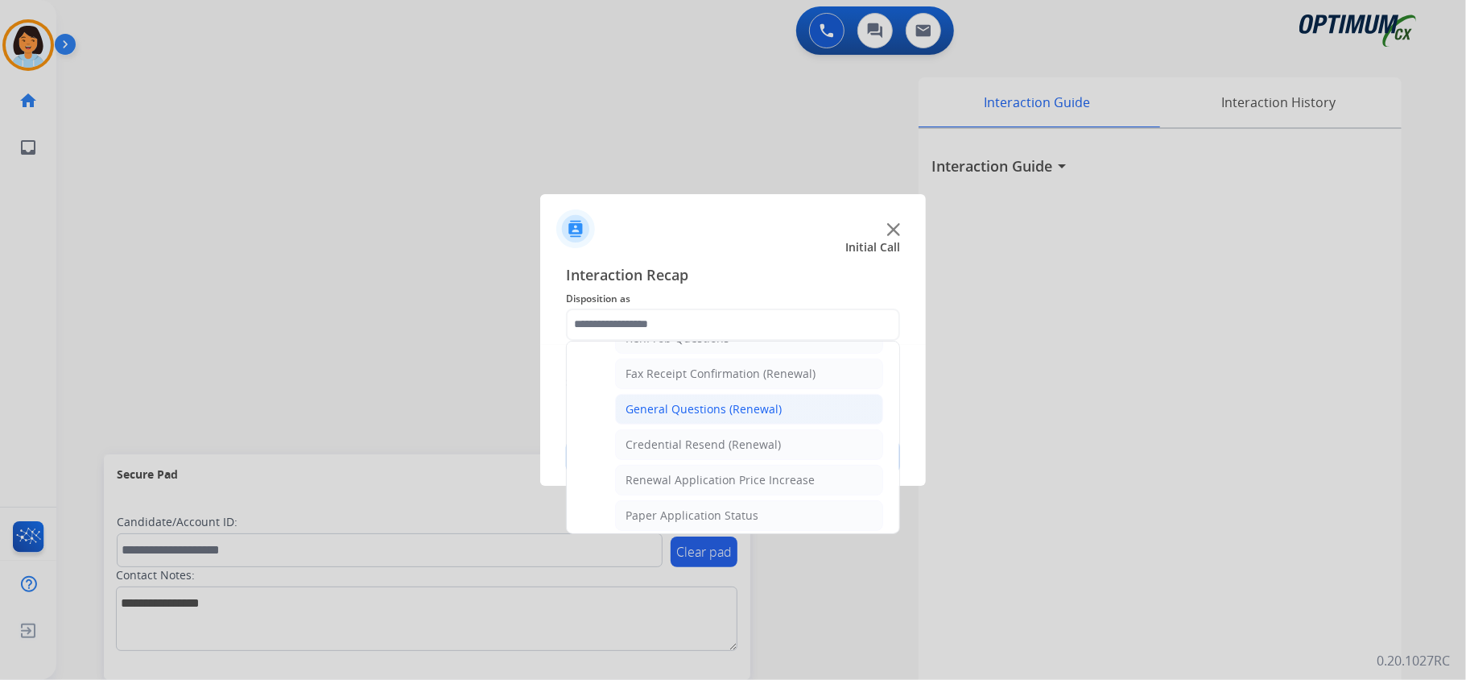
click at [708, 406] on li "General Questions (Renewal)" at bounding box center [749, 409] width 268 height 31
type input "**********"
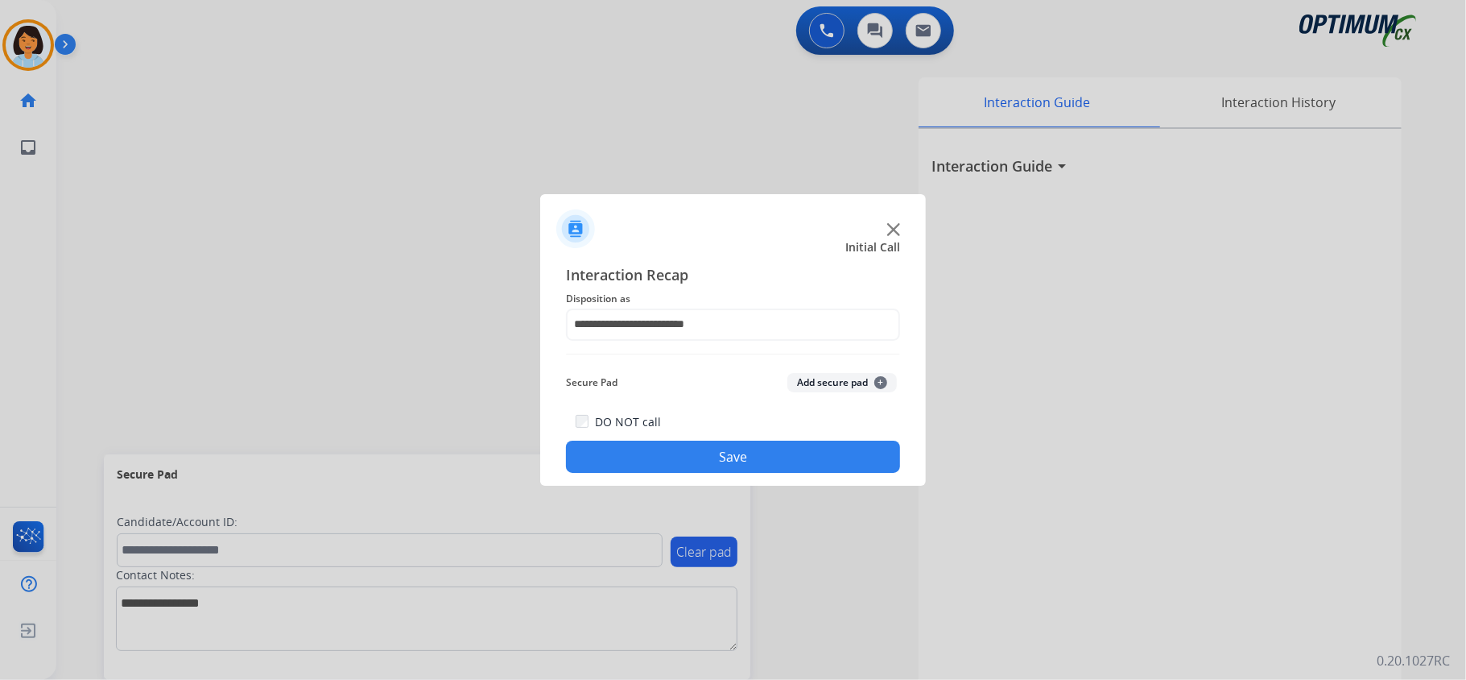
click at [716, 449] on button "Save" at bounding box center [733, 456] width 334 height 32
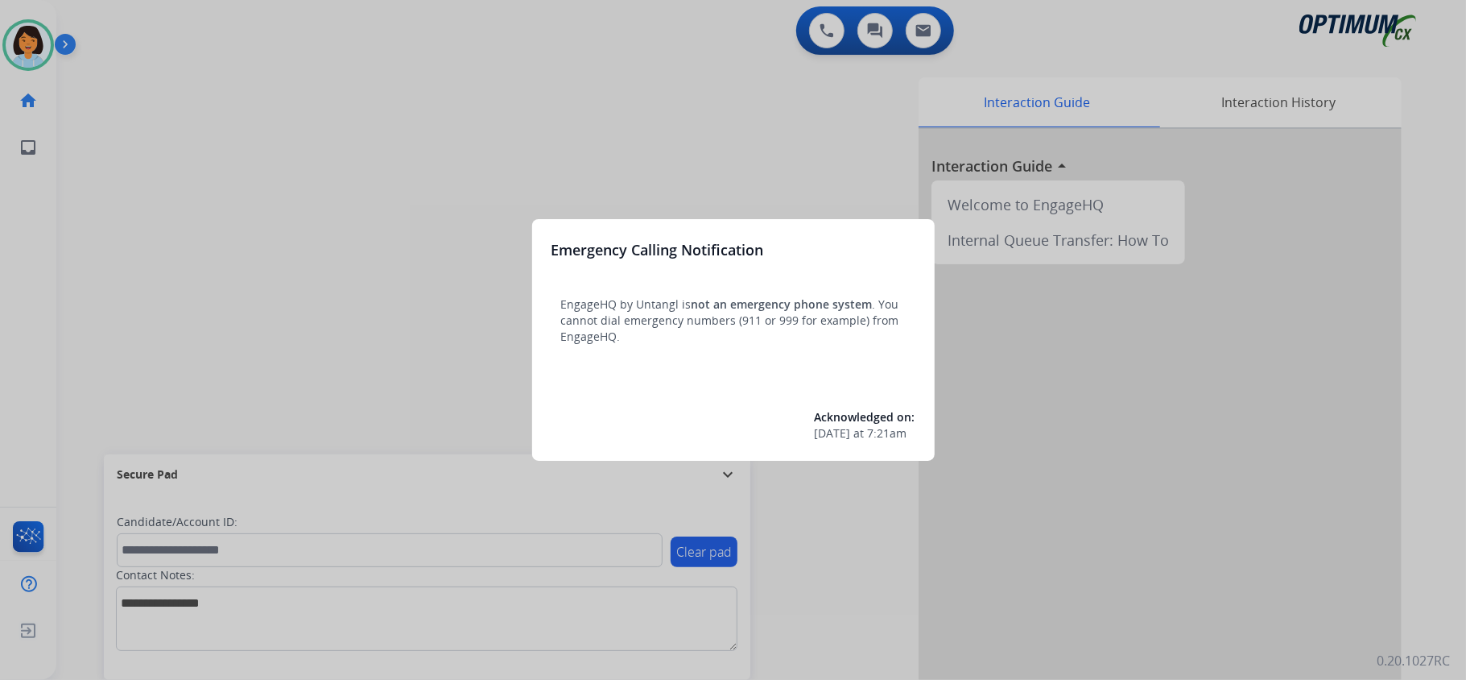
click at [43, 36] on div at bounding box center [733, 340] width 1466 height 680
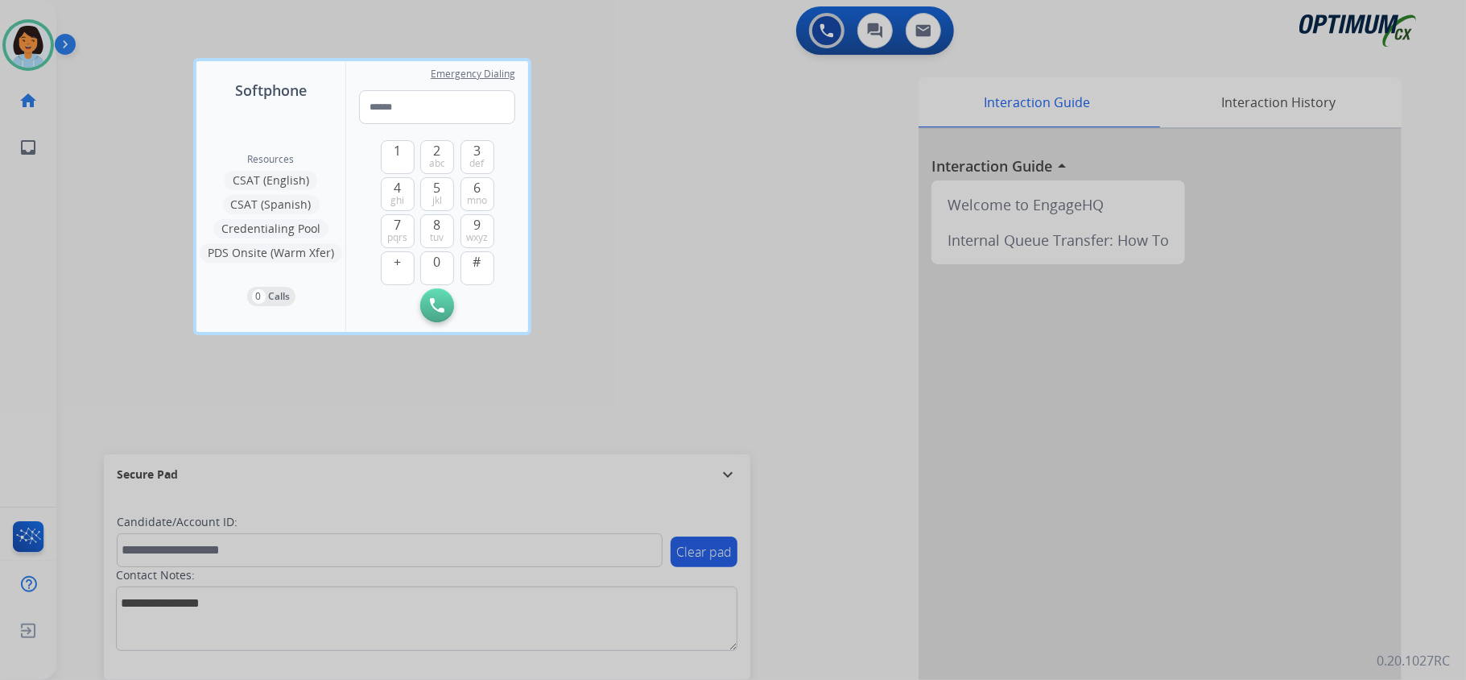
click at [31, 39] on div at bounding box center [733, 340] width 1466 height 680
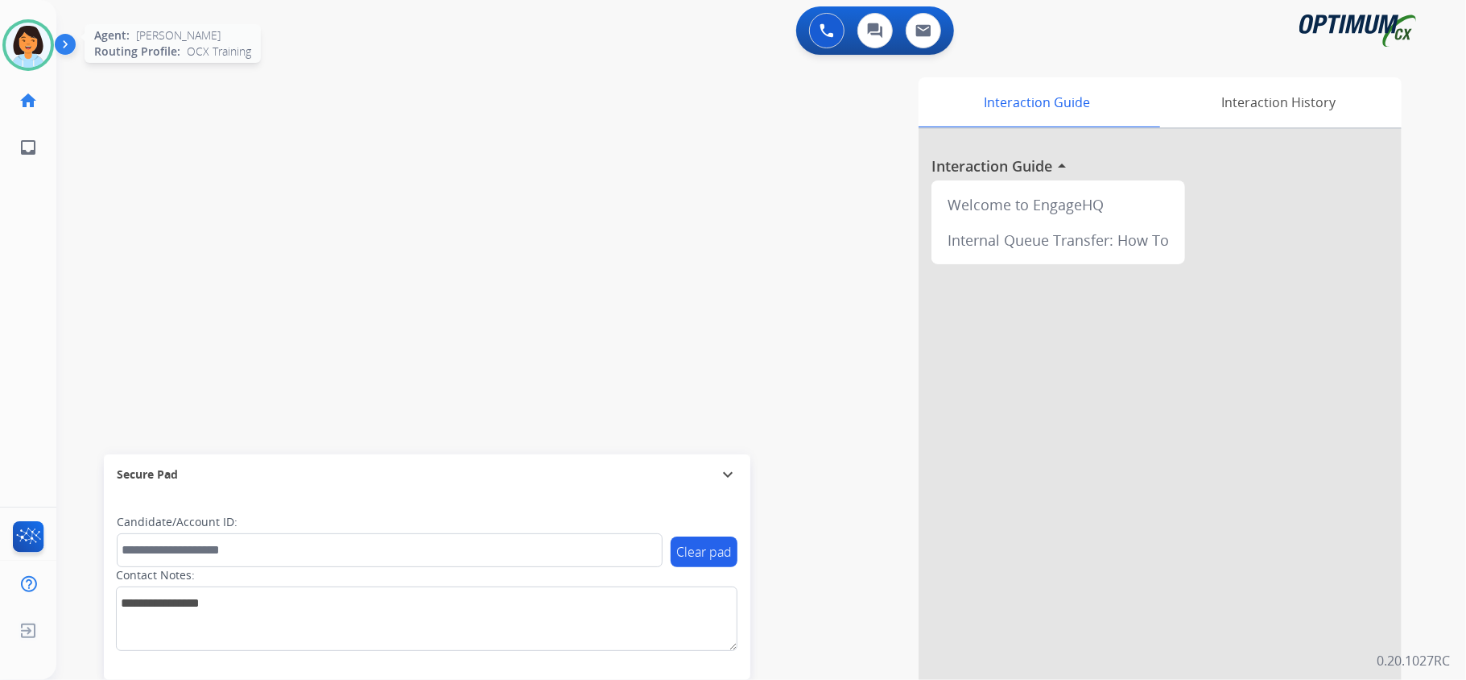
click at [24, 52] on img at bounding box center [28, 45] width 45 height 45
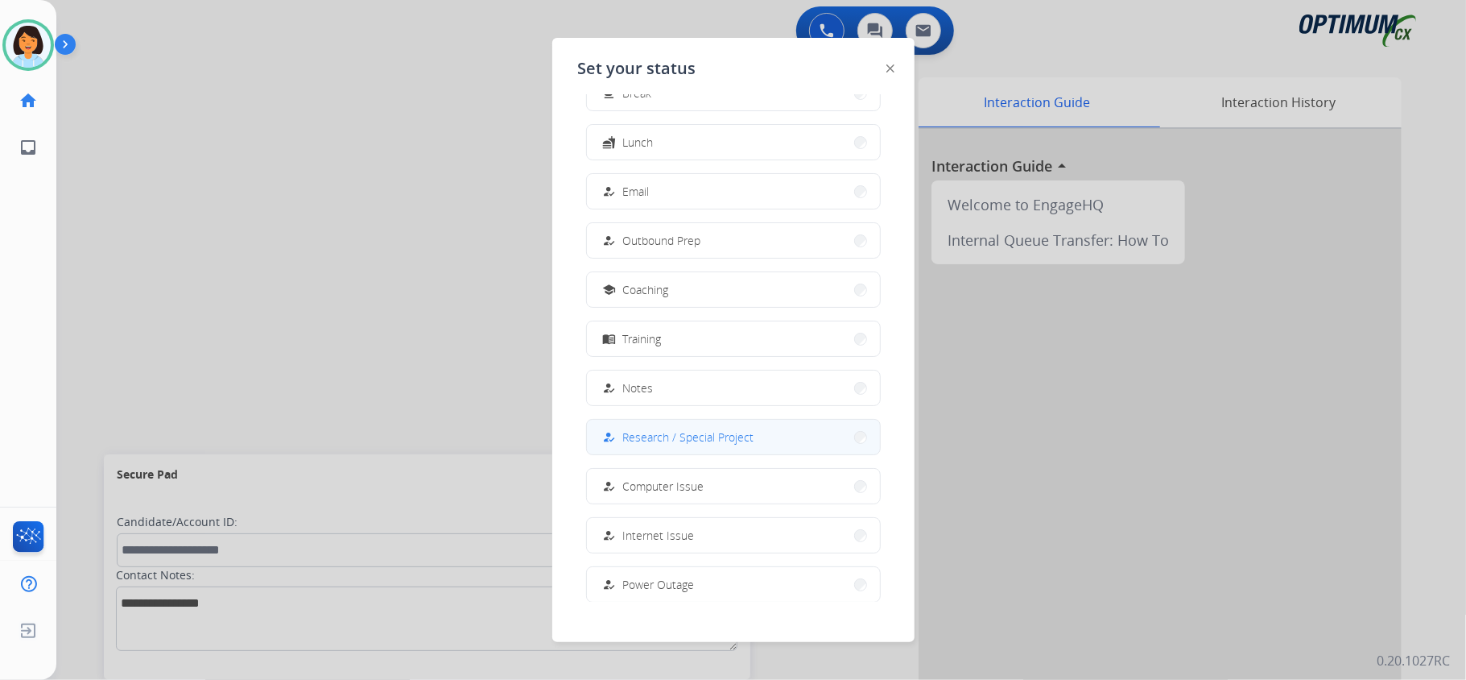
scroll to position [151, 0]
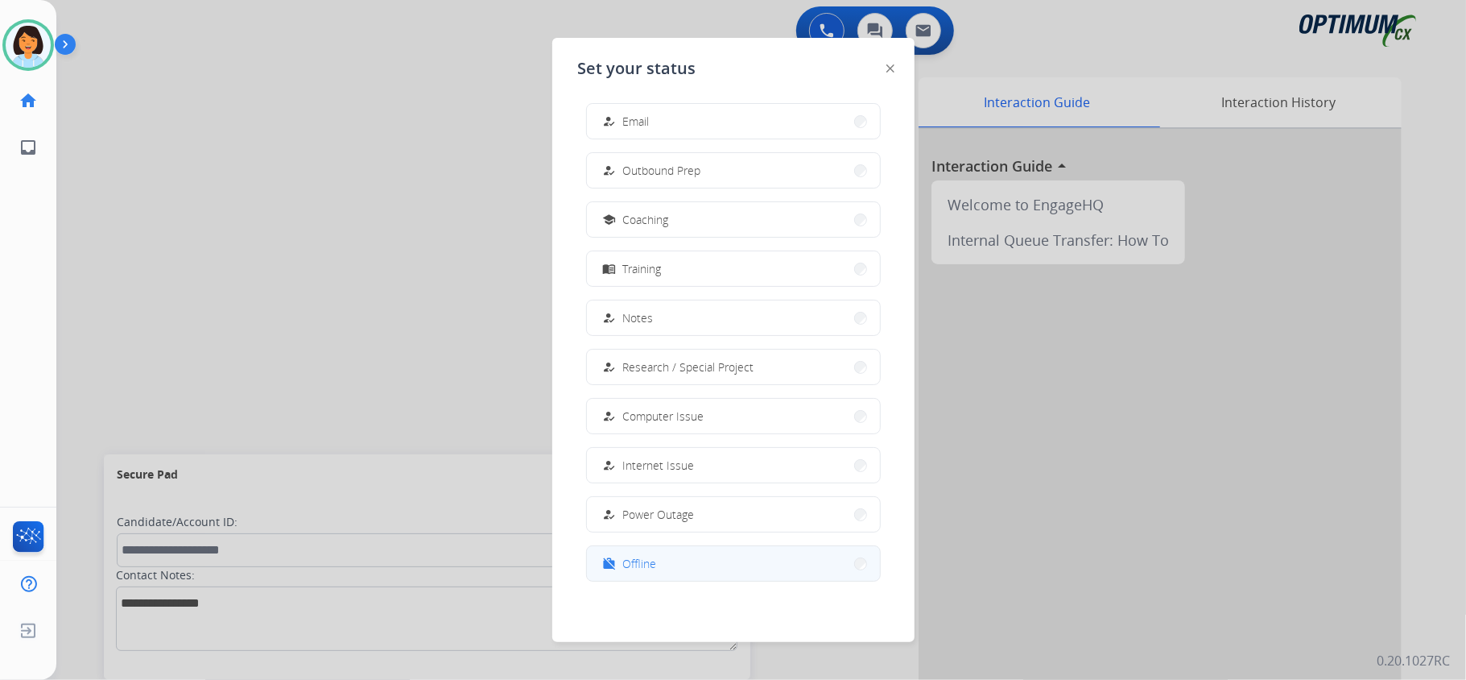
click at [639, 555] on span "Offline" at bounding box center [640, 563] width 34 height 17
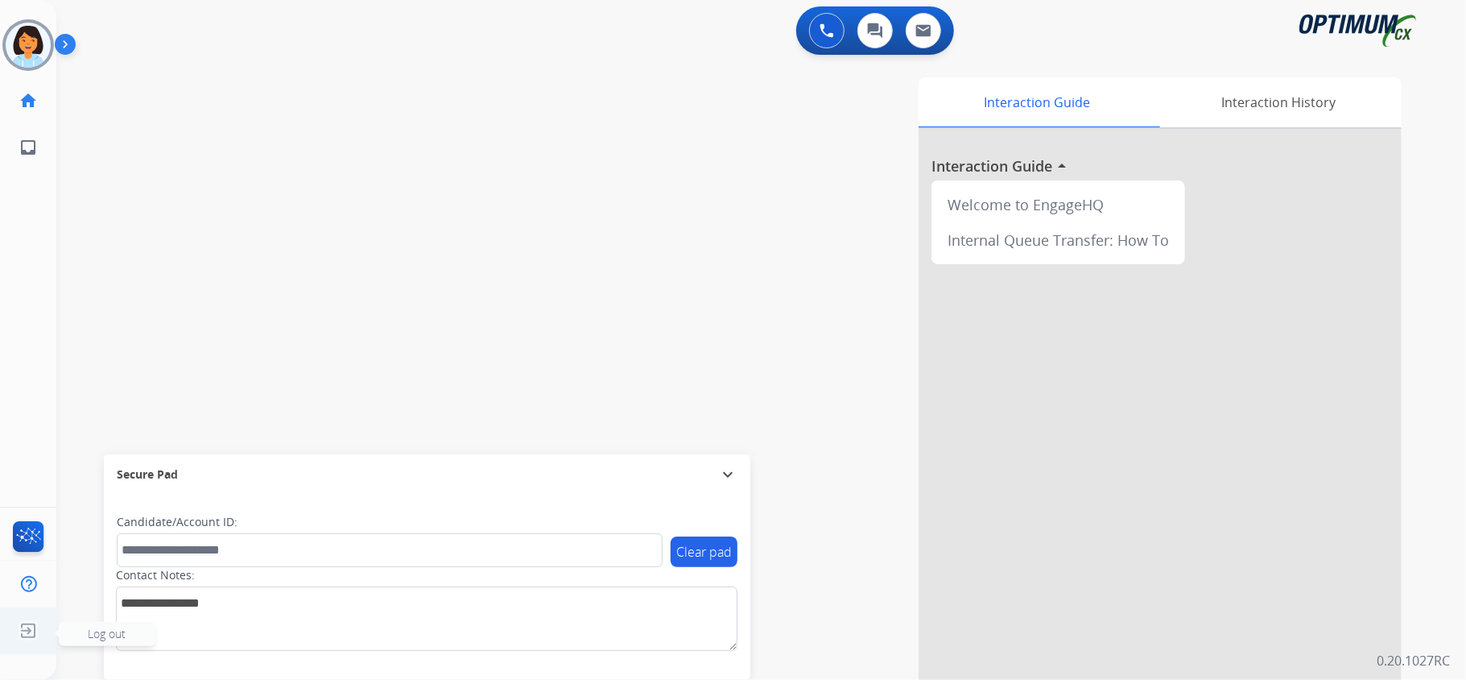
click at [24, 631] on img at bounding box center [28, 630] width 29 height 31
